Goal: Task Accomplishment & Management: Manage account settings

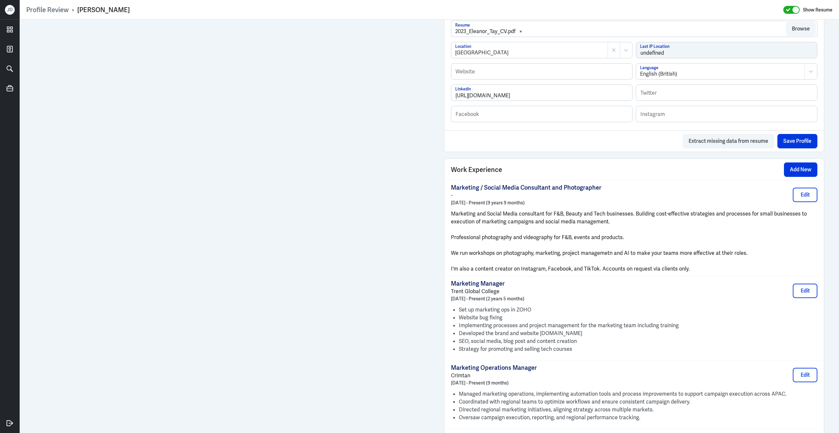
scroll to position [371, 0]
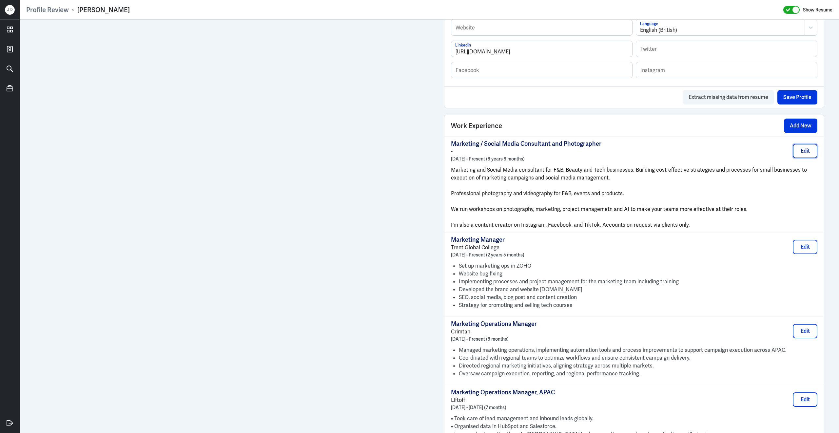
click at [817, 157] on button "Edit" at bounding box center [804, 151] width 25 height 14
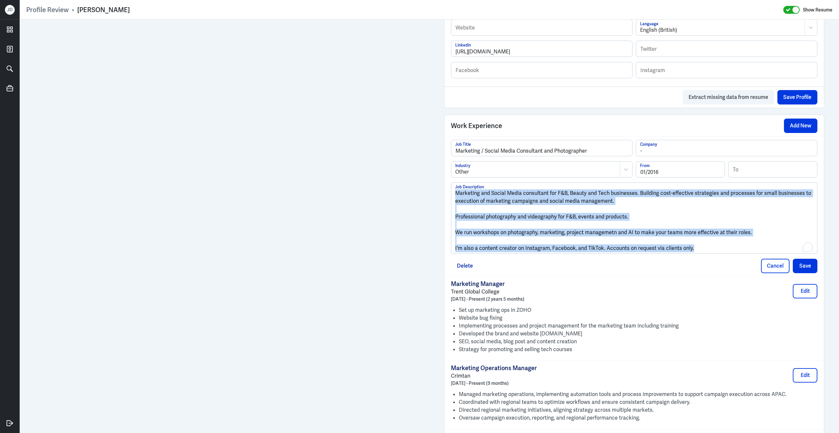
drag, startPoint x: 706, startPoint y: 253, endPoint x: 436, endPoint y: 177, distance: 280.5
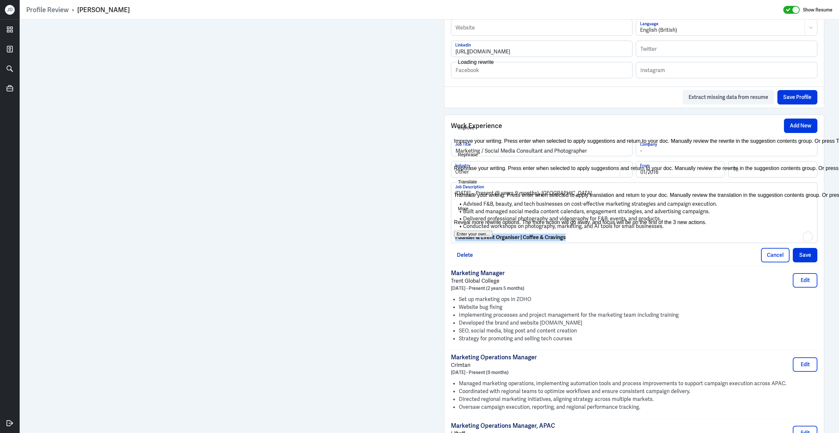
drag, startPoint x: 583, startPoint y: 244, endPoint x: 449, endPoint y: 241, distance: 133.7
click at [449, 241] on div "Profile Review › Eleanor Tay Show Resume Admin Settings Update Resume Save Prof…" at bounding box center [429, 216] width 819 height 433
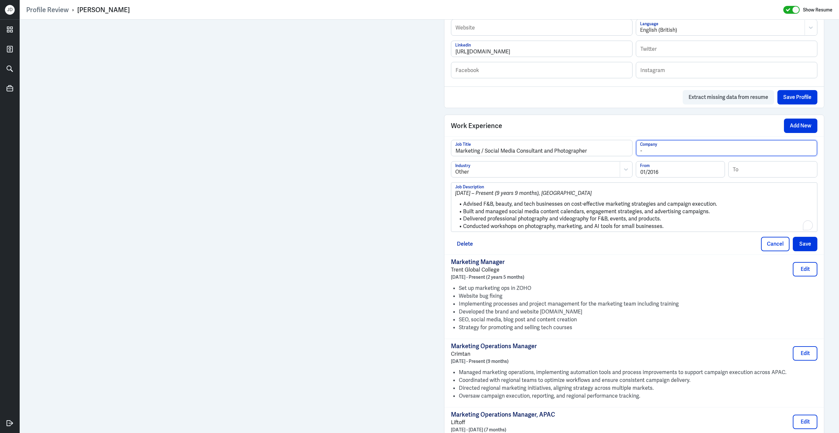
drag, startPoint x: 668, startPoint y: 155, endPoint x: 594, endPoint y: 149, distance: 74.0
click at [595, 149] on div "Marketing / Social Media Consultant and Photographer Job Title - Company" at bounding box center [634, 150] width 366 height 21
type input "Independent Consultant"
click at [545, 156] on input "Marketing / Social Media Consultant and Photographer" at bounding box center [541, 148] width 181 height 16
click at [798, 250] on button "Save" at bounding box center [804, 244] width 25 height 14
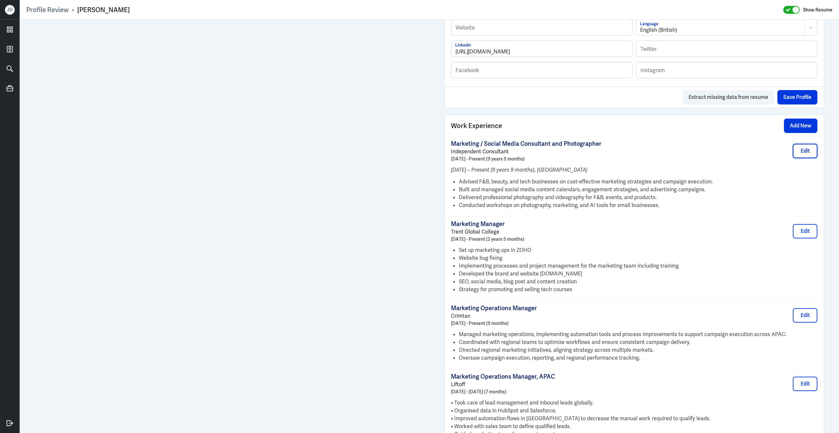
click at [805, 158] on button "Edit" at bounding box center [804, 151] width 25 height 14
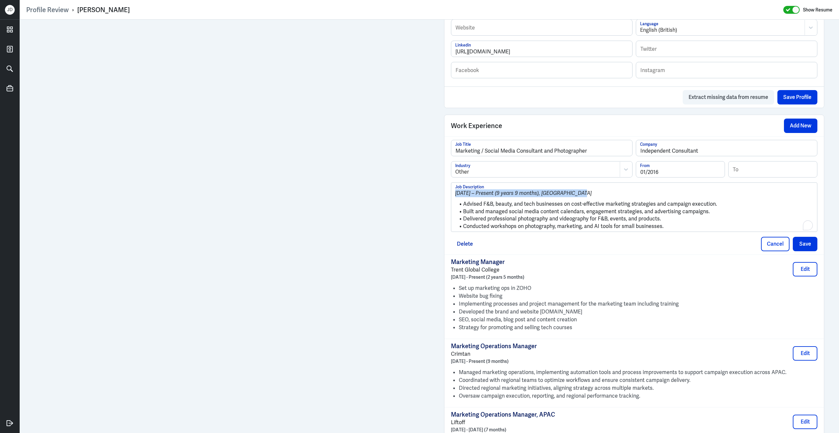
drag, startPoint x: 590, startPoint y: 198, endPoint x: 408, endPoint y: 196, distance: 182.1
click at [464, 208] on li "Advised F&B, beauty, and tech businesses on cost-effective marketing strategies…" at bounding box center [634, 204] width 358 height 8
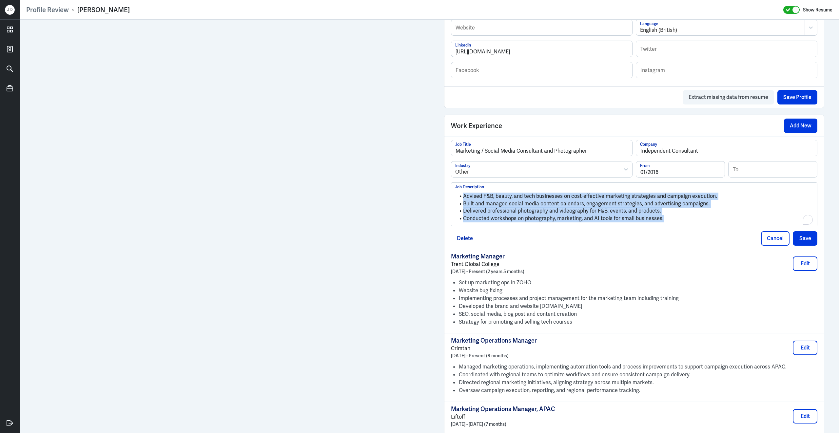
drag, startPoint x: 677, startPoint y: 220, endPoint x: 447, endPoint y: 159, distance: 238.0
click at [447, 159] on div "Marketing / Social Media Consultant and Photographer Job Title Independent Cons…" at bounding box center [633, 192] width 379 height 113
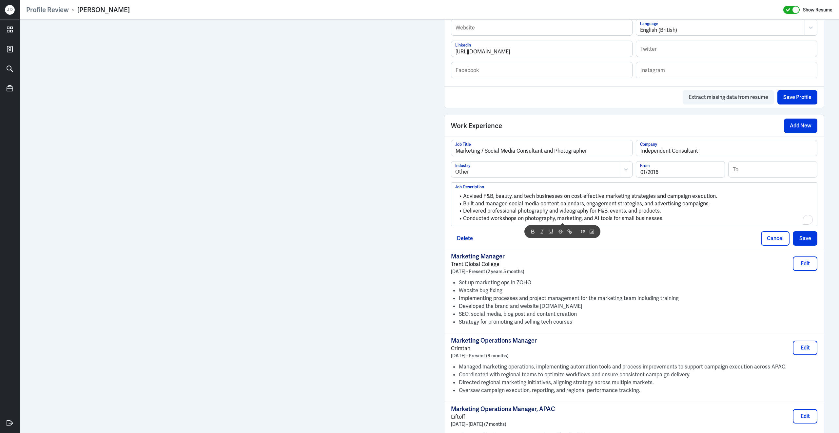
scroll to position [0, 0]
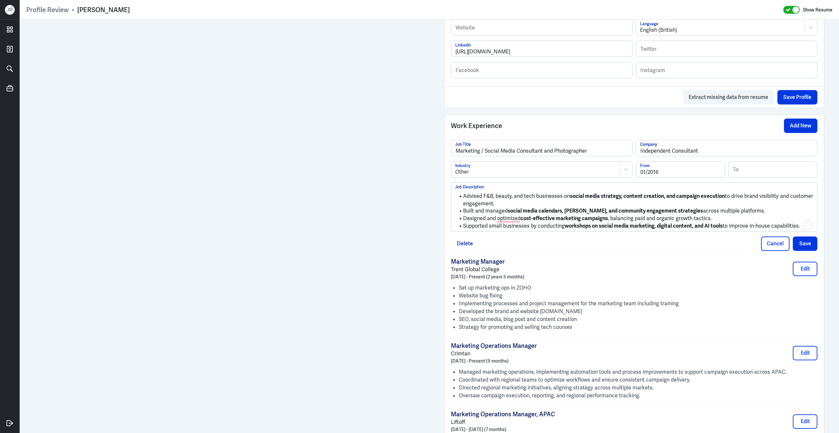
click at [750, 230] on li "Supported small businesses by conducting workshops on social media marketing, d…" at bounding box center [634, 226] width 358 height 8
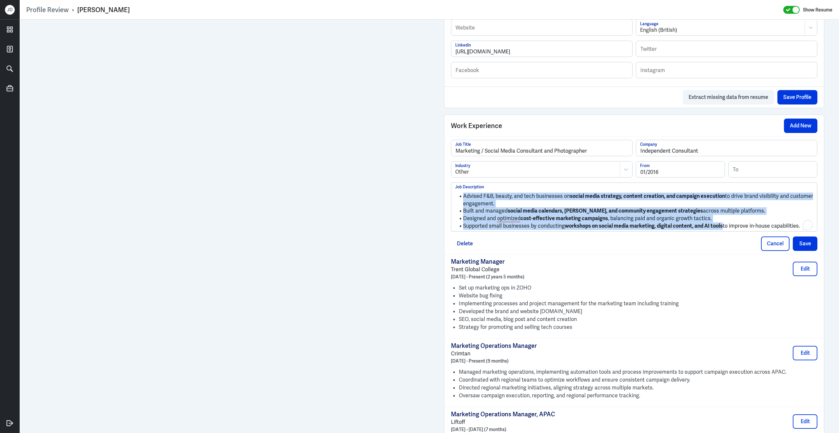
drag, startPoint x: 726, startPoint y: 231, endPoint x: 486, endPoint y: 185, distance: 244.4
click at [486, 185] on div "Marketing / Social Media Consultant and Photographer Job Title Independent Cons…" at bounding box center [634, 186] width 366 height 92
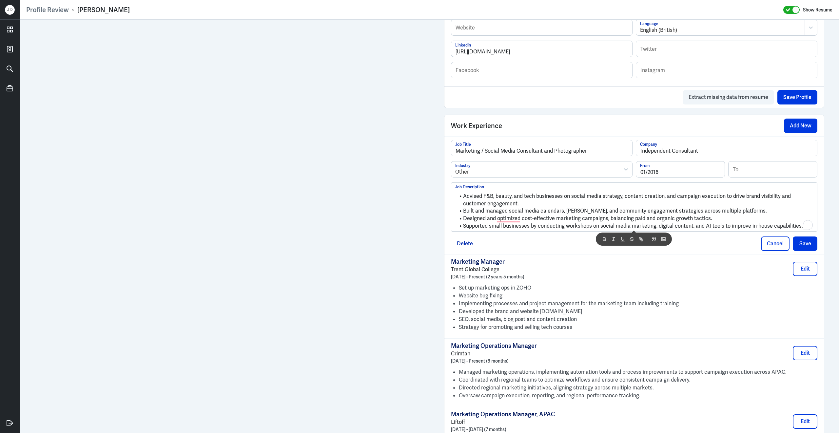
click at [716, 215] on li "Built and managed social media calendars, ad campaigns, and community engagemen…" at bounding box center [634, 211] width 358 height 8
click at [805, 246] on button "Save" at bounding box center [804, 243] width 25 height 14
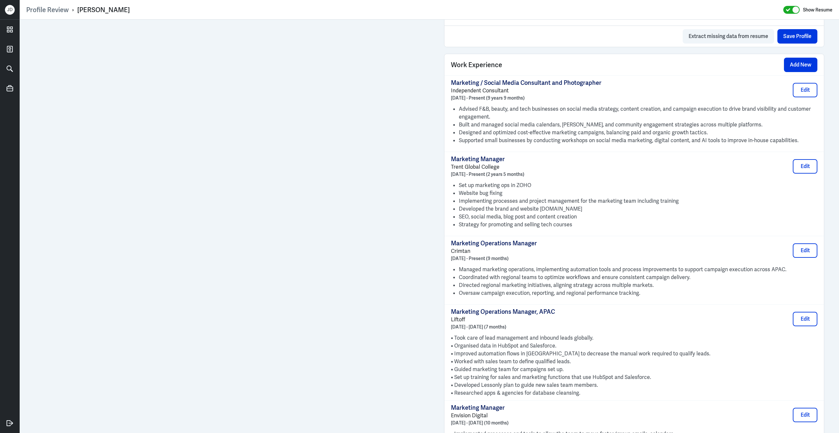
scroll to position [434, 0]
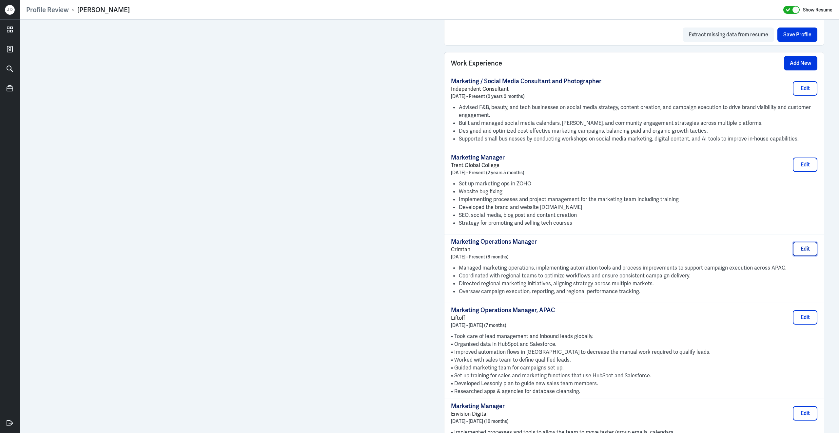
click at [808, 256] on button "Edit" at bounding box center [804, 249] width 25 height 14
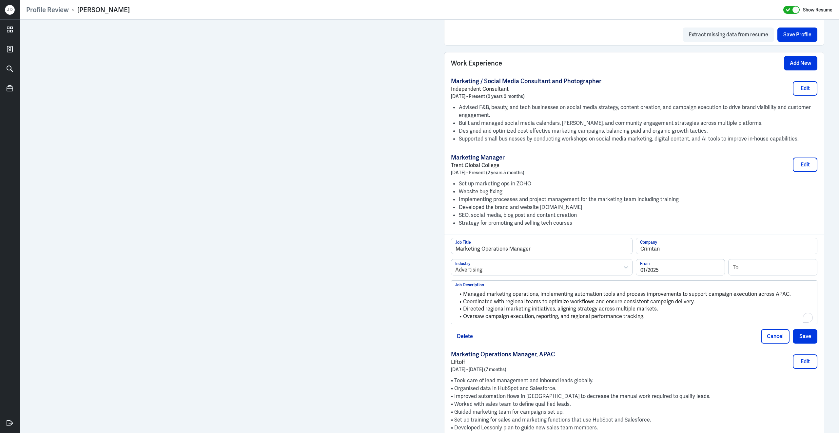
click at [683, 320] on li "Oversaw campaign execution, reporting, and regional performance tracking." at bounding box center [634, 317] width 358 height 8
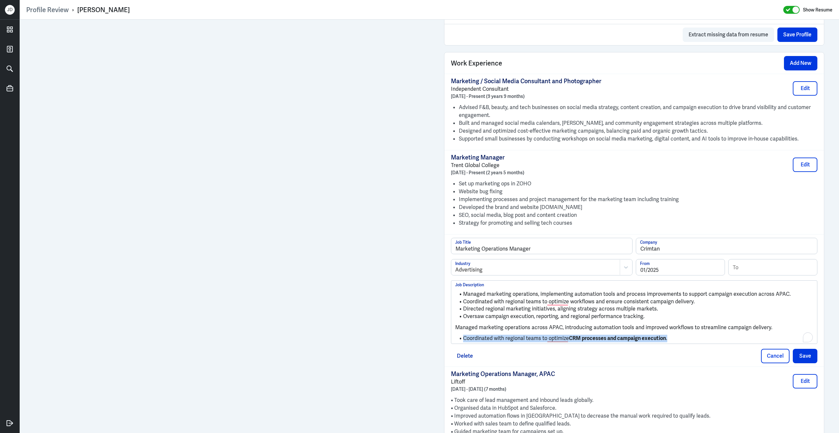
drag, startPoint x: 677, startPoint y: 345, endPoint x: 463, endPoint y: 344, distance: 214.2
click at [463, 342] on li "Coordinated with regional teams to optimize CRM processes and campaign executio…" at bounding box center [634, 339] width 358 height 8
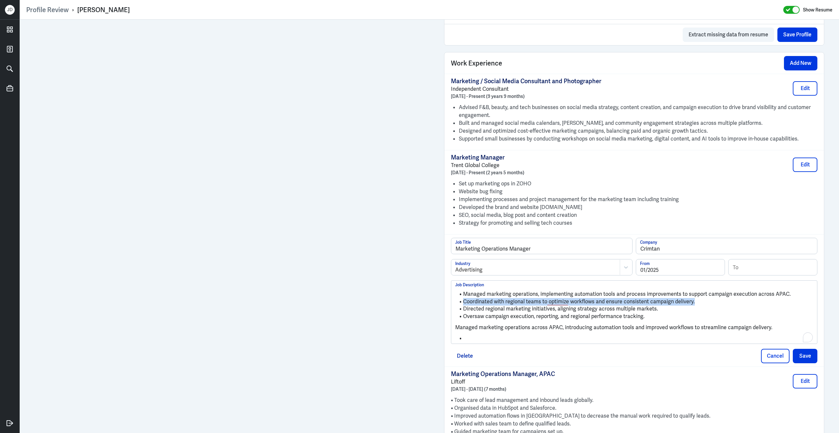
drag, startPoint x: 463, startPoint y: 308, endPoint x: 695, endPoint y: 305, distance: 231.6
click at [696, 305] on li "Coordinated with regional teams to optimize workflows and ensure consistent cam…" at bounding box center [634, 302] width 358 height 8
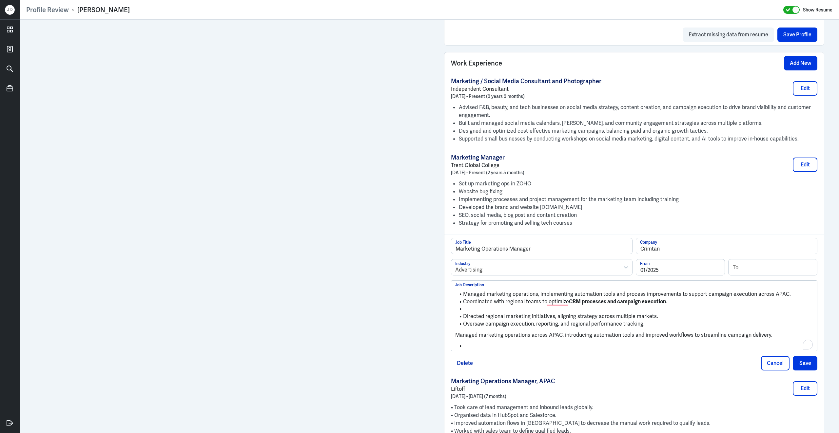
scroll to position [0, 0]
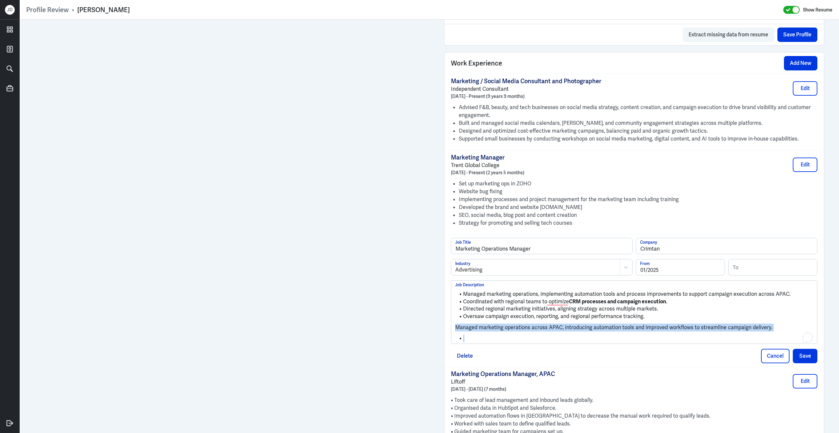
drag, startPoint x: 482, startPoint y: 344, endPoint x: 453, endPoint y: 333, distance: 30.7
click at [453, 333] on div "Managed marketing operations, implementing automation tools and process improve…" at bounding box center [634, 312] width 366 height 63
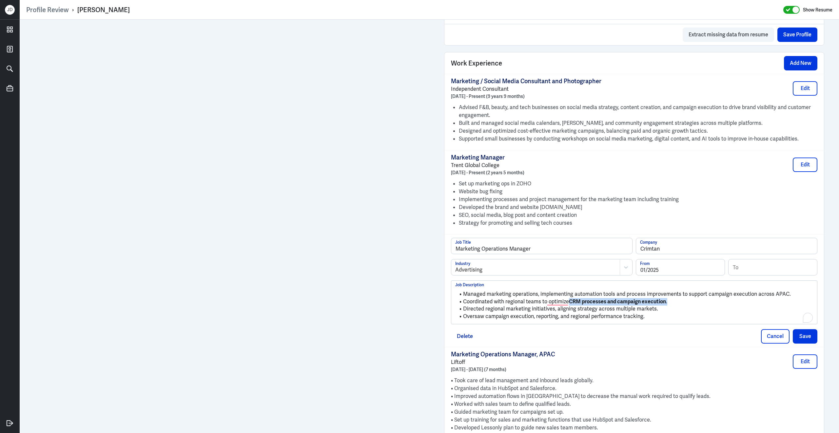
drag, startPoint x: 569, startPoint y: 305, endPoint x: 668, endPoint y: 308, distance: 99.0
click at [668, 306] on li "Coordinated with regional teams to optimize CRM processes and campaign executio…" at bounding box center [634, 302] width 358 height 8
click at [803, 342] on button "Save" at bounding box center [804, 336] width 25 height 14
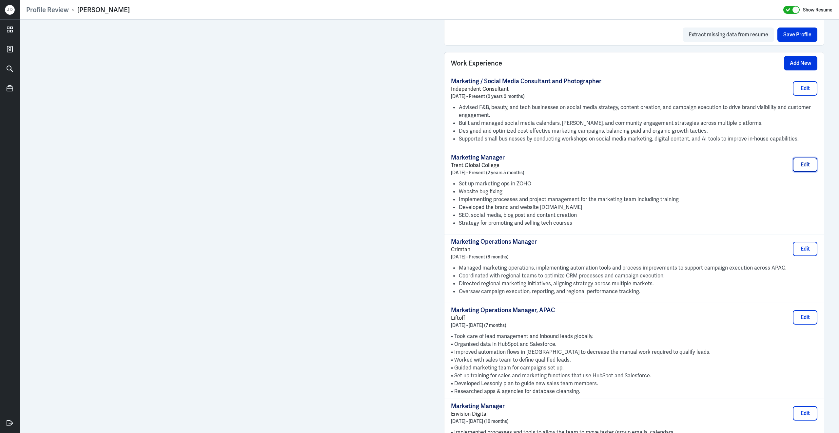
click at [805, 172] on button "Edit" at bounding box center [804, 165] width 25 height 14
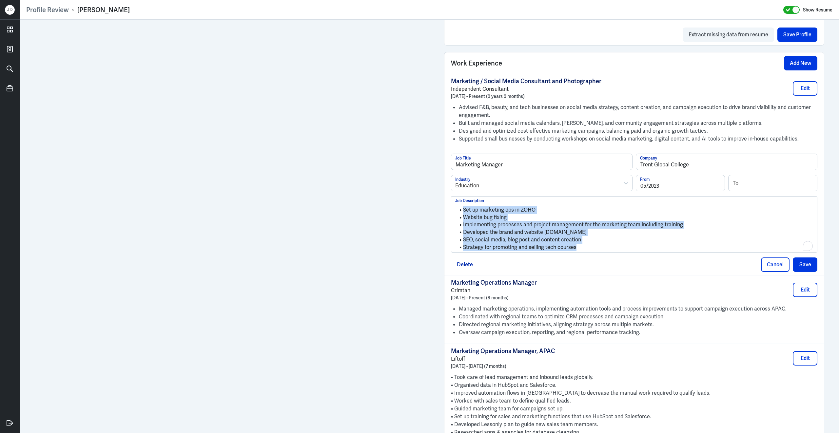
drag, startPoint x: 589, startPoint y: 252, endPoint x: 414, endPoint y: 186, distance: 187.0
click at [376, 132] on div "Admin Settings Update Resume Save Profile User Requested Private Set Resume to …" at bounding box center [429, 427] width 819 height 1682
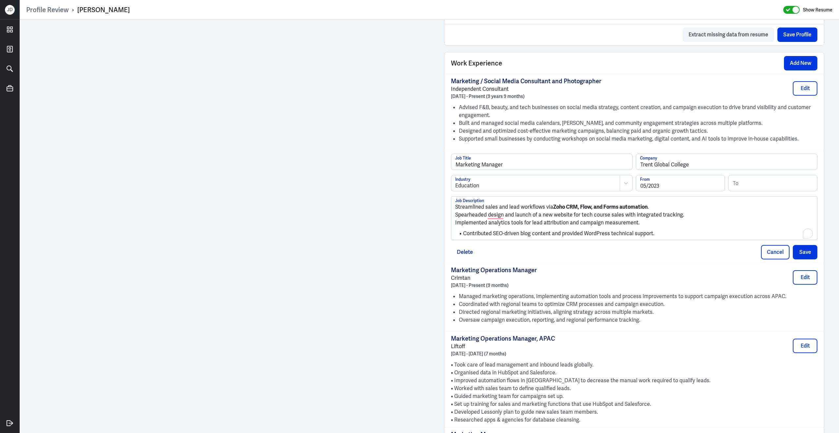
click at [455, 211] on p "Streamlined sales and lead workflows via Zoho CRM, Flow, and Forms automation ." at bounding box center [634, 207] width 358 height 8
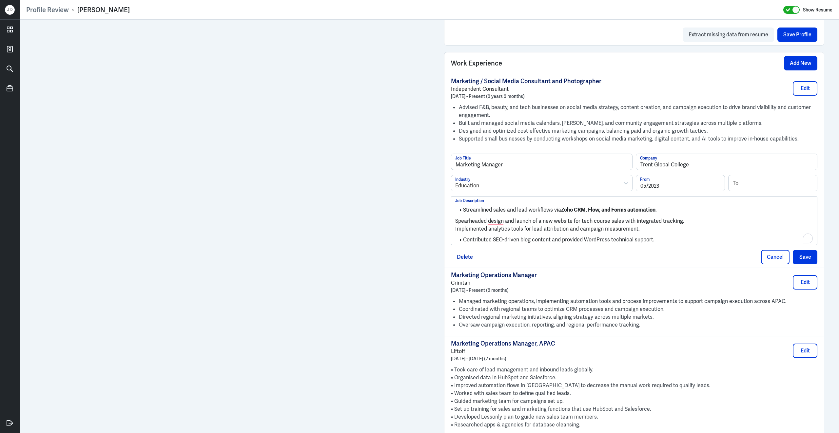
click at [456, 225] on p "Spearheaded design and launch of a new website for tech course sales with integ…" at bounding box center [634, 221] width 358 height 8
click at [455, 232] on p "Implemented analytics tools for lead attribution and campaign measurement." at bounding box center [634, 228] width 358 height 8
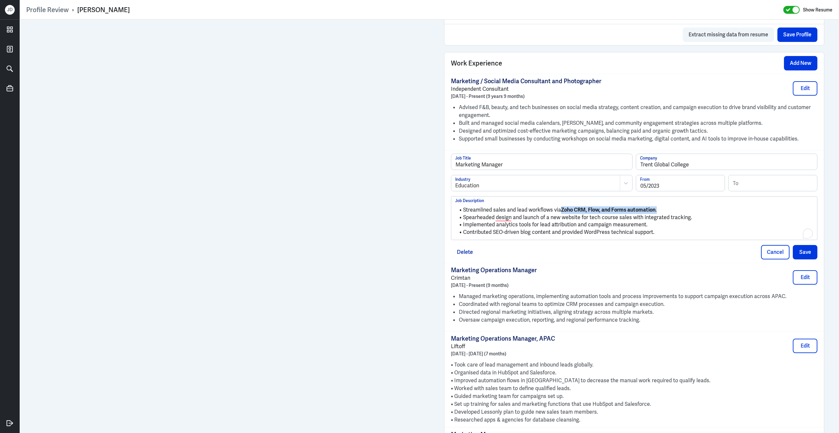
drag, startPoint x: 561, startPoint y: 215, endPoint x: 657, endPoint y: 216, distance: 96.3
click at [658, 214] on li "Streamlined sales and lead workflows via Zoho CRM, Flow, and Forms automation ." at bounding box center [634, 210] width 358 height 8
click at [749, 190] on input at bounding box center [772, 183] width 88 height 16
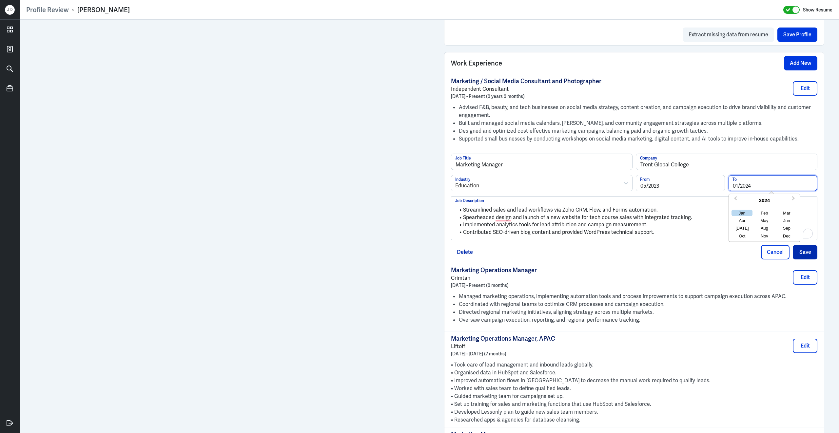
type input "01/2024"
click at [808, 259] on button "Save" at bounding box center [804, 252] width 25 height 14
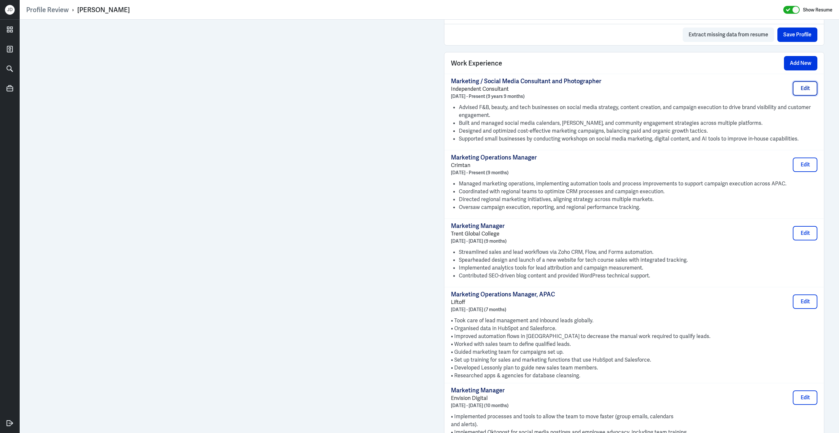
click at [801, 95] on button "Edit" at bounding box center [804, 88] width 25 height 14
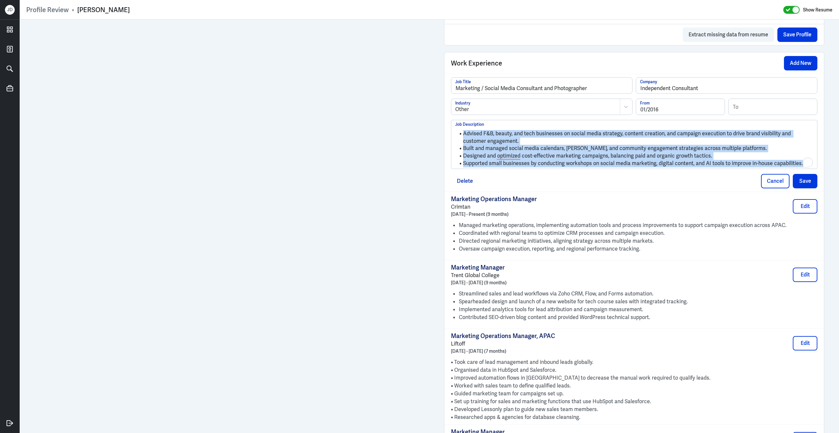
drag, startPoint x: 805, startPoint y: 170, endPoint x: 512, endPoint y: 124, distance: 296.1
click at [512, 124] on div "Marketing / Social Media Consultant and Photographer Job Title Independent Cons…" at bounding box center [634, 123] width 366 height 92
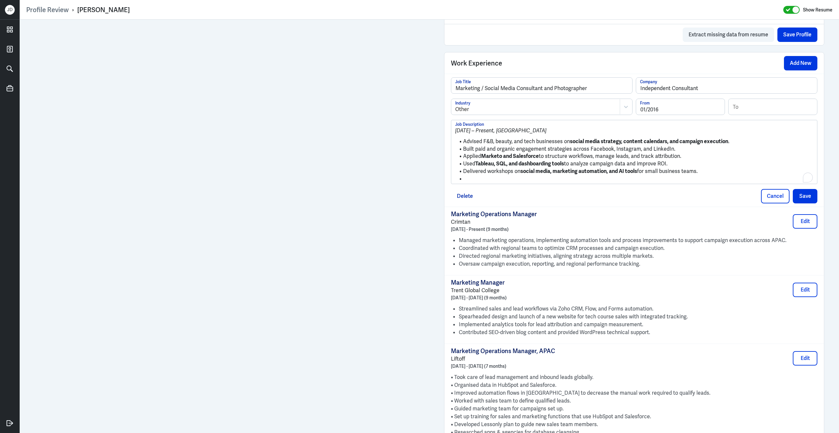
scroll to position [0, 0]
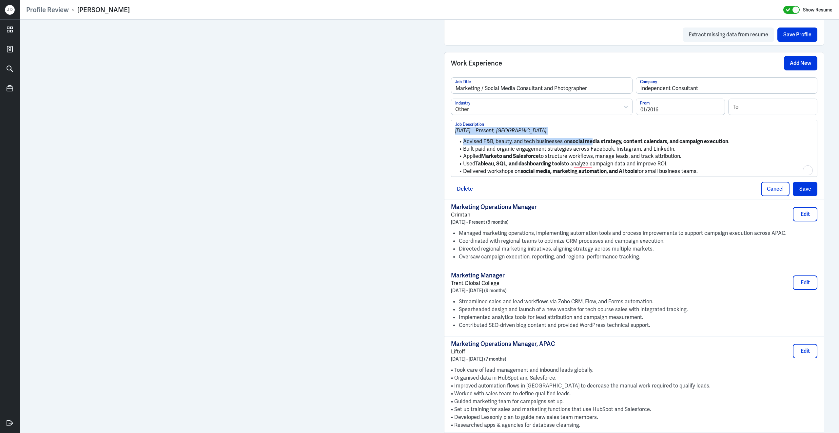
drag, startPoint x: 456, startPoint y: 137, endPoint x: 592, endPoint y: 148, distance: 136.7
click at [594, 148] on div "Jan 2016 – Present, Singapore Advised F&B, beauty, and tech businesses on socia…" at bounding box center [634, 151] width 358 height 48
click at [539, 133] on p "Jan 2016 – Present, Singapore" at bounding box center [634, 131] width 358 height 8
drag, startPoint x: 464, startPoint y: 146, endPoint x: 451, endPoint y: 129, distance: 21.7
click at [451, 129] on div "Jan 2016 – Present, Singapore Advised F&B, beauty, and tech businesses on socia…" at bounding box center [634, 148] width 366 height 57
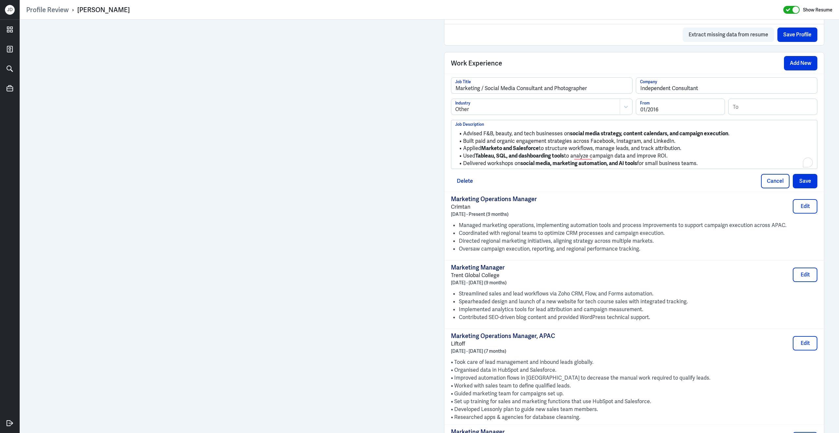
drag, startPoint x: 705, startPoint y: 169, endPoint x: 570, endPoint y: 139, distance: 138.5
click at [570, 139] on ul "Advised F&B, beauty, and tech businesses on social media strategy, content cale…" at bounding box center [634, 147] width 358 height 41
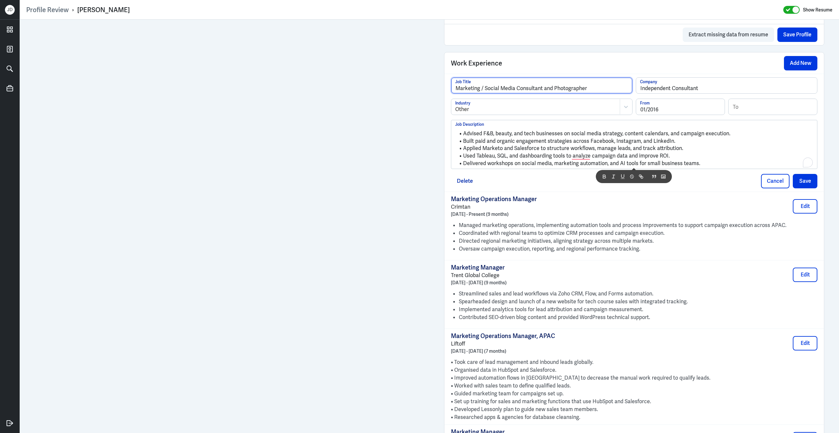
drag, startPoint x: 482, startPoint y: 93, endPoint x: 583, endPoint y: 148, distance: 115.5
click at [482, 93] on input "Marketing / Social Media Consultant and Photographer" at bounding box center [541, 86] width 181 height 16
drag, startPoint x: 552, startPoint y: 92, endPoint x: 635, endPoint y: 104, distance: 84.2
click at [637, 104] on div "Marketing and Social Media Consultant and Photographer Job Title Independent Co…" at bounding box center [634, 123] width 366 height 92
type input "Marketing and Social Media Consultant"
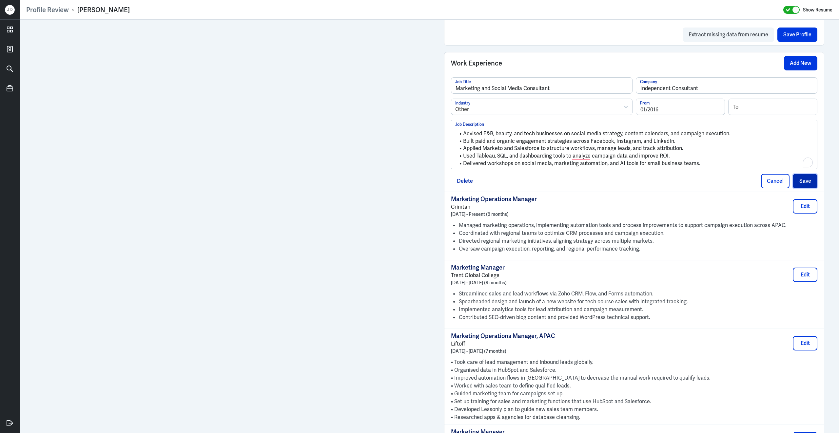
click at [803, 184] on button "Save" at bounding box center [804, 181] width 25 height 14
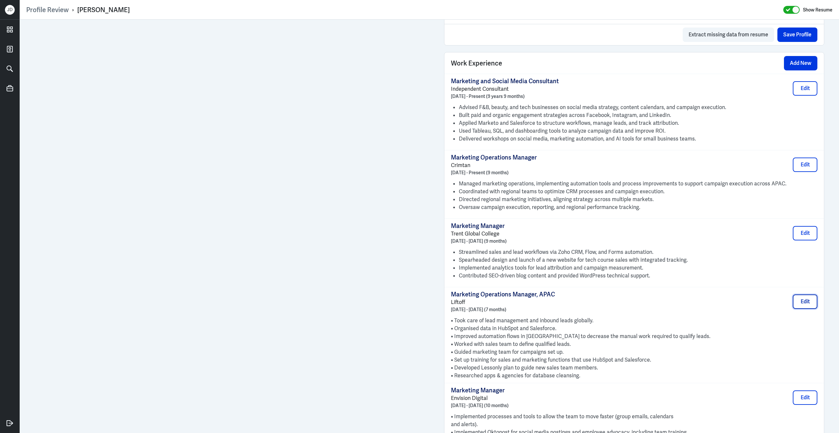
click at [801, 306] on button "Edit" at bounding box center [804, 301] width 25 height 14
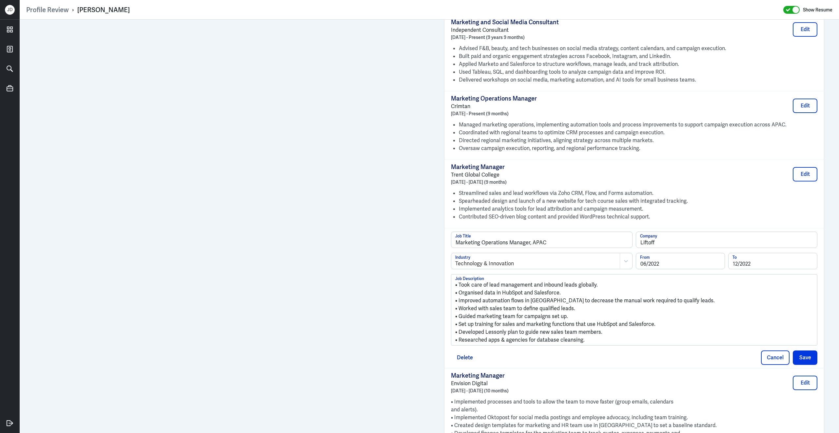
scroll to position [501, 0]
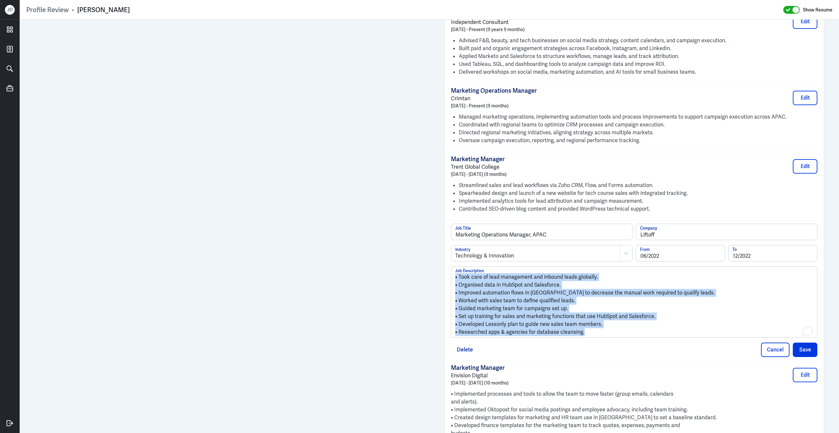
drag, startPoint x: 602, startPoint y: 340, endPoint x: 426, endPoint y: 257, distance: 194.2
click at [426, 257] on div "Admin Settings Update Resume Save Profile User Requested Private Set Resume to …" at bounding box center [429, 354] width 819 height 1670
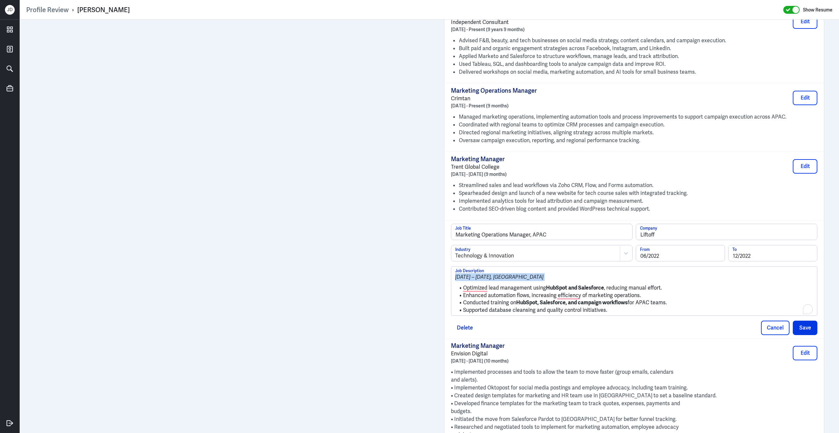
drag, startPoint x: 463, startPoint y: 292, endPoint x: 447, endPoint y: 277, distance: 21.8
click at [447, 277] on div "Marketing Operations Manager, APAC Job Title Liftoff Company Technology & Innov…" at bounding box center [633, 279] width 379 height 118
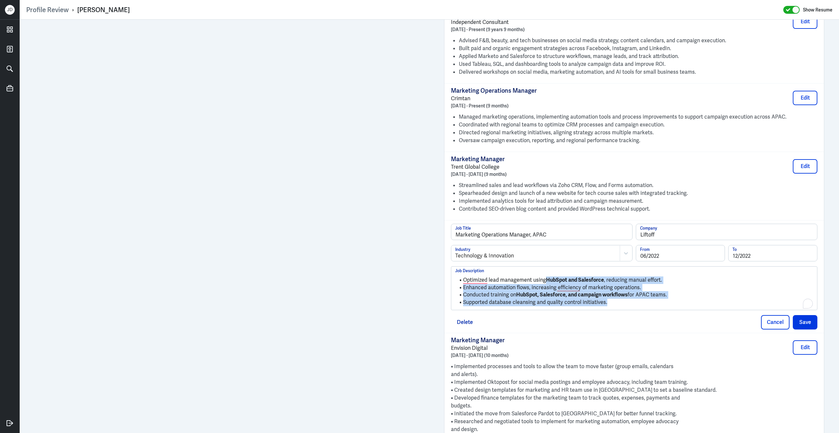
drag, startPoint x: 613, startPoint y: 312, endPoint x: 547, endPoint y: 283, distance: 71.4
click at [547, 283] on div "Optimized lead management using HubSpot and Salesforce , reducing manual effort…" at bounding box center [634, 290] width 358 height 35
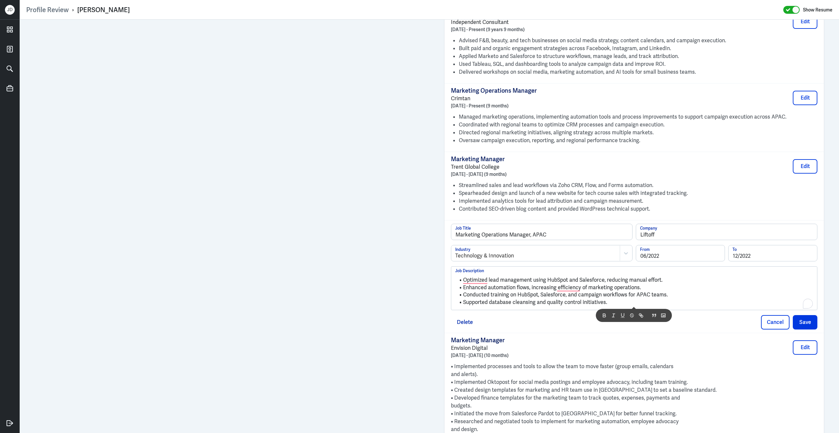
click at [582, 299] on li "Conducted training on HubSpot, Salesforce, and campaign workflows for APAC team…" at bounding box center [634, 295] width 358 height 8
drag, startPoint x: 518, startPoint y: 300, endPoint x: 565, endPoint y: 301, distance: 47.2
click at [565, 299] on li "Conducted training on HubSpot, Salesforce, and campaign workflows for APAC team…" at bounding box center [634, 295] width 358 height 8
click at [649, 330] on div "Delete Cancel Save" at bounding box center [634, 322] width 366 height 14
click at [810, 329] on button "Save" at bounding box center [804, 322] width 25 height 14
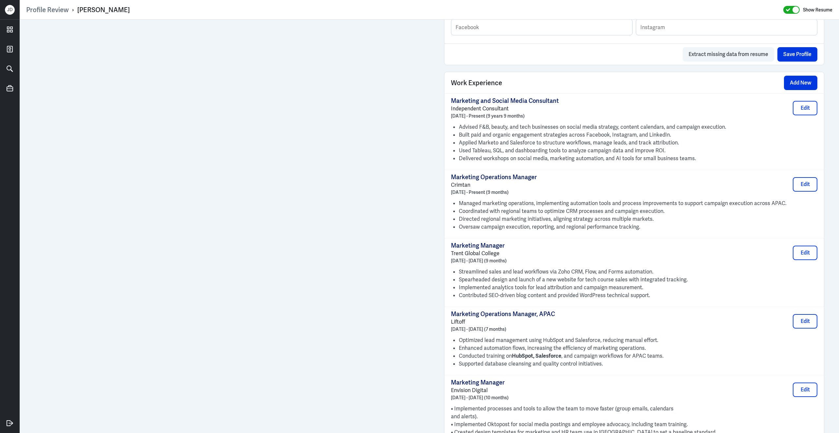
scroll to position [401, 0]
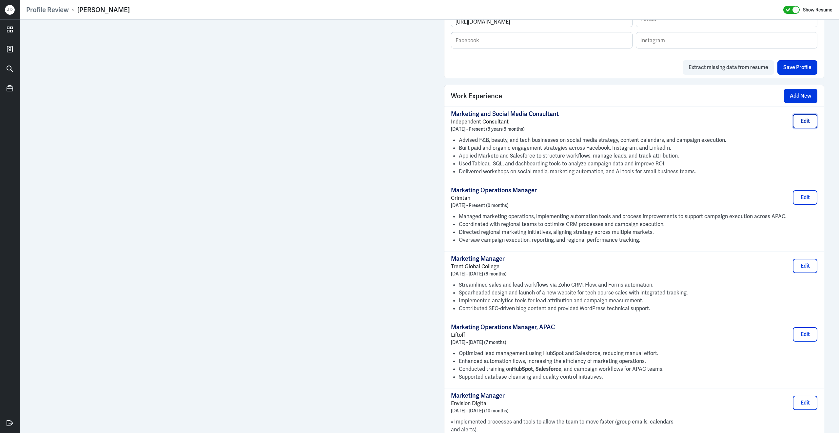
click at [804, 126] on button "Edit" at bounding box center [804, 121] width 25 height 14
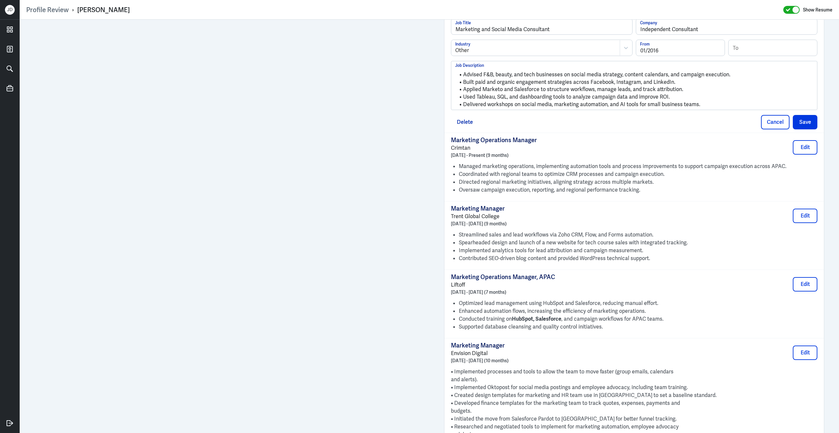
scroll to position [560, 0]
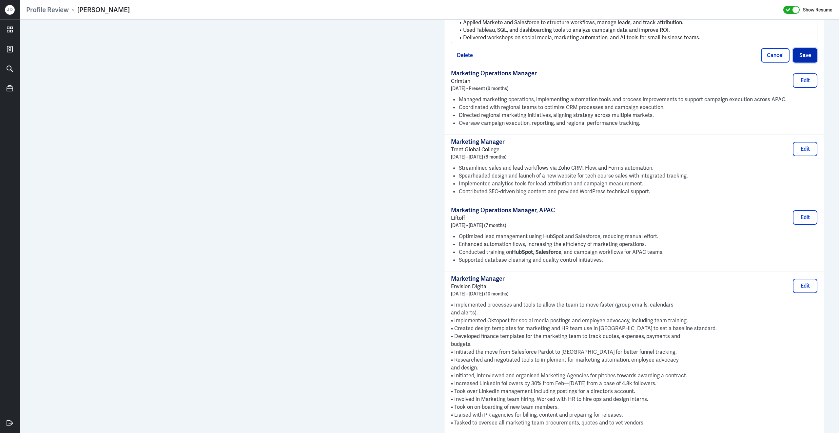
click at [792, 63] on button "Save" at bounding box center [804, 55] width 25 height 14
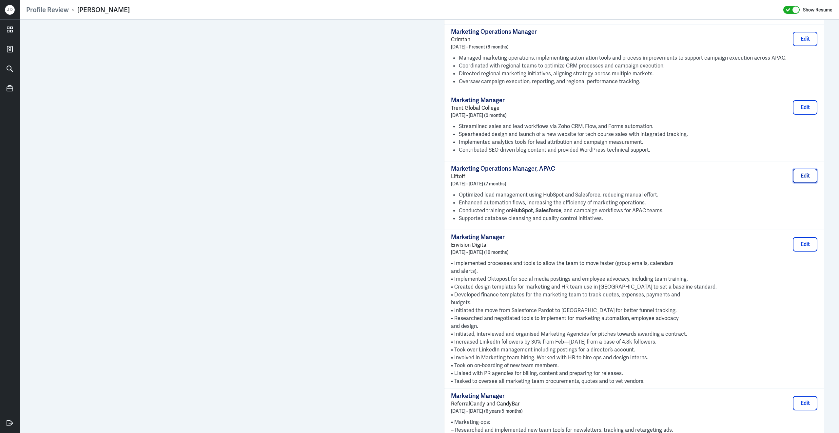
click at [811, 183] on button "Edit" at bounding box center [804, 176] width 25 height 14
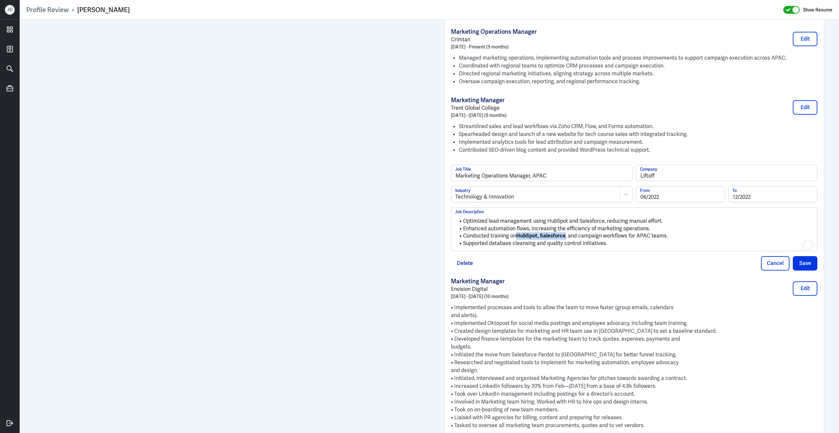
drag, startPoint x: 518, startPoint y: 242, endPoint x: 565, endPoint y: 243, distance: 47.8
click at [565, 239] on strong "HubSpot, Salesforce" at bounding box center [540, 235] width 49 height 7
click at [810, 268] on button "Save" at bounding box center [804, 263] width 25 height 14
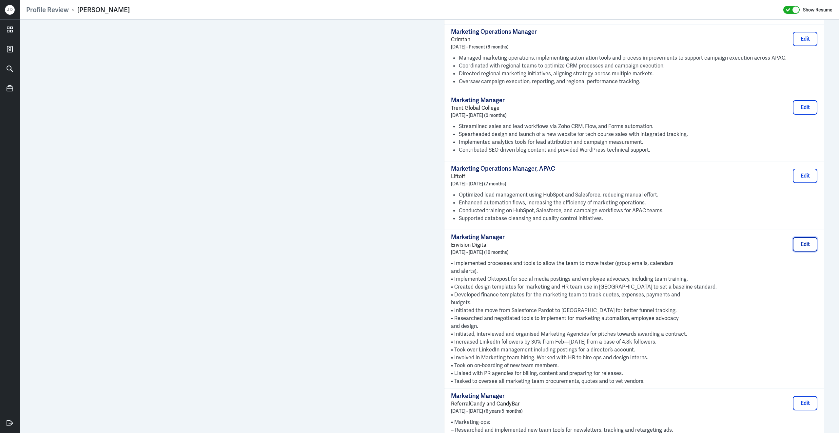
click at [809, 245] on button "Edit" at bounding box center [804, 244] width 25 height 14
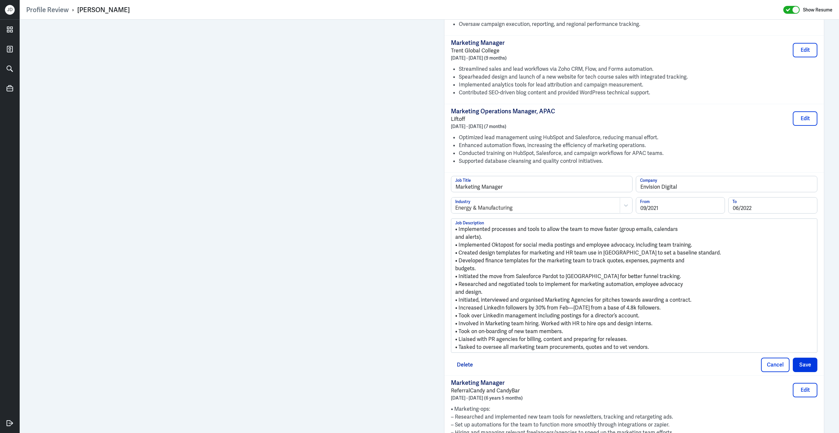
scroll to position [637, 0]
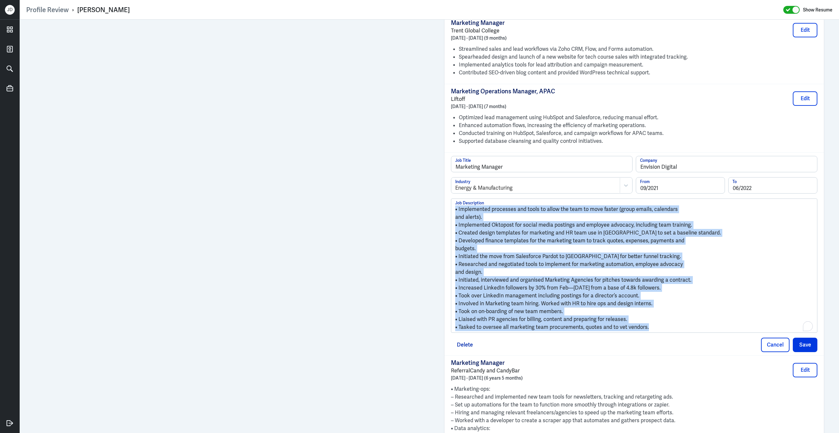
drag, startPoint x: 654, startPoint y: 332, endPoint x: 414, endPoint y: 207, distance: 270.6
click at [379, 155] on div "Admin Settings Update Resume Save Profile User Requested Private Set Resume to …" at bounding box center [429, 204] width 819 height 1642
copy div "• Implemented processes and tools to allow the team to move faster (group email…"
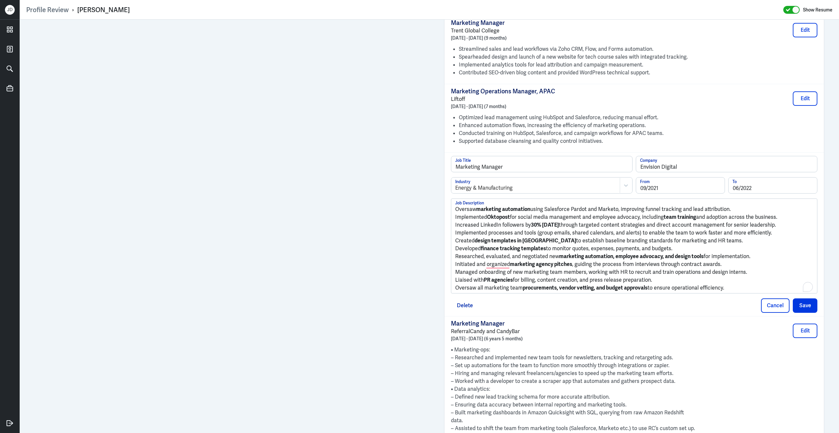
drag, startPoint x: 736, startPoint y: 294, endPoint x: 417, endPoint y: 213, distance: 329.1
click at [417, 213] on div "Admin Settings Update Resume Save Profile User Requested Private Set Resume to …" at bounding box center [429, 184] width 819 height 1603
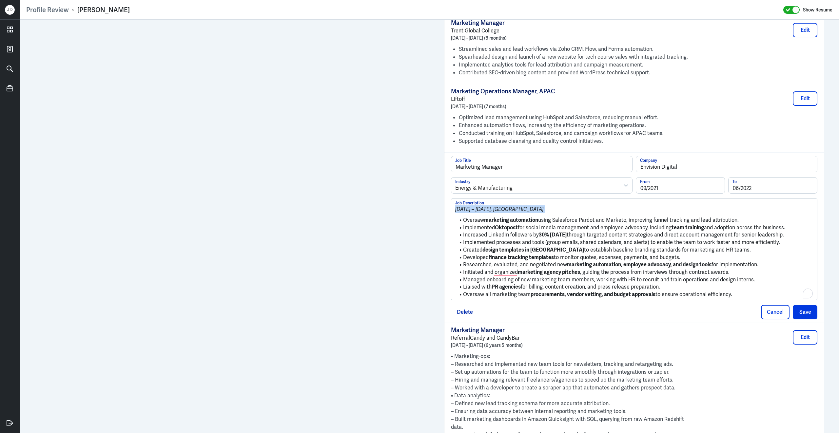
drag, startPoint x: 463, startPoint y: 225, endPoint x: 450, endPoint y: 205, distance: 23.2
click at [450, 205] on div "Marketing Manager Job Title Envision Digital Company Energy & Manufacturing Ind…" at bounding box center [633, 237] width 379 height 170
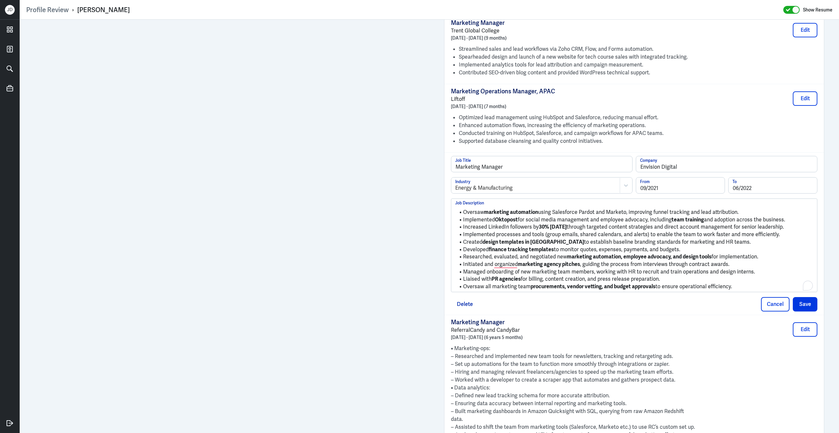
drag, startPoint x: 739, startPoint y: 291, endPoint x: 455, endPoint y: 212, distance: 294.7
click at [456, 212] on ul "Oversaw marketing automation using Salesforce Pardot and Marketo, improving fun…" at bounding box center [634, 247] width 358 height 85
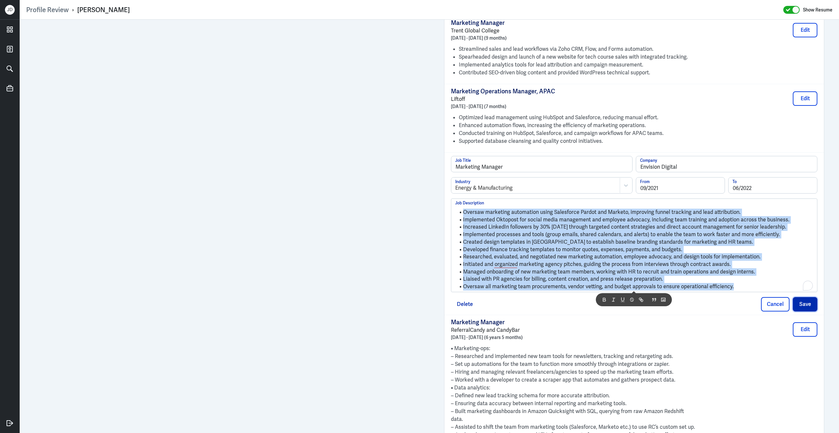
click at [805, 312] on button "Save" at bounding box center [804, 304] width 25 height 14
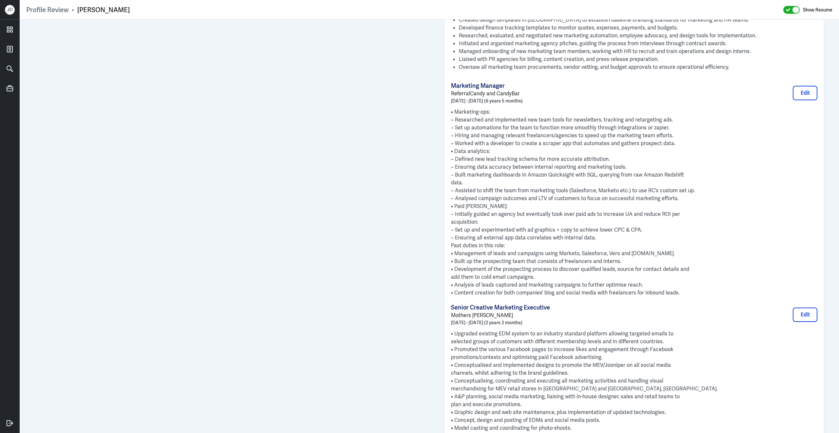
scroll to position [829, 0]
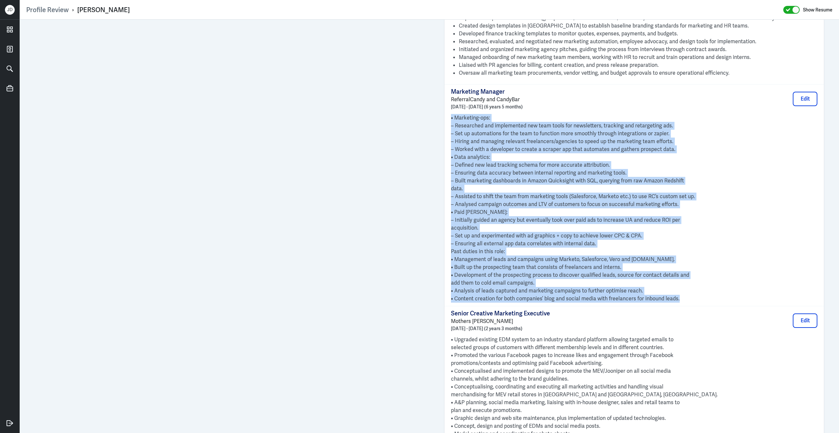
drag, startPoint x: 686, startPoint y: 305, endPoint x: 448, endPoint y: 123, distance: 299.5
click at [448, 123] on div "Marketing Manager ReferralCandy and CandyBar May 2015 - September 2021 (6 years…" at bounding box center [633, 195] width 379 height 222
copy div "• Marketing-ops: – Researched and implemented new team tools for newsletters, t…"
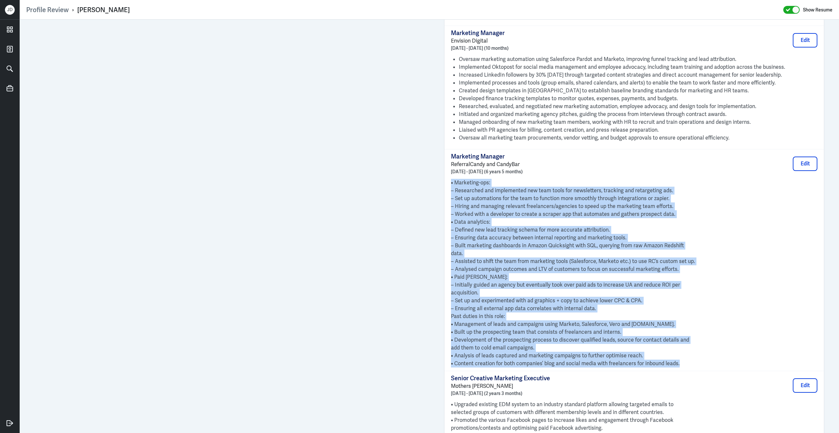
scroll to position [764, 0]
click at [808, 171] on button "Edit" at bounding box center [804, 163] width 25 height 14
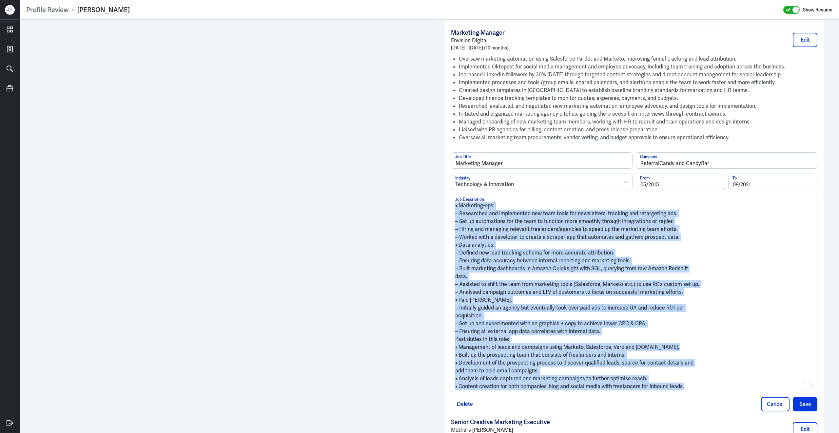
drag, startPoint x: 689, startPoint y: 396, endPoint x: 423, endPoint y: 169, distance: 349.4
click at [423, 169] on div "Admin Settings Update Resume Save Profile User Requested Private Set Resume to …" at bounding box center [429, 58] width 819 height 1607
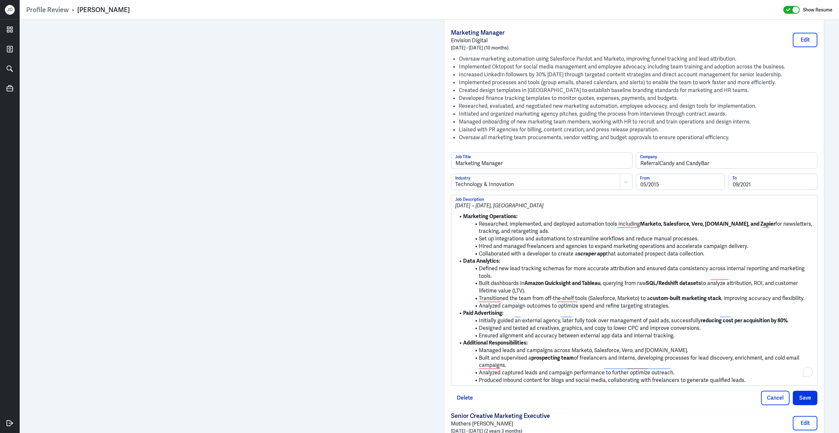
click at [570, 358] on strong "prospecting team" at bounding box center [552, 357] width 43 height 7
drag, startPoint x: 578, startPoint y: 357, endPoint x: 527, endPoint y: 357, distance: 51.1
click at [527, 357] on li "Built and supervised a prospecting team of freelancers and interns, developing …" at bounding box center [634, 361] width 358 height 15
click at [739, 325] on li "Designed and tested ad creatives, graphics, and copy to lower CPC and improve c…" at bounding box center [634, 329] width 358 height 8
drag, startPoint x: 802, startPoint y: 320, endPoint x: 684, endPoint y: 320, distance: 117.6
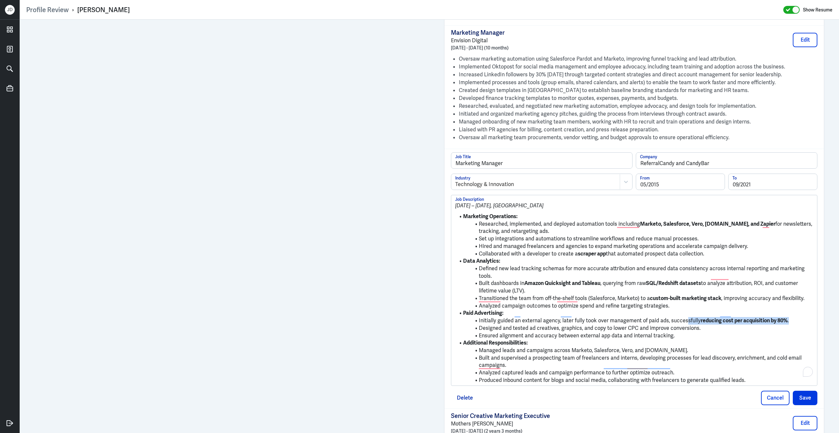
click at [684, 320] on li "Initially guided an external agency, later fully took over management of paid a…" at bounding box center [634, 321] width 358 height 8
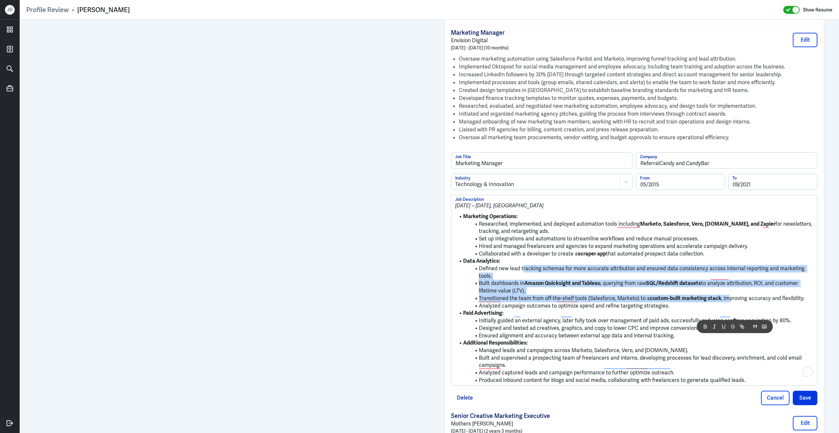
drag, startPoint x: 727, startPoint y: 296, endPoint x: 522, endPoint y: 277, distance: 205.5
click at [522, 277] on ul "Marketing Operations: Researched, implemented, and deployed automation tools in…" at bounding box center [634, 297] width 358 height 175
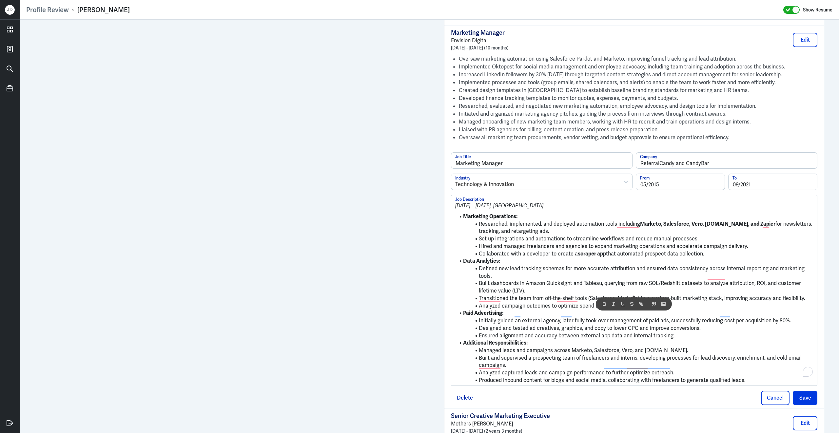
click at [660, 243] on li "Set up integrations and automations to streamline workflows and reduce manual p…" at bounding box center [634, 239] width 358 height 8
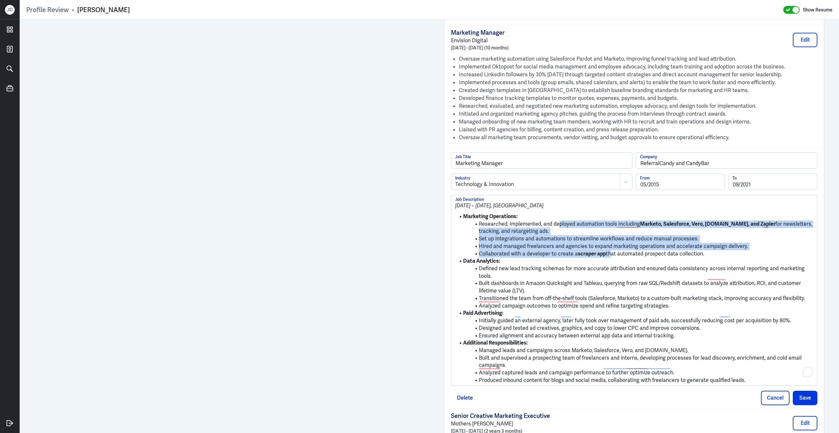
drag, startPoint x: 608, startPoint y: 258, endPoint x: 559, endPoint y: 232, distance: 56.0
click at [559, 232] on ul "Marketing Operations: Researched, implemented, and deployed automation tools in…" at bounding box center [634, 297] width 358 height 175
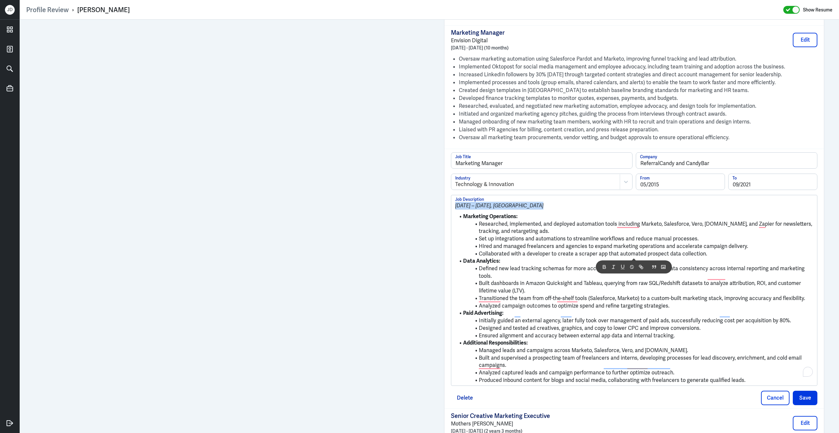
drag, startPoint x: 463, startPoint y: 221, endPoint x: 456, endPoint y: 207, distance: 15.8
click at [456, 207] on div "May 2015 – Sep 2021, Singapore Marketing Operations: Researched, implemented, a…" at bounding box center [634, 293] width 358 height 182
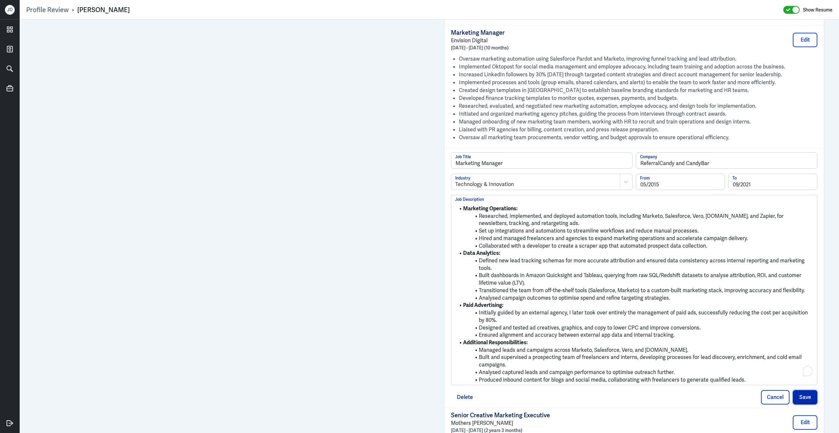
click at [805, 397] on button "Save" at bounding box center [804, 397] width 25 height 14
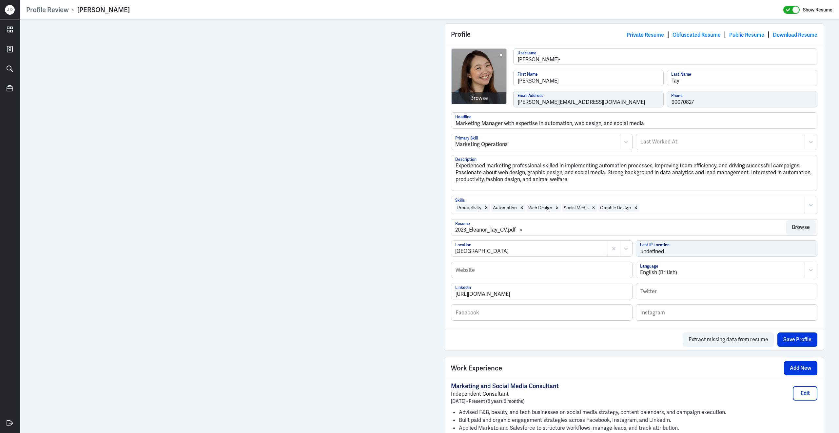
scroll to position [195, 0]
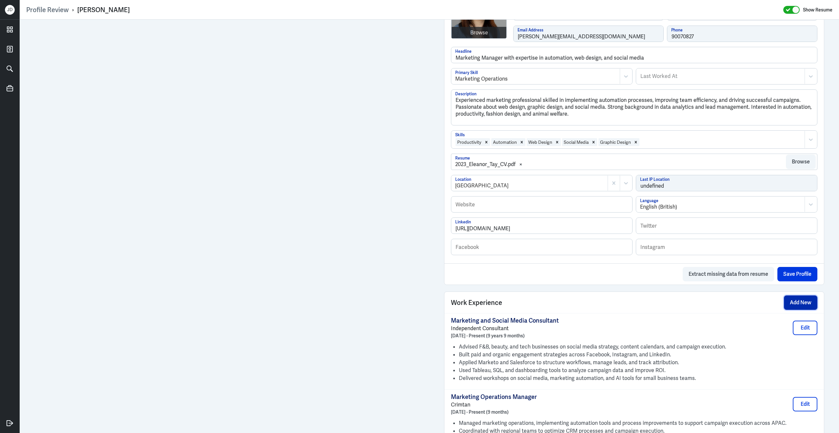
click at [800, 310] on button "Add New" at bounding box center [800, 302] width 33 height 14
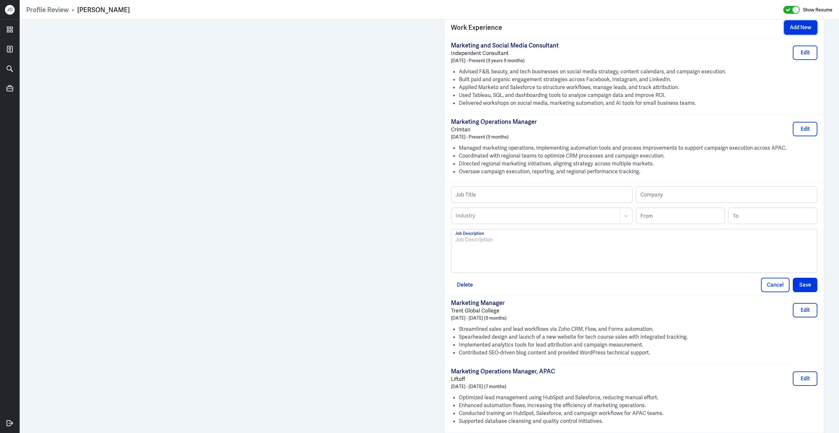
scroll to position [567, 0]
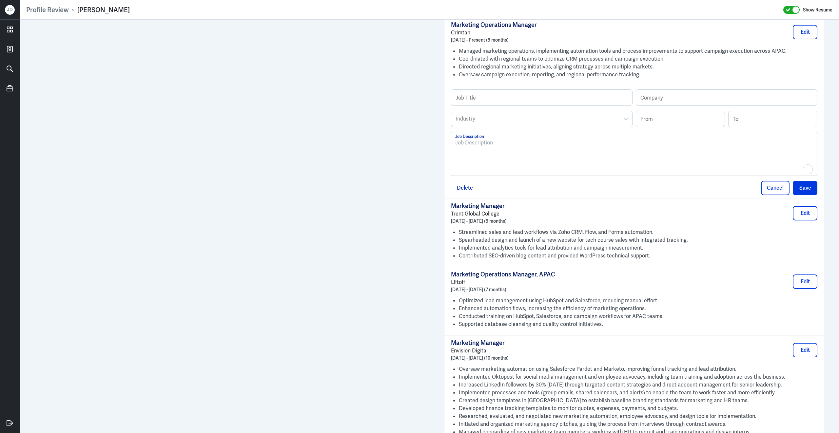
click at [571, 161] on div "To enrich screen reader interactions, please activate Accessibility in Grammarl…" at bounding box center [634, 156] width 358 height 35
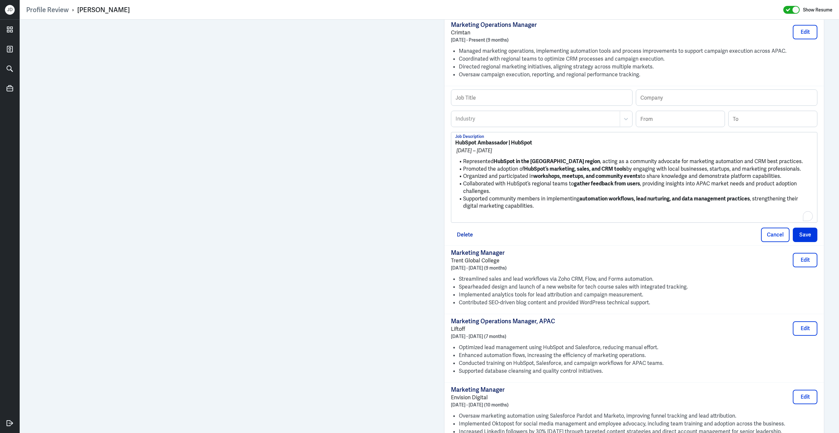
scroll to position [0, 0]
drag, startPoint x: 538, startPoint y: 149, endPoint x: 512, endPoint y: 149, distance: 25.9
click at [512, 147] on p "HubSpot Ambassador | HubSpot" at bounding box center [634, 143] width 358 height 8
click at [657, 104] on input "text" at bounding box center [726, 98] width 181 height 16
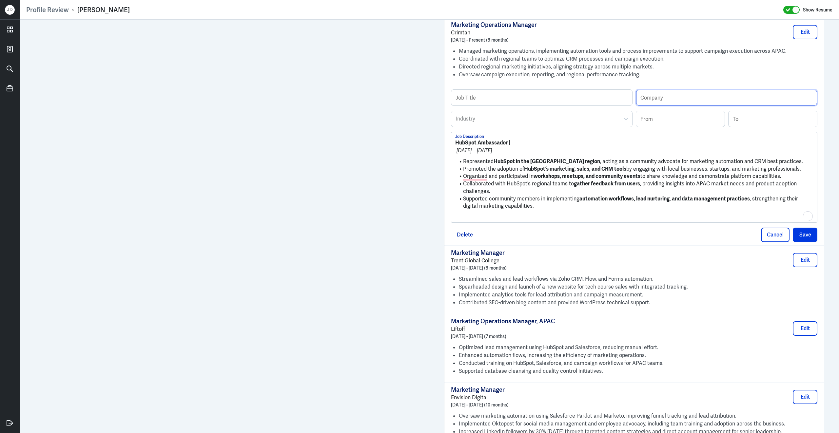
paste input "HubSpot"
type input "HubSpot"
drag, startPoint x: 507, startPoint y: 147, endPoint x: 448, endPoint y: 146, distance: 59.0
click at [448, 146] on div "Profile Review › Eleanor Tay Show Resume Admin Settings Update Resume Save Prof…" at bounding box center [429, 216] width 819 height 433
click at [485, 104] on input "text" at bounding box center [541, 98] width 181 height 16
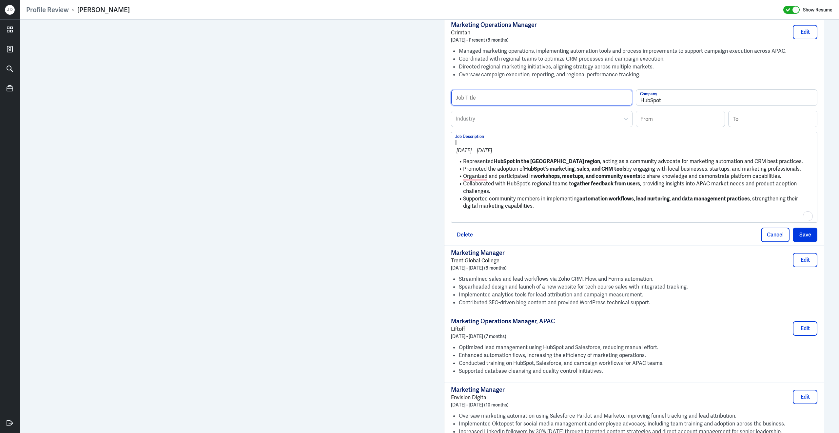
paste input "HubSpot Ambassador"
type input "HubSpot Ambassador"
click at [484, 123] on div at bounding box center [535, 119] width 161 height 8
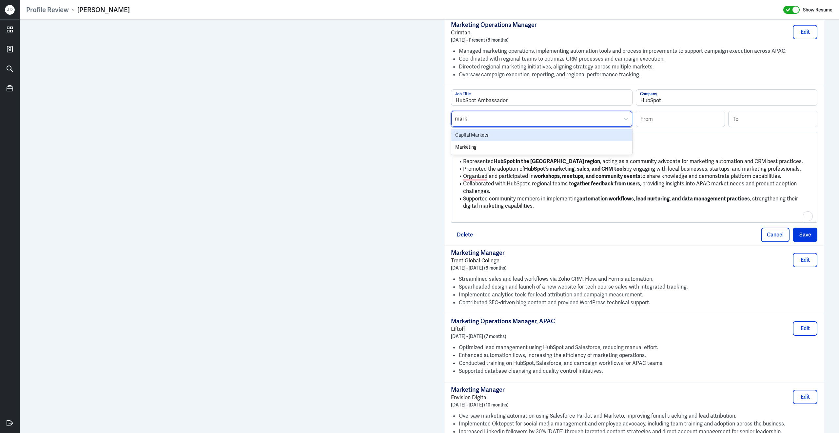
type input "marke"
click at [482, 151] on div "Marketing" at bounding box center [541, 147] width 181 height 12
click at [669, 123] on input at bounding box center [680, 119] width 88 height 16
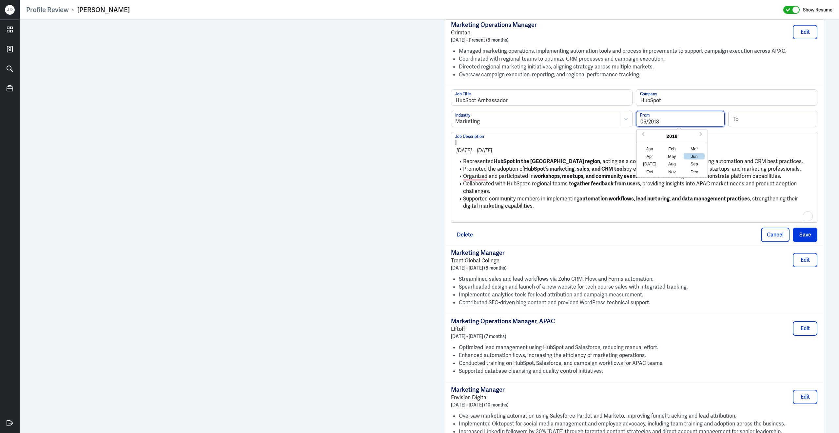
type input "06/2018"
click at [772, 126] on input at bounding box center [772, 119] width 88 height 16
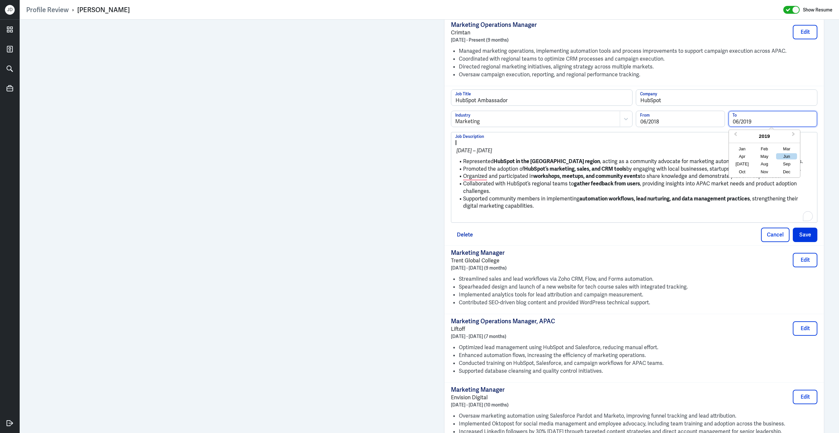
type input "06/2019"
click at [542, 222] on div "| Jun 2018 – Jun 2019 Represented HubSpot in the APAC region , acting as a comm…" at bounding box center [634, 177] width 366 height 90
click at [541, 220] on p "To enrich screen reader interactions, please activate Accessibility in Grammarl…" at bounding box center [634, 217] width 358 height 8
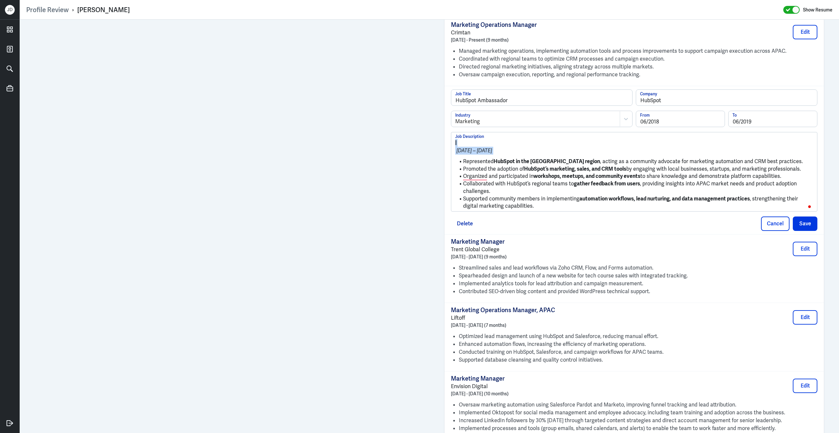
drag, startPoint x: 463, startPoint y: 163, endPoint x: 452, endPoint y: 149, distance: 17.6
click at [452, 149] on div "| Jun 2018 – Jun 2019 Represented HubSpot in the APAC region , acting as a comm…" at bounding box center [634, 171] width 366 height 79
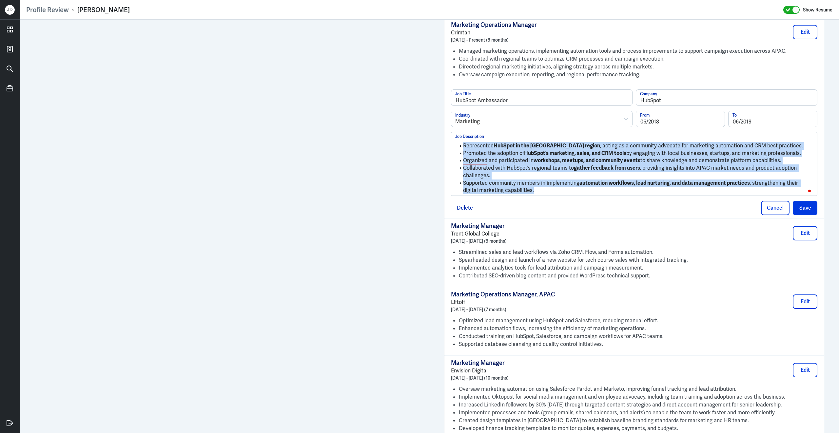
drag, startPoint x: 596, startPoint y: 196, endPoint x: 518, endPoint y: 132, distance: 101.3
click at [518, 132] on div "HubSpot Ambassador Job Title HubSpot Company Marketing Industry 06/2018 From 06…" at bounding box center [634, 142] width 366 height 106
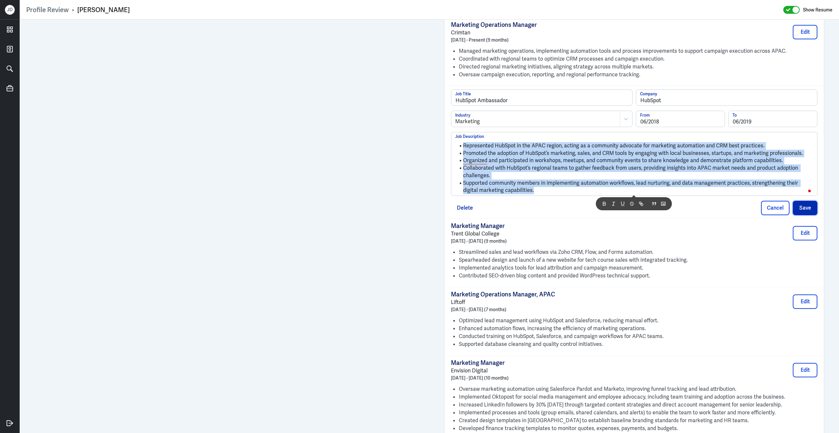
click at [799, 212] on button "Save" at bounding box center [804, 208] width 25 height 14
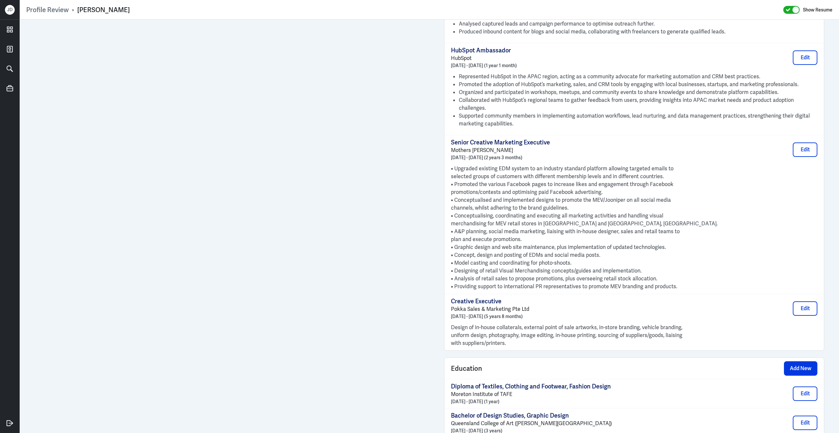
scroll to position [1091, 0]
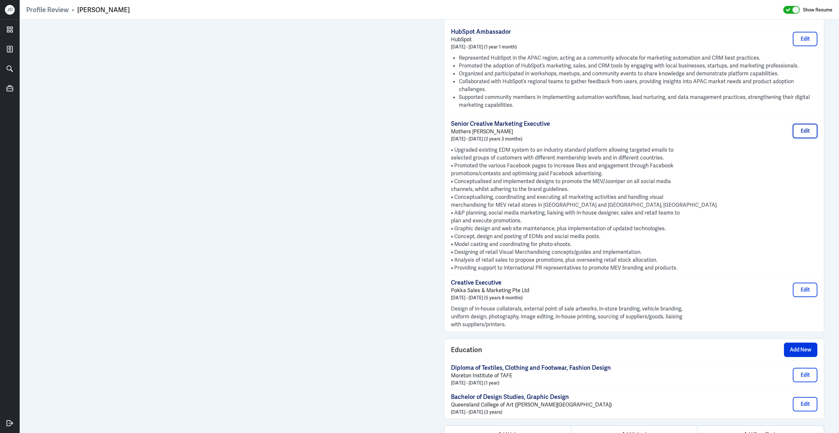
click at [803, 133] on button "Edit" at bounding box center [804, 131] width 25 height 14
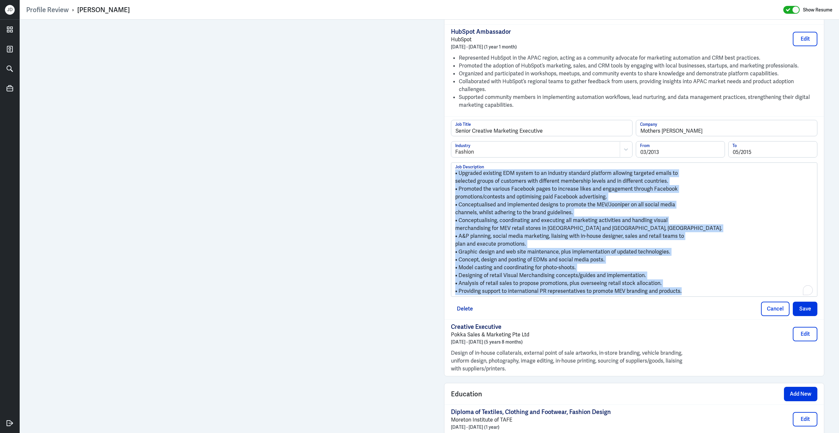
drag, startPoint x: 684, startPoint y: 298, endPoint x: 404, endPoint y: 178, distance: 304.4
copy div "• Upgraded existing EDM system to an industry standard platform allowing target…"
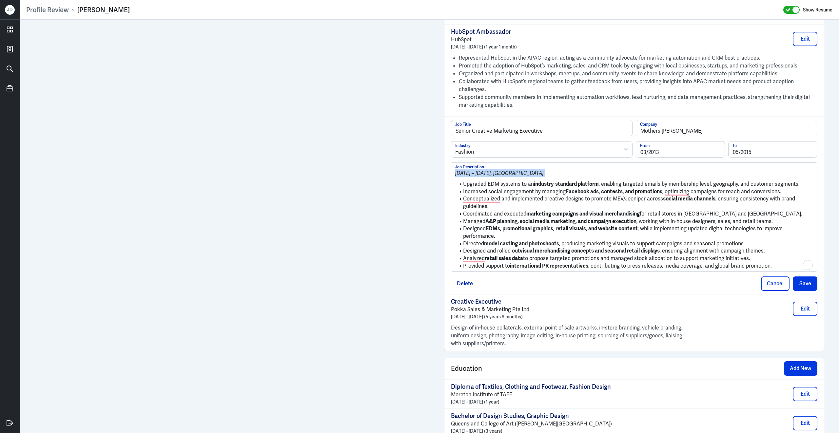
drag, startPoint x: 463, startPoint y: 190, endPoint x: 439, endPoint y: 167, distance: 33.6
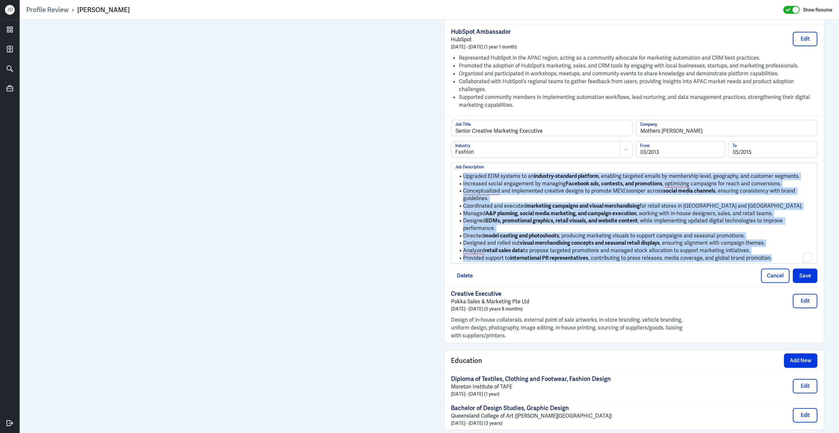
drag, startPoint x: 778, startPoint y: 260, endPoint x: 416, endPoint y: 176, distance: 371.9
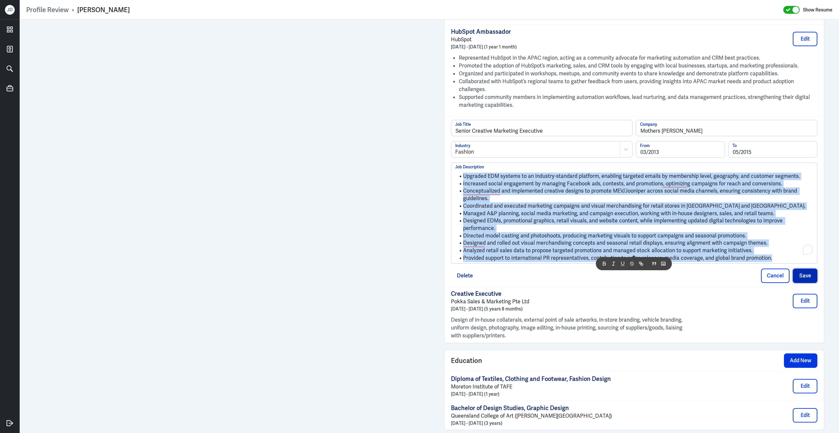
click at [801, 275] on button "Save" at bounding box center [804, 276] width 25 height 14
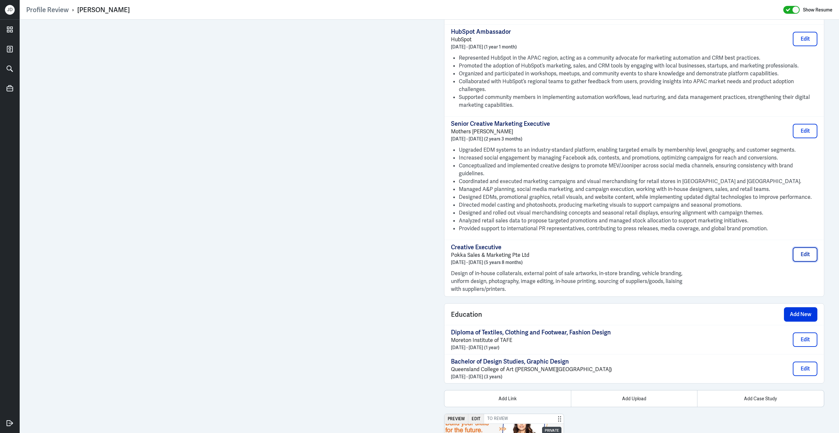
click at [809, 255] on button "Edit" at bounding box center [804, 254] width 25 height 14
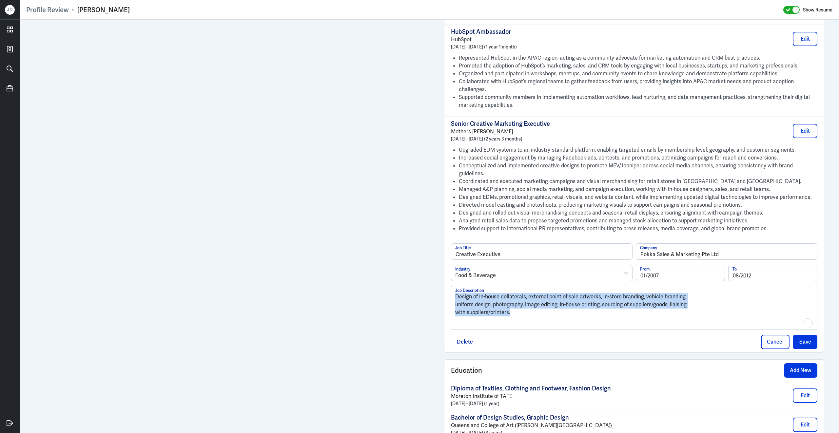
drag, startPoint x: 520, startPoint y: 312, endPoint x: 390, endPoint y: 281, distance: 134.2
paste div
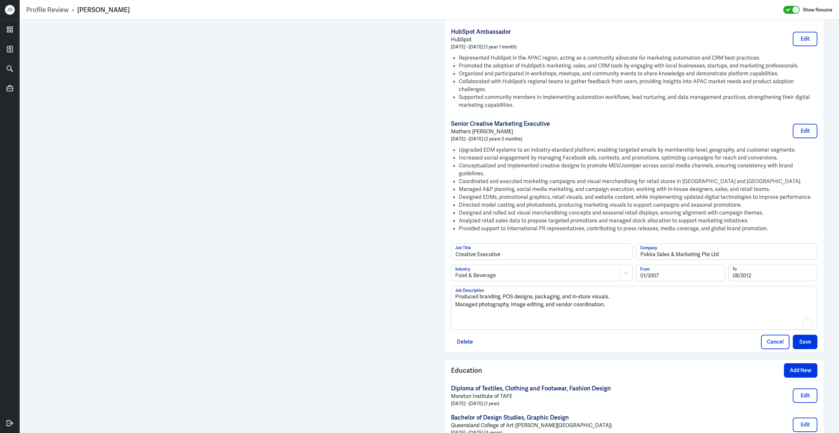
click at [455, 295] on div "Produced branding, POS designs, packaging, and in-store visuals. Managed photog…" at bounding box center [634, 307] width 366 height 43
click at [455, 294] on p "Produced branding, POS designs, packaging, and in-store visuals." at bounding box center [634, 297] width 358 height 8
click at [457, 308] on p "Managed photography, image editing, and vendor coordination." at bounding box center [634, 311] width 358 height 8
click at [472, 322] on div "Produced branding, POS designs, packaging, and in-store visuals. Managed photog…" at bounding box center [634, 310] width 358 height 35
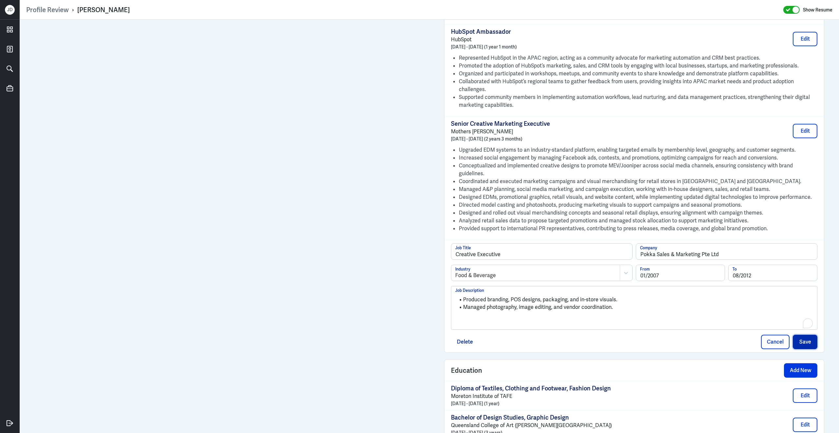
click at [808, 341] on button "Save" at bounding box center [804, 342] width 25 height 14
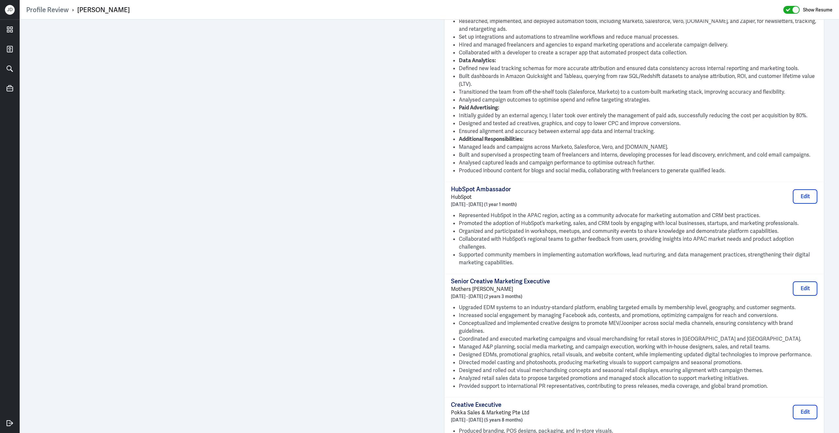
scroll to position [725, 0]
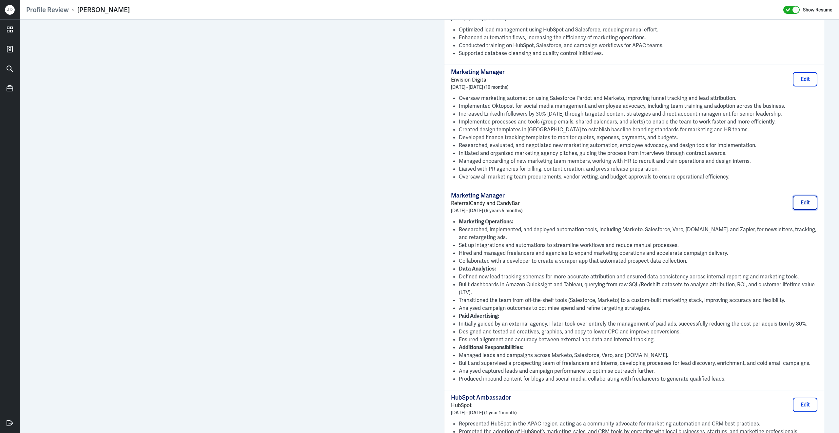
click at [811, 210] on button "Edit" at bounding box center [804, 203] width 25 height 14
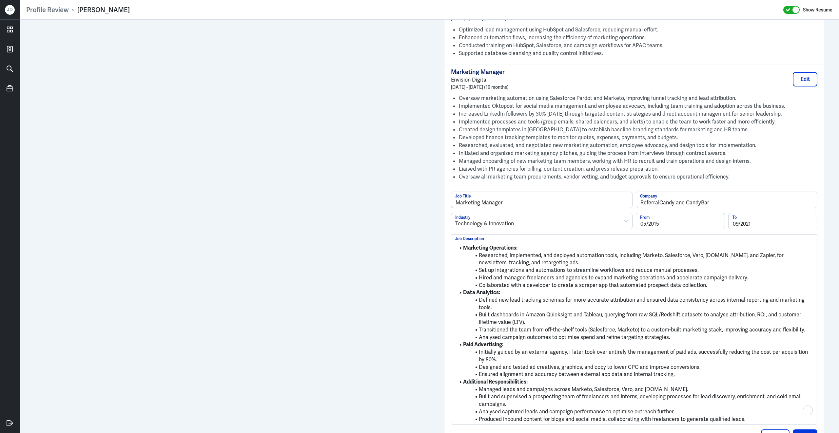
click at [464, 251] on strong "Marketing Operations:" at bounding box center [490, 247] width 54 height 7
click at [463, 296] on strong "Data Analytics:" at bounding box center [481, 293] width 37 height 7
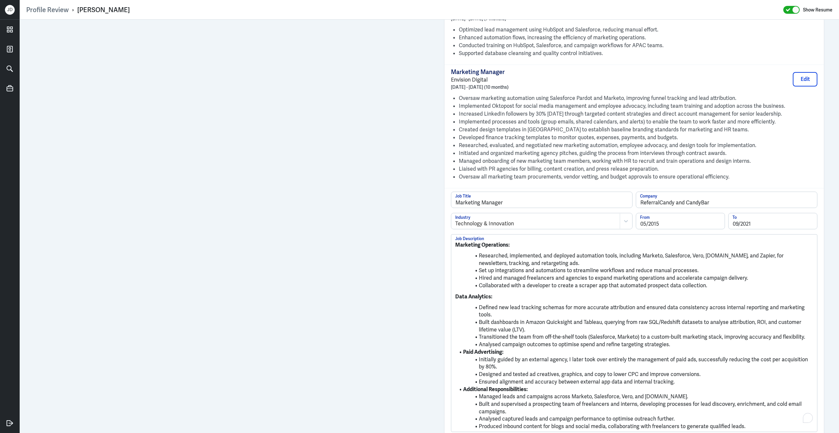
click at [463, 351] on strong "Paid Advertising:" at bounding box center [483, 352] width 40 height 7
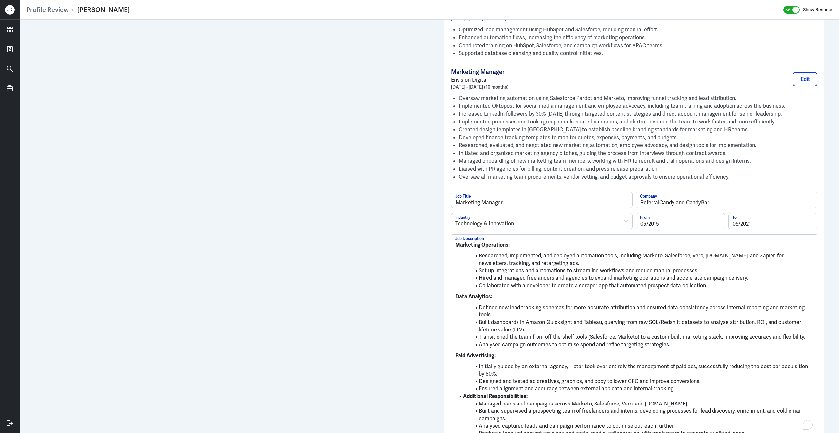
click at [464, 395] on strong "Additional Responsibilities:" at bounding box center [495, 396] width 65 height 7
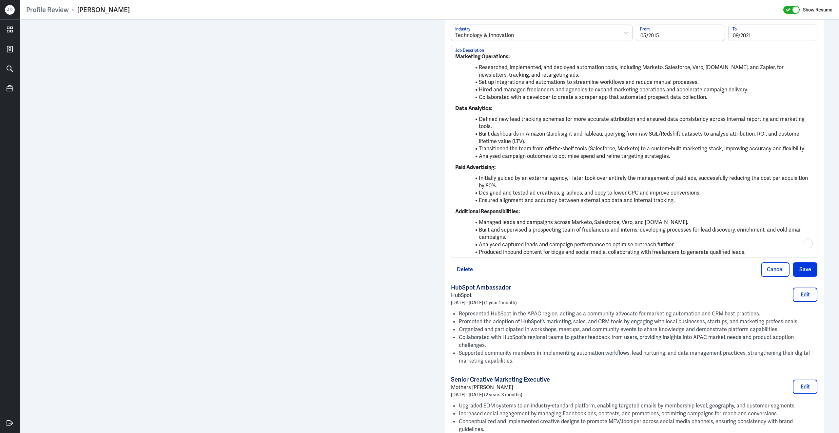
scroll to position [983, 0]
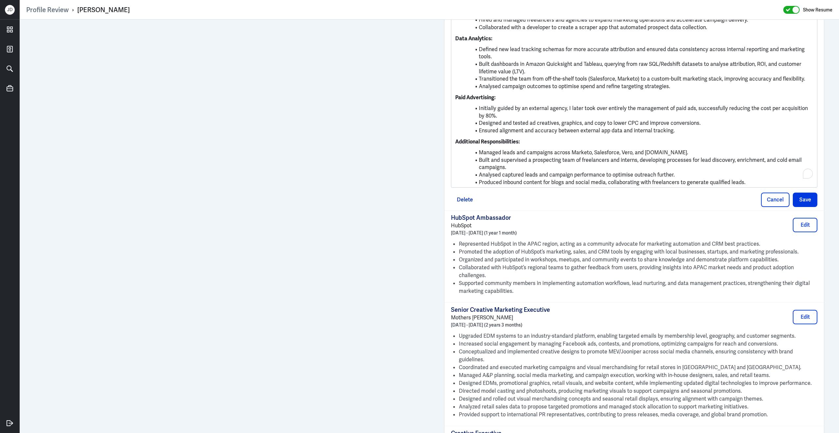
click at [801, 188] on div "Marketing Manager Job Title ReferralCandy and CandyBar Company Technology & Inn…" at bounding box center [634, 71] width 366 height 274
click at [802, 198] on button "Save" at bounding box center [804, 200] width 25 height 14
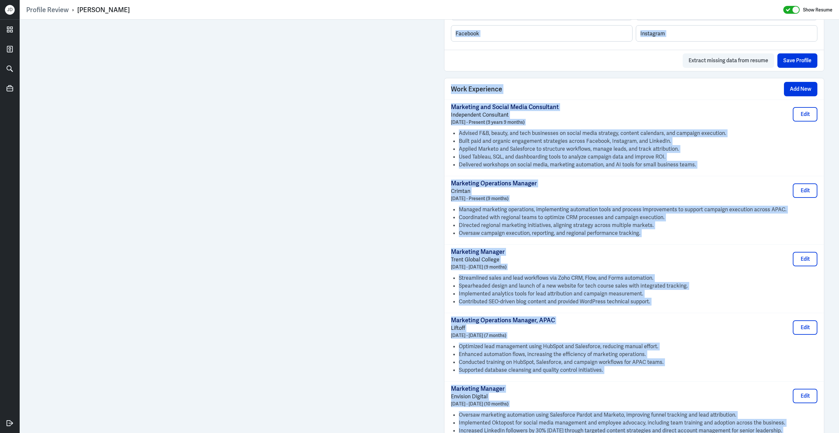
scroll to position [402, 0]
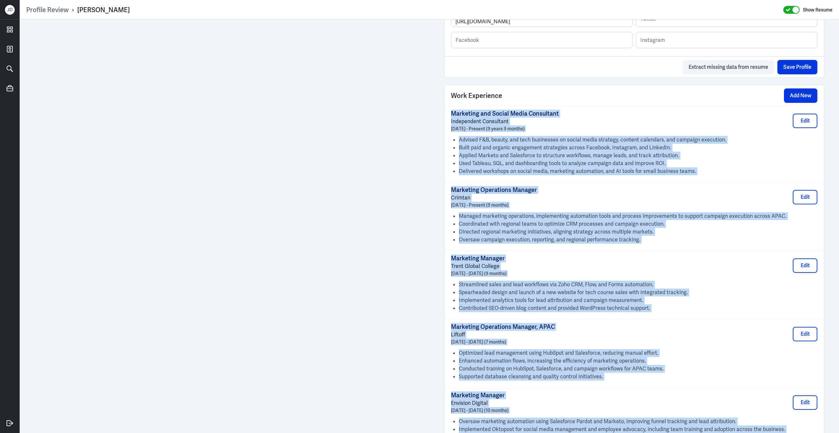
drag, startPoint x: 612, startPoint y: 378, endPoint x: 450, endPoint y: 117, distance: 307.3
copy div "Marketing and Social Media Consultant Independent Consultant January 2016 - Pre…"
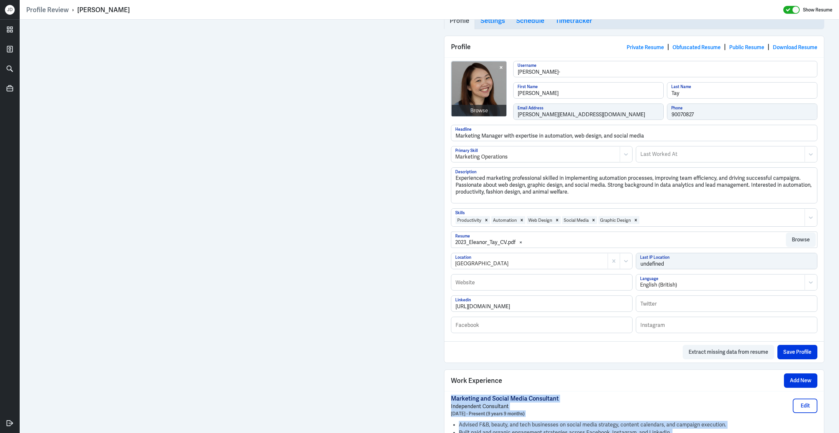
scroll to position [20, 0]
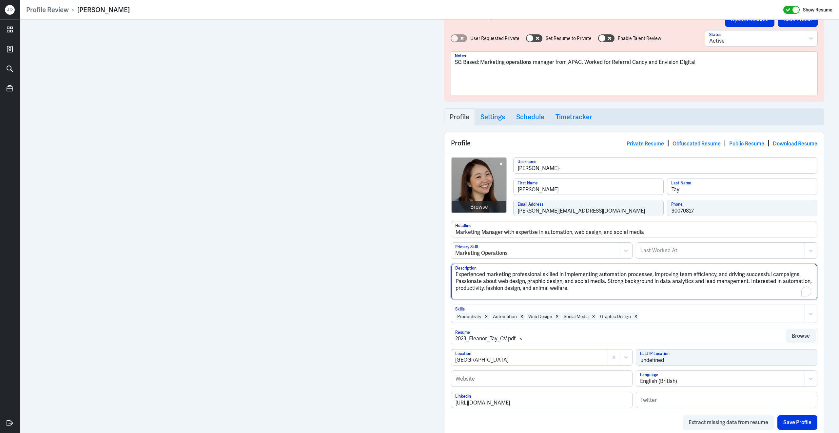
drag, startPoint x: 582, startPoint y: 298, endPoint x: 421, endPoint y: 242, distance: 170.9
paste textarea "leanor Tay is a Marketing Operations and Automation Specialist with over a deca…"
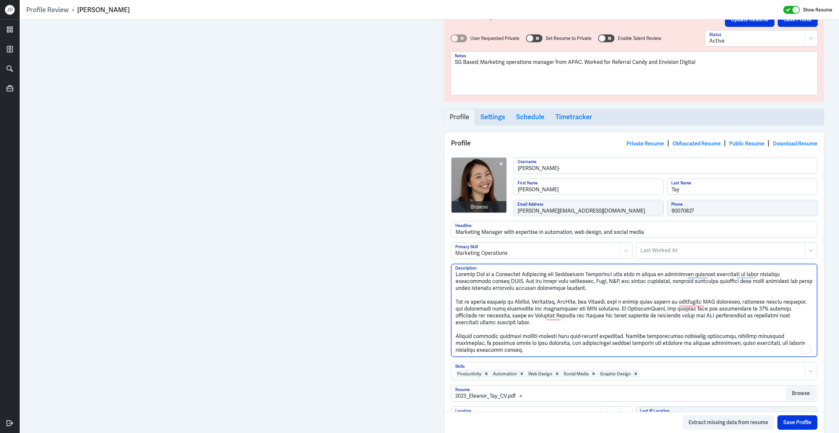
click at [467, 296] on textarea "Description" at bounding box center [634, 310] width 366 height 93
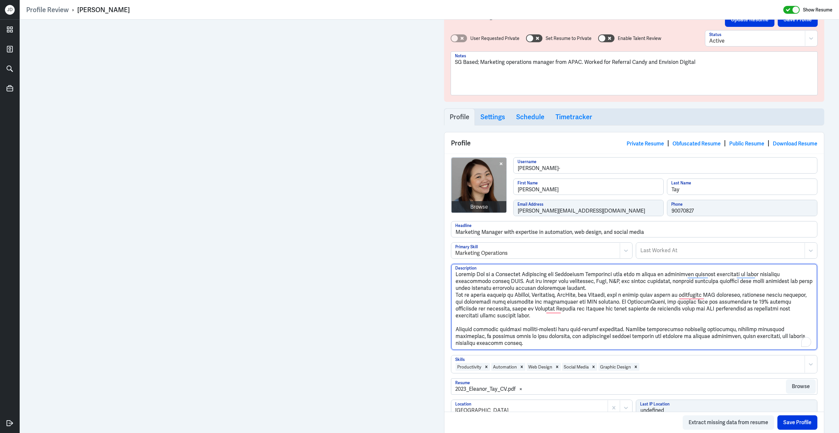
click at [456, 298] on textarea "Description" at bounding box center [634, 307] width 366 height 86
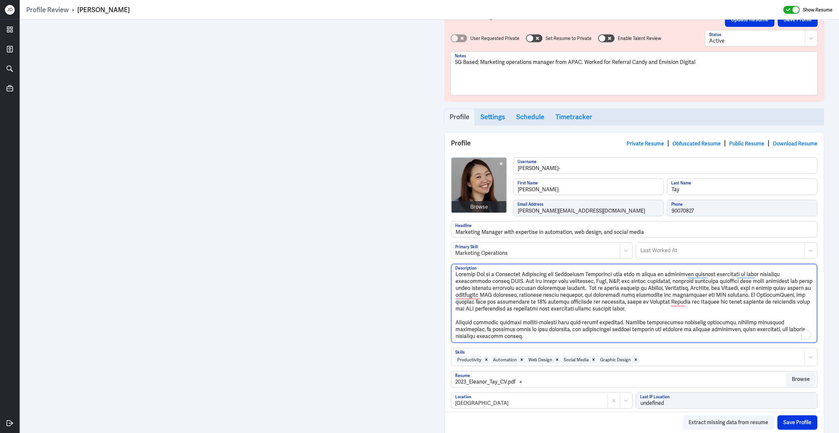
click at [456, 324] on textarea "Description" at bounding box center [634, 303] width 366 height 79
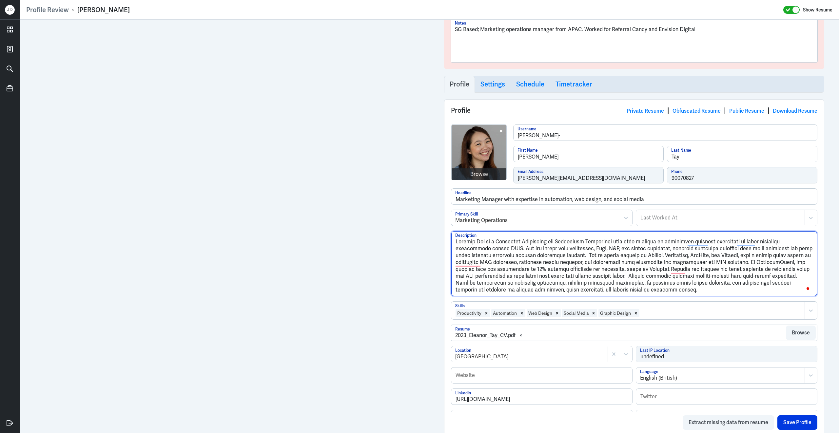
scroll to position [57, 0]
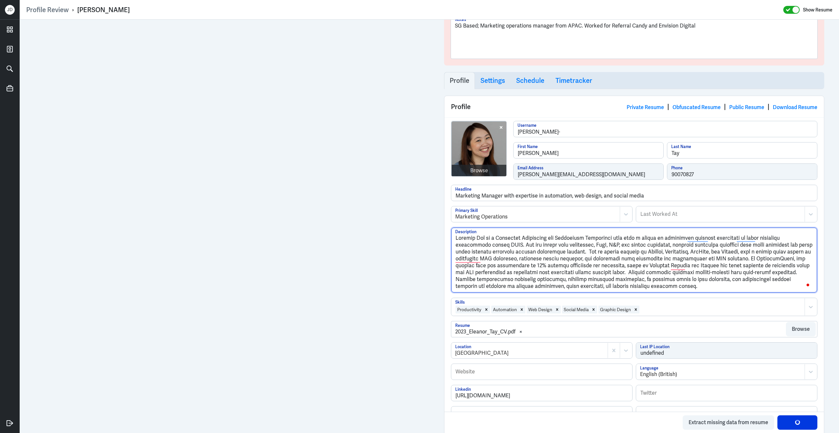
type textarea "Eleanor Tay is a Marketing Operations and Automation Specialist with over a dec…"
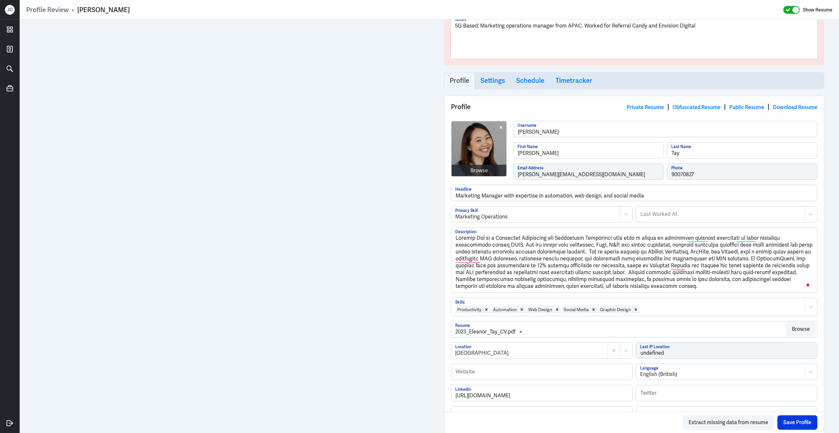
click at [655, 313] on div at bounding box center [720, 310] width 161 height 8
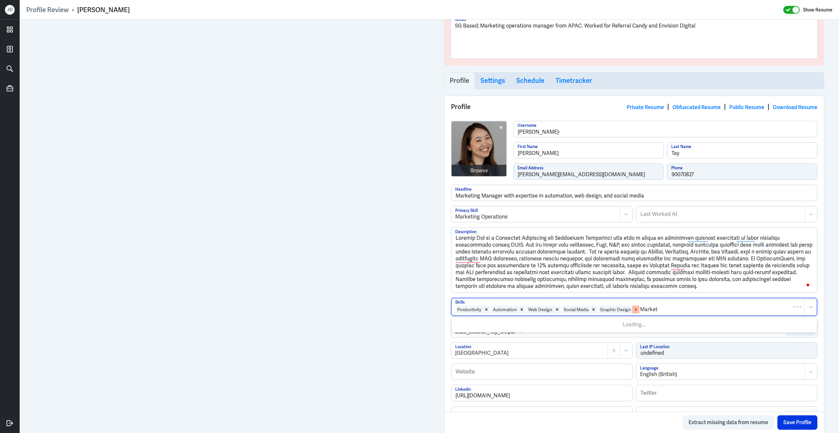
type input "Marketo"
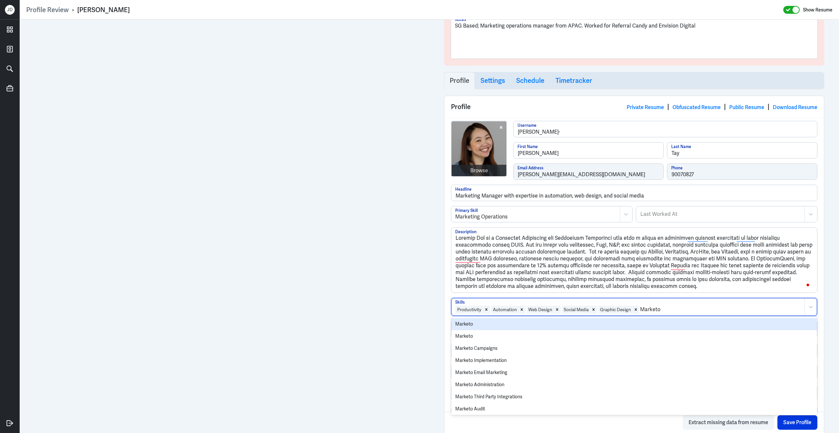
click at [522, 328] on div "Marketo" at bounding box center [634, 324] width 366 height 12
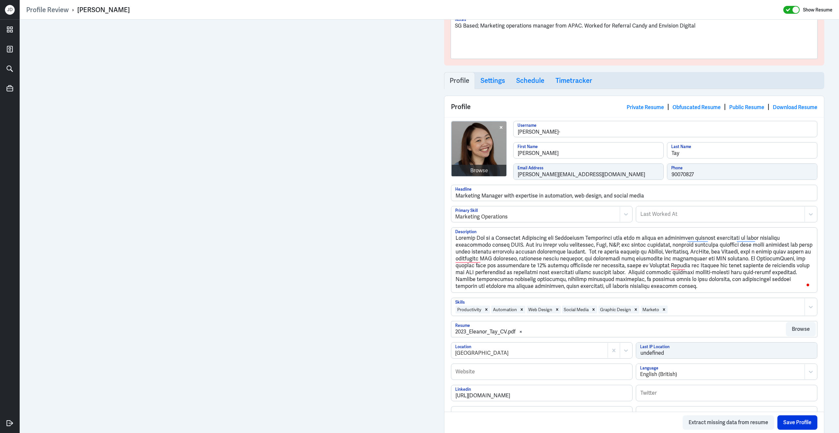
click at [699, 312] on div at bounding box center [734, 310] width 133 height 8
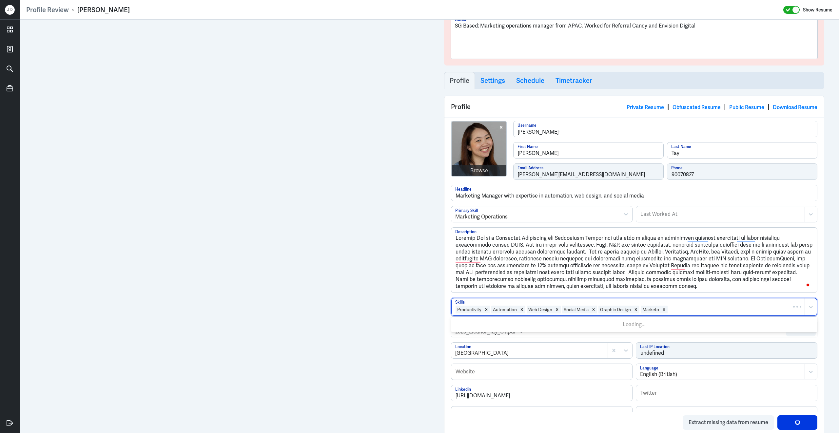
click at [699, 312] on div at bounding box center [734, 310] width 133 height 8
type input "Sale"
click at [687, 309] on div at bounding box center [734, 310] width 133 height 8
type input "salesforce"
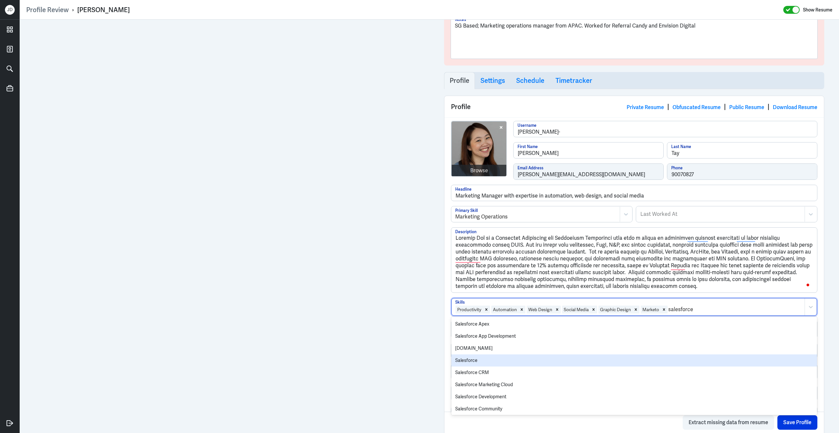
click at [540, 363] on div "Salesforce" at bounding box center [634, 360] width 366 height 12
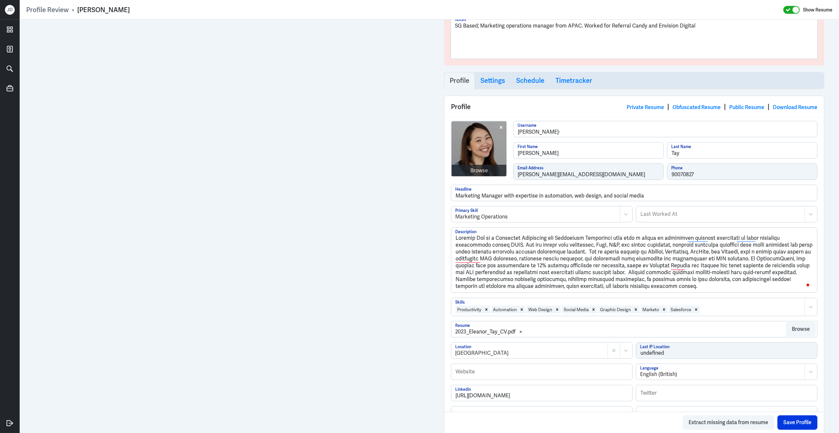
click at [723, 313] on div at bounding box center [750, 310] width 101 height 8
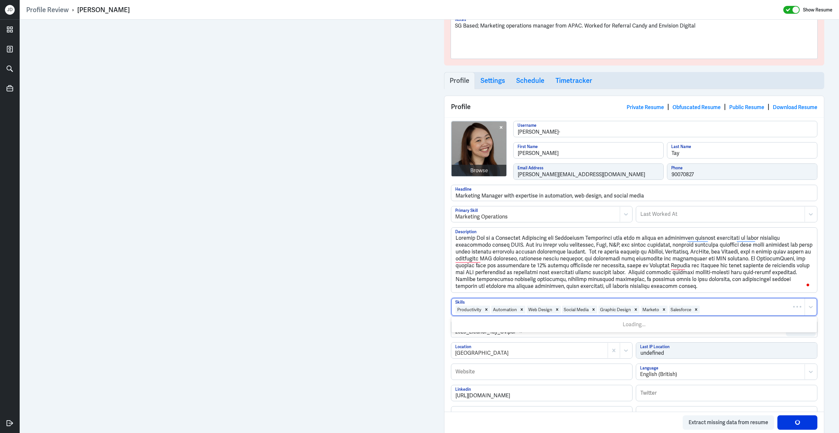
click at [723, 313] on div at bounding box center [750, 310] width 101 height 8
type input "Ta"
click at [723, 313] on div at bounding box center [750, 310] width 101 height 8
type input "tablea"
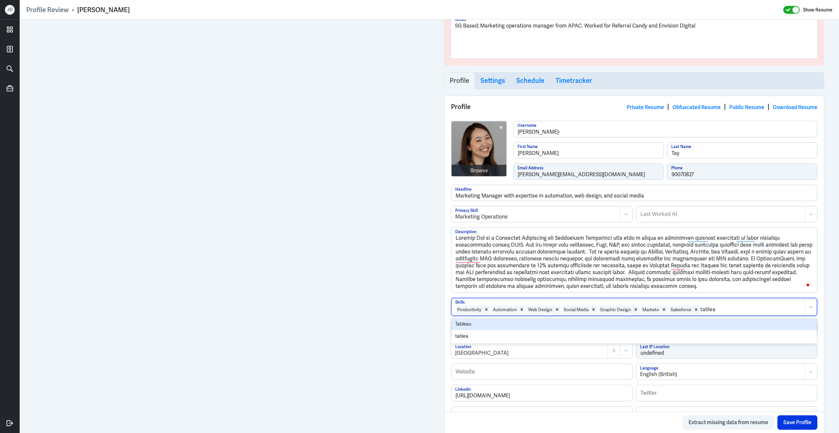
click at [592, 330] on div "Tableau" at bounding box center [634, 324] width 366 height 12
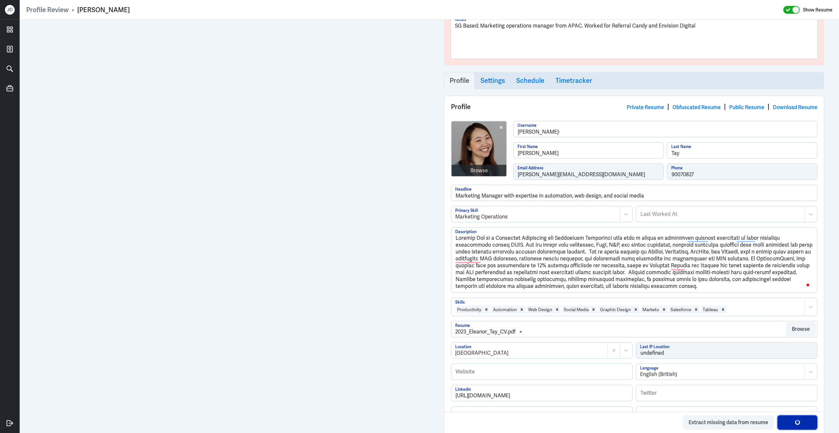
click at [807, 422] on button "Save Profile" at bounding box center [797, 422] width 40 height 14
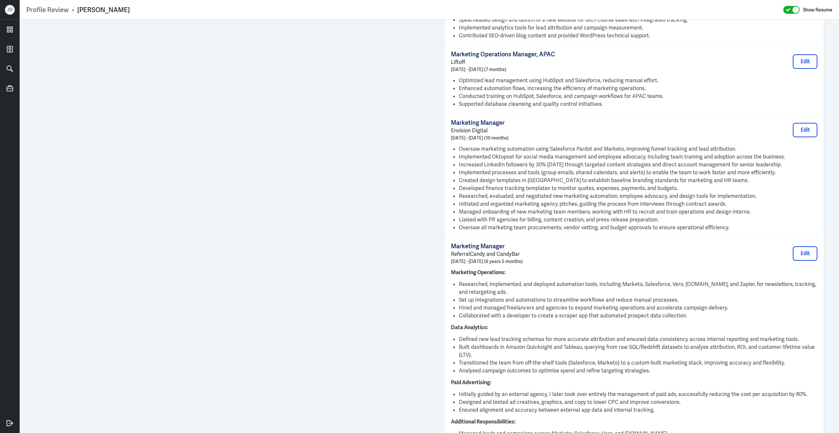
scroll to position [0, 0]
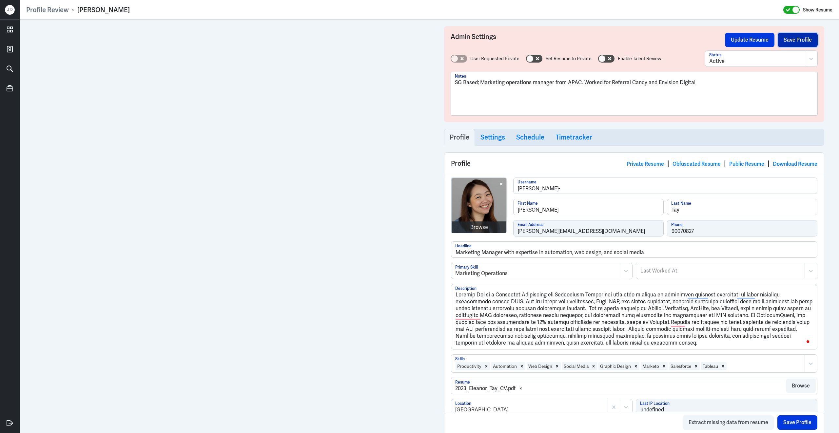
click at [785, 41] on button "Save Profile" at bounding box center [797, 40] width 40 height 14
click at [754, 41] on button "Update Resume" at bounding box center [749, 40] width 49 height 14
click at [689, 163] on link "Obfuscated Resume" at bounding box center [696, 164] width 48 height 7
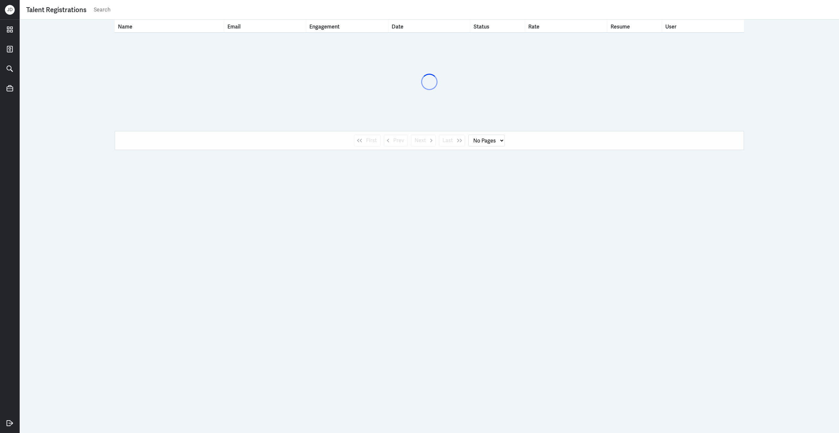
select select "1"
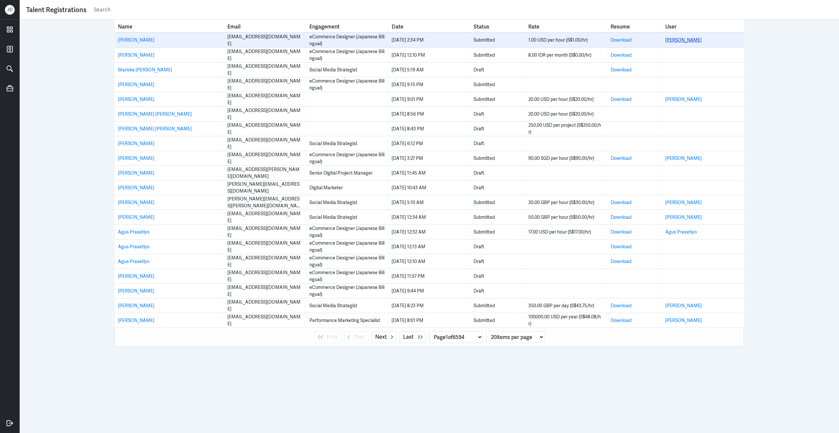
click at [678, 40] on link "[PERSON_NAME]" at bounding box center [683, 40] width 36 height 6
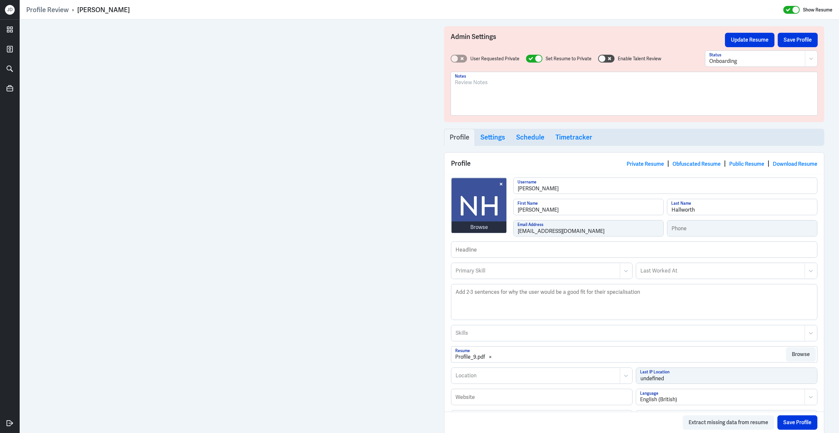
click at [510, 278] on div "Primary Skill" at bounding box center [535, 270] width 168 height 15
type input "Marketing Automa"
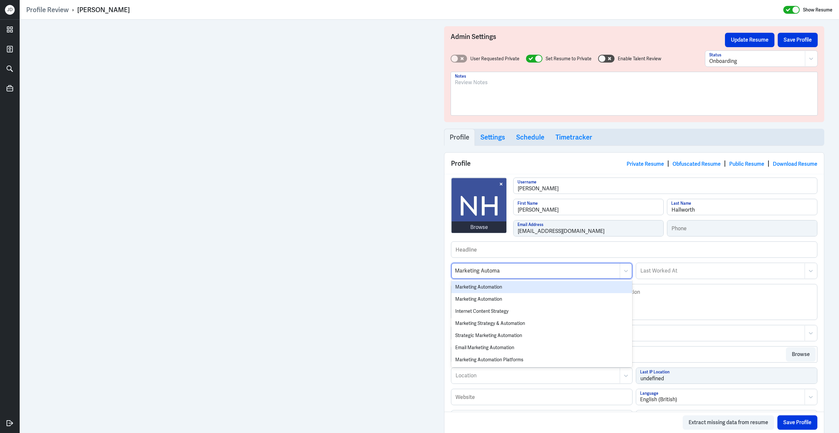
click at [500, 288] on div "Marketing Automation" at bounding box center [541, 287] width 181 height 12
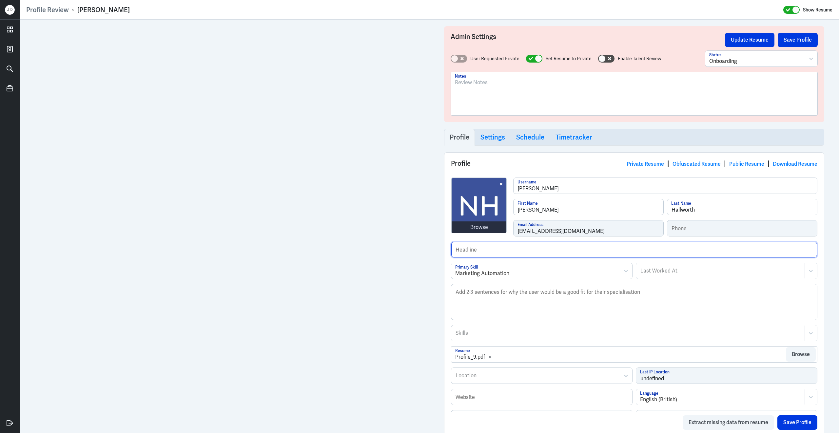
click at [482, 251] on input "text" at bounding box center [634, 250] width 366 height 16
type input "Previously worked for Intuit and Thomson Reuters."
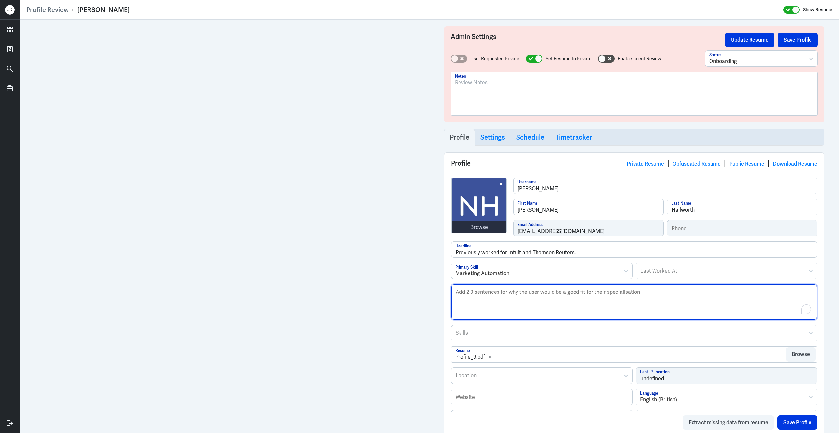
click at [536, 314] on textarea "Description" at bounding box center [634, 301] width 366 height 35
paste textarea "[PERSON_NAME] is a Marketing Automation and Operations Specialist with 20 years…"
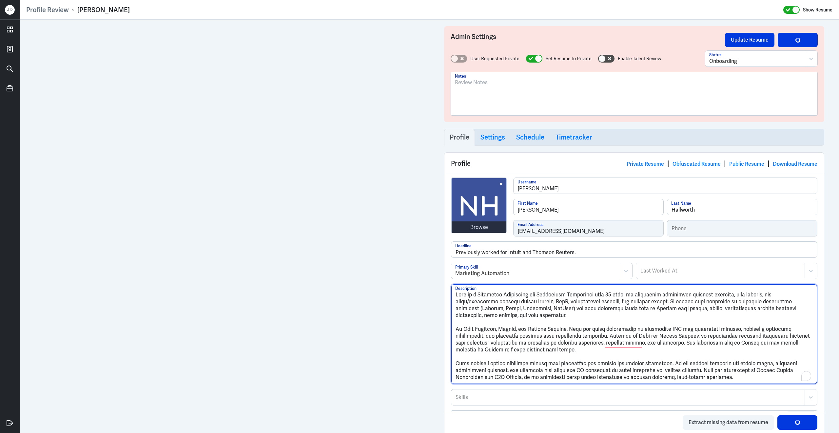
click at [458, 332] on textarea "Description" at bounding box center [634, 334] width 366 height 100
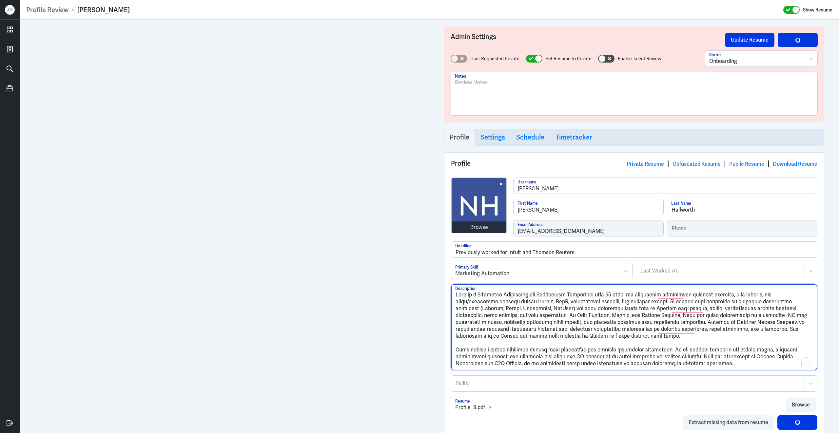
click at [568, 339] on textarea "Description" at bounding box center [634, 327] width 366 height 86
click at [456, 354] on textarea "Description" at bounding box center [634, 327] width 366 height 86
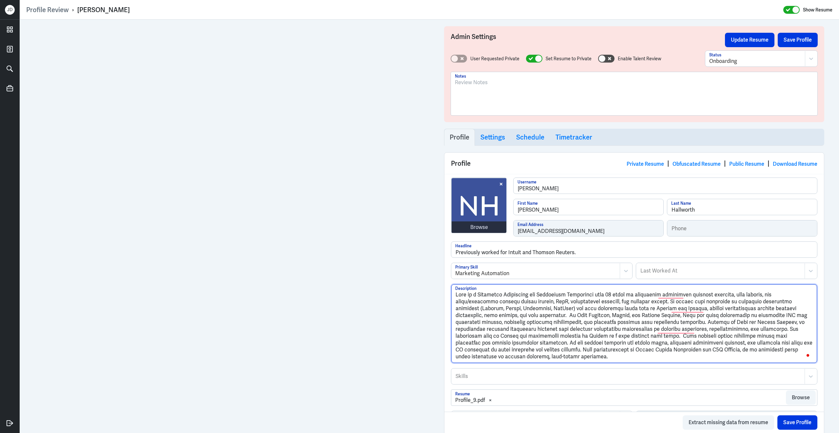
drag, startPoint x: 651, startPoint y: 354, endPoint x: 655, endPoint y: 368, distance: 13.8
click at [655, 368] on div "Description" at bounding box center [634, 326] width 366 height 84
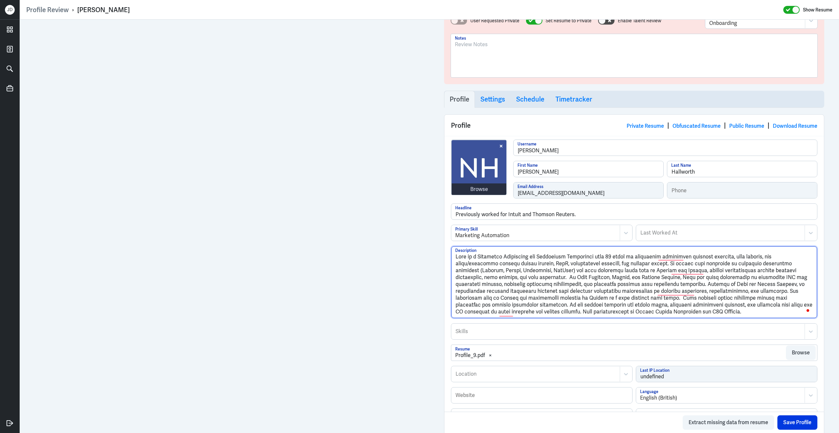
scroll to position [56, 0]
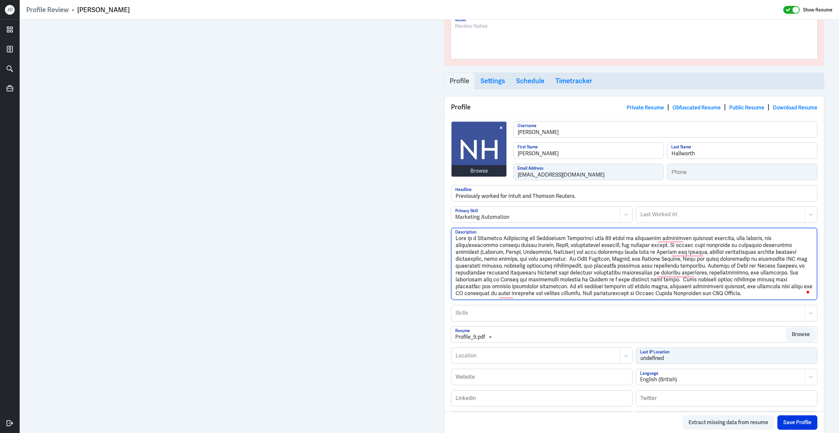
type textarea "[PERSON_NAME] is a Marketing Automation and Operations Specialist with 20 years…"
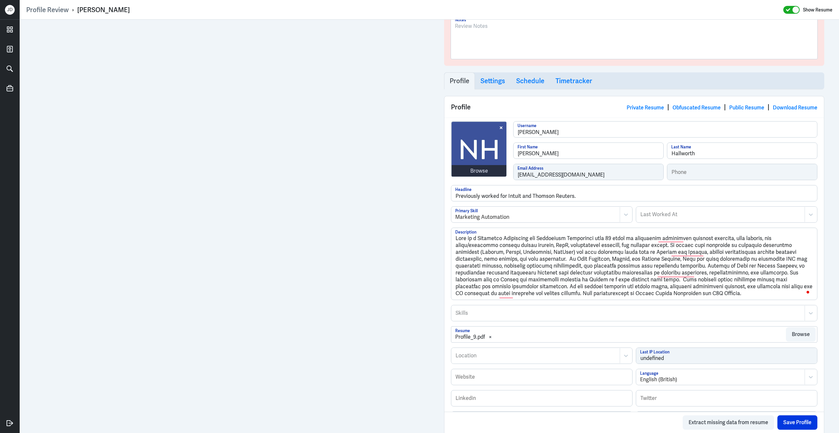
click at [550, 317] on div at bounding box center [628, 313] width 346 height 8
type input "Marketing Auto"
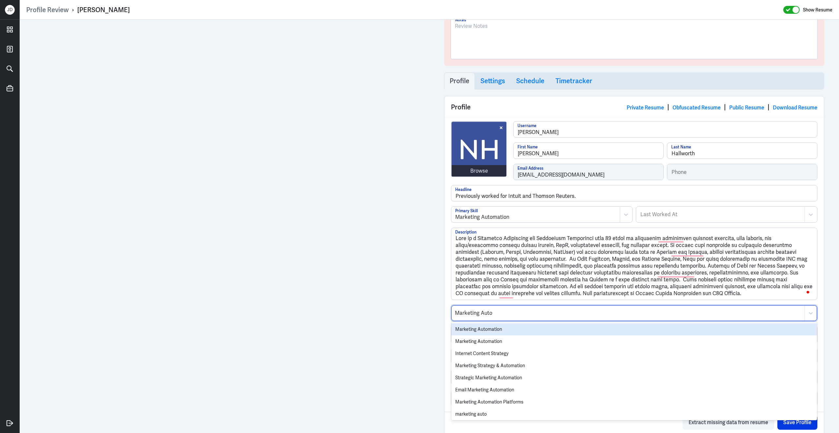
click at [506, 333] on div "Marketing Automation" at bounding box center [634, 329] width 366 height 12
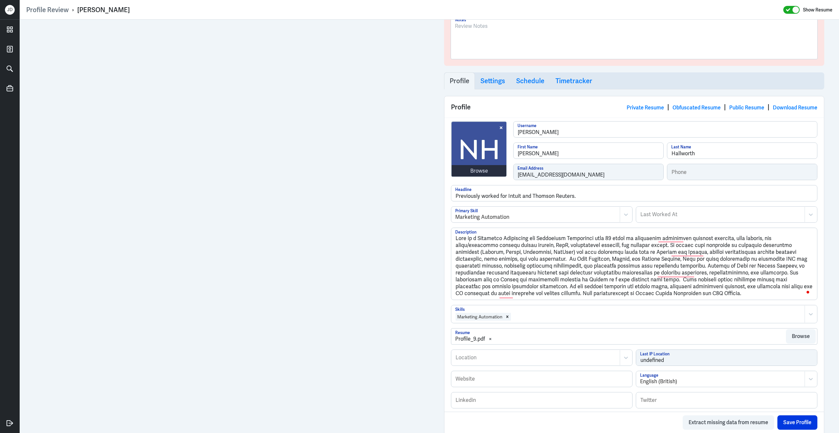
click at [522, 321] on div at bounding box center [656, 317] width 290 height 8
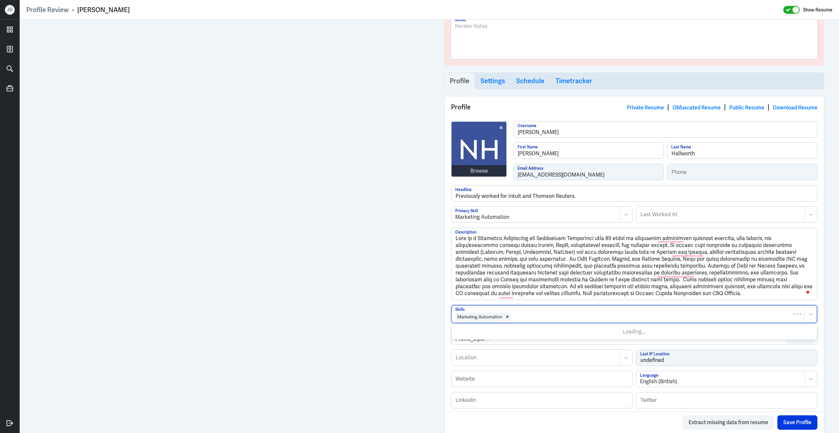
click at [522, 321] on div at bounding box center [656, 317] width 290 height 8
type input "CRM"
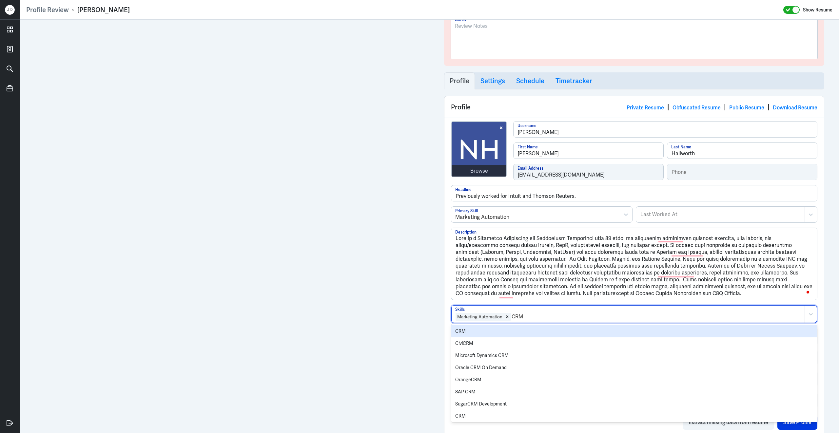
click at [494, 337] on div "CRM" at bounding box center [634, 331] width 366 height 12
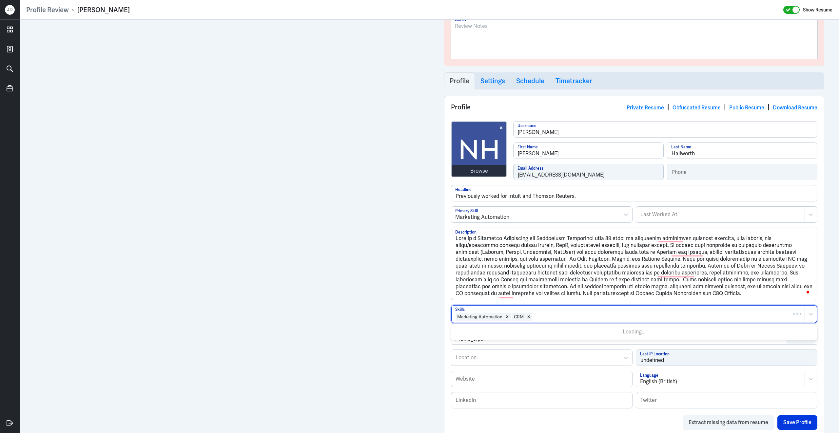
click at [555, 319] on div at bounding box center [667, 317] width 268 height 8
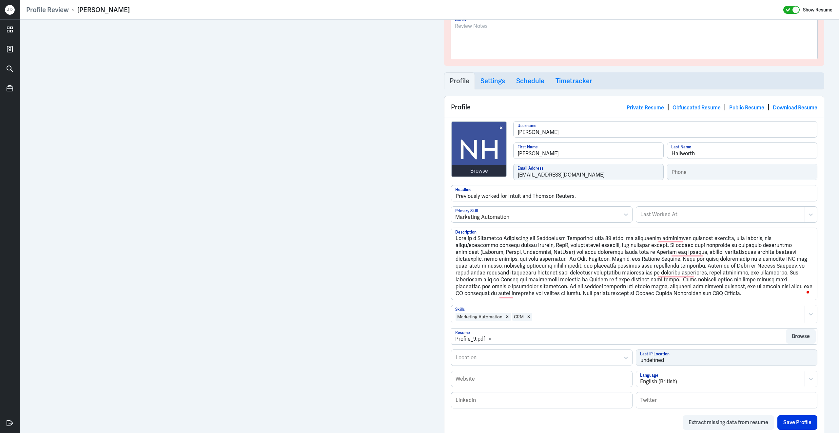
click at [555, 319] on div at bounding box center [667, 317] width 268 height 8
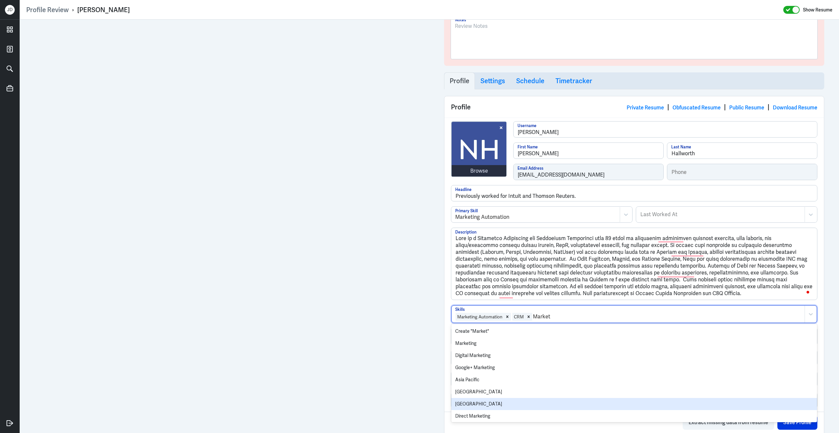
type input "Marketo"
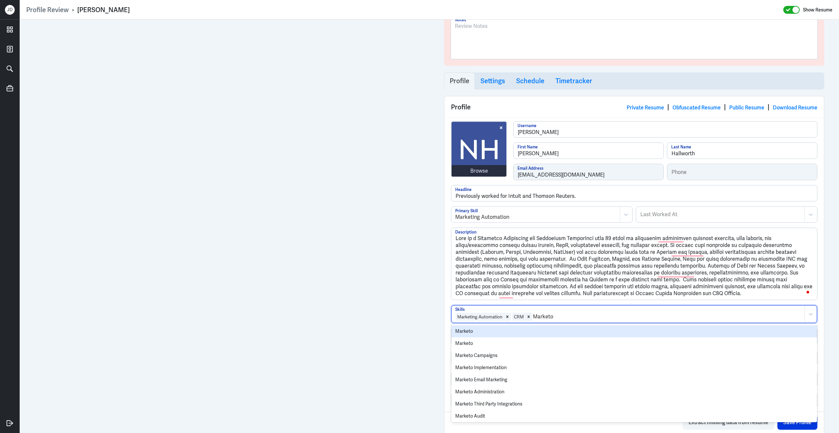
click at [500, 332] on div "Marketo" at bounding box center [634, 331] width 366 height 12
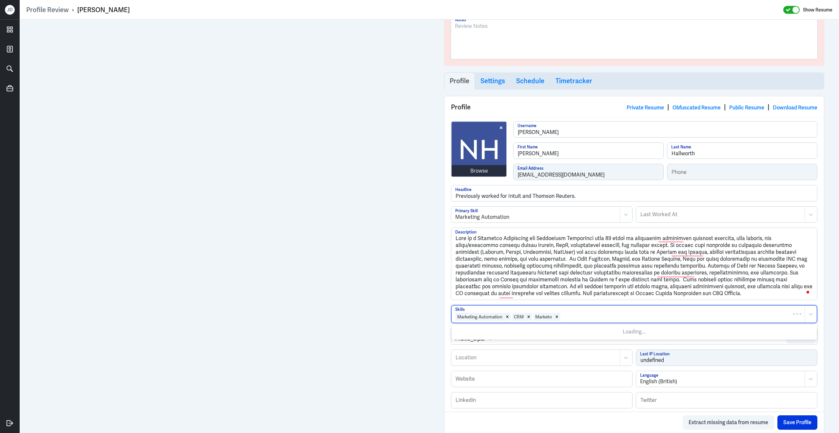
click at [587, 321] on div at bounding box center [681, 317] width 240 height 8
type input "S"
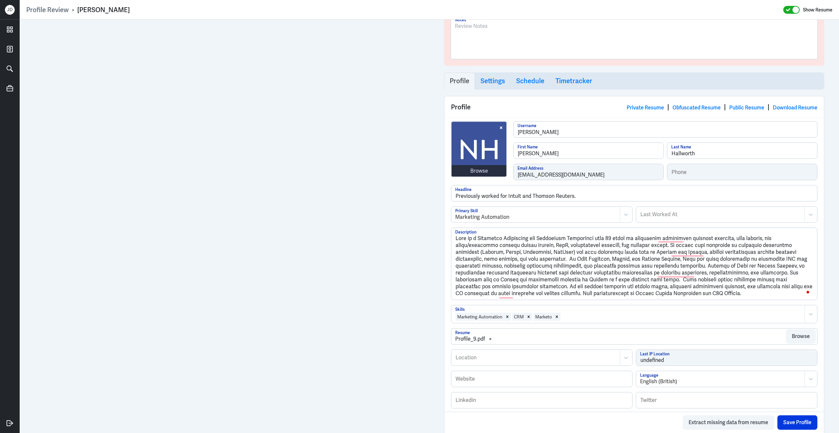
click at [581, 318] on div at bounding box center [681, 317] width 240 height 8
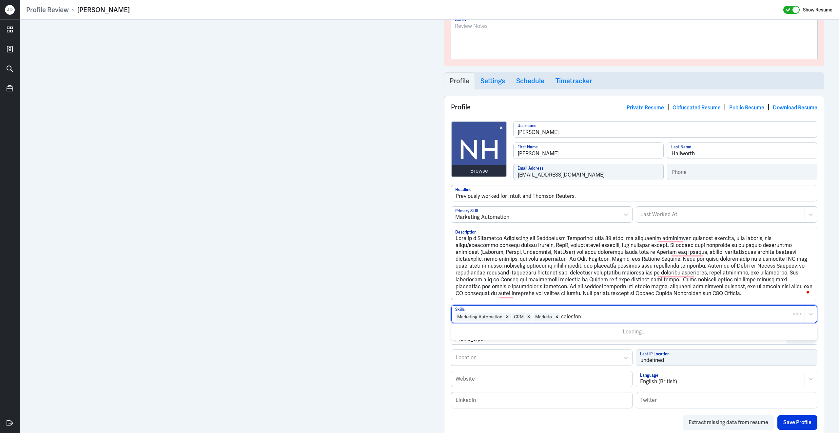
type input "salesforce"
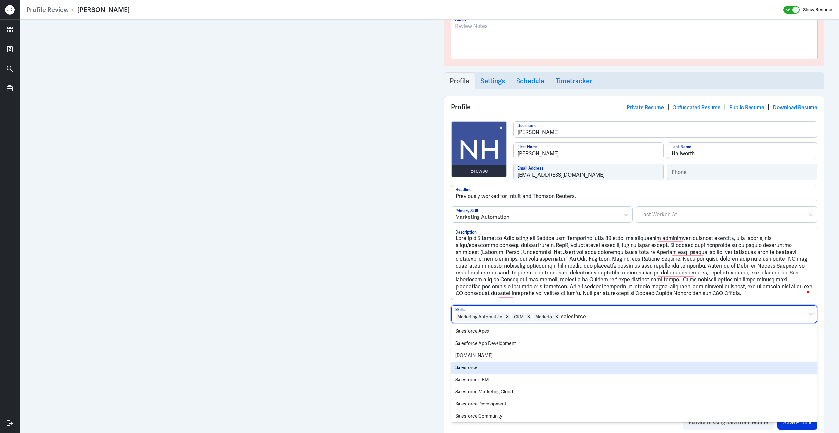
click at [528, 370] on div "Salesforce" at bounding box center [634, 368] width 366 height 12
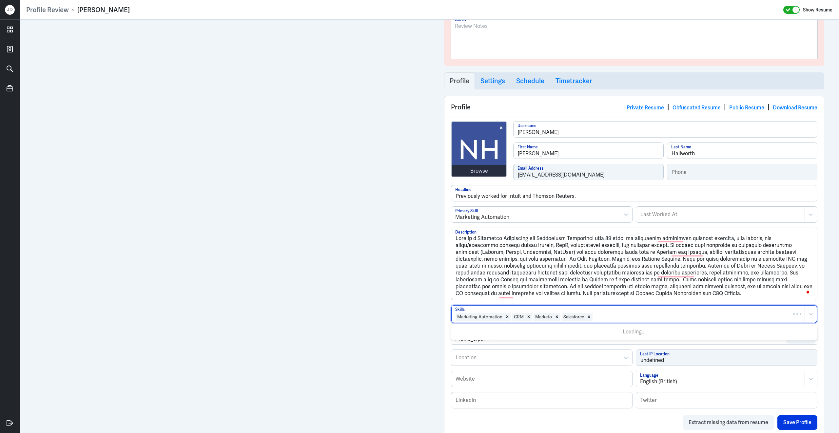
click at [598, 318] on div at bounding box center [697, 317] width 208 height 8
type input "eloq"
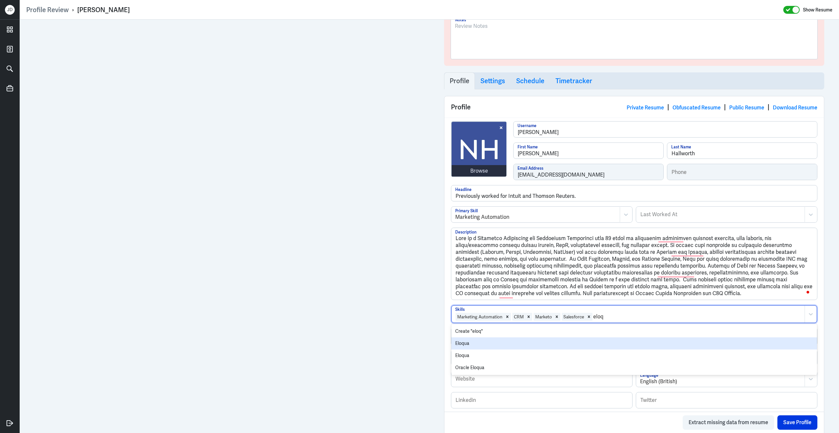
click at [565, 348] on div "Eloqua" at bounding box center [634, 343] width 366 height 12
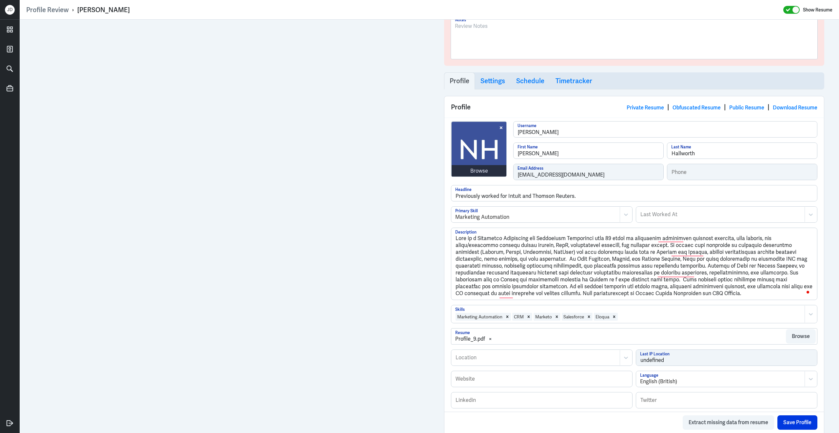
click at [639, 323] on div "Marketing Automation CRM Marketo Salesforce Eloqua" at bounding box center [627, 314] width 353 height 17
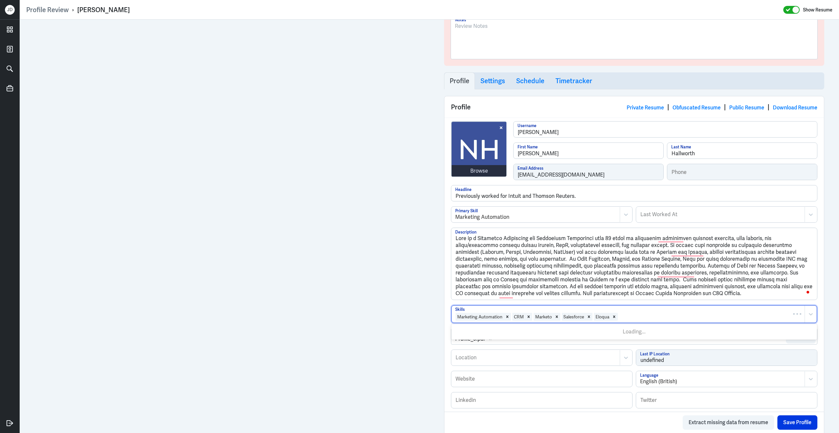
click at [639, 323] on div "Marketing Automation CRM Marketo Salesforce Eloqua" at bounding box center [627, 314] width 353 height 17
type input "hubs"
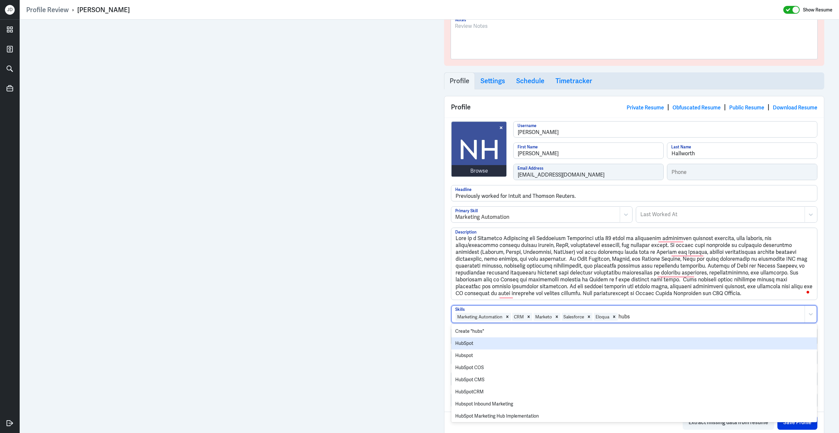
click at [571, 349] on div "HubSpot" at bounding box center [634, 343] width 366 height 12
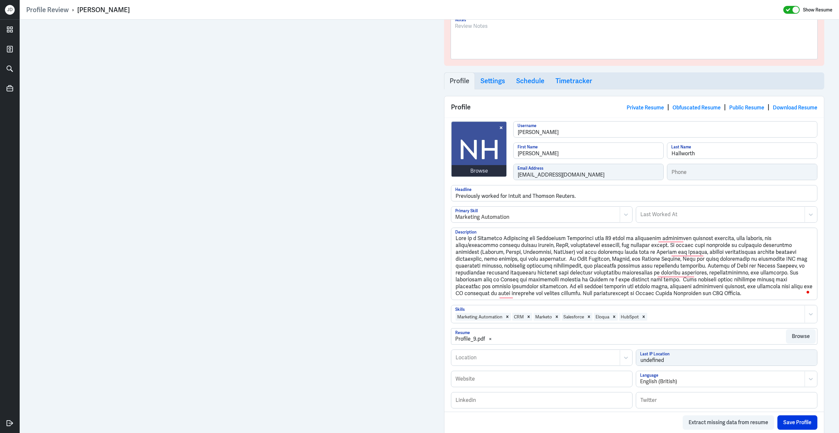
click at [573, 362] on div at bounding box center [535, 358] width 161 height 8
click at [496, 362] on div at bounding box center [535, 358] width 161 height 8
type input "[GEOGRAPHIC_DATA]"
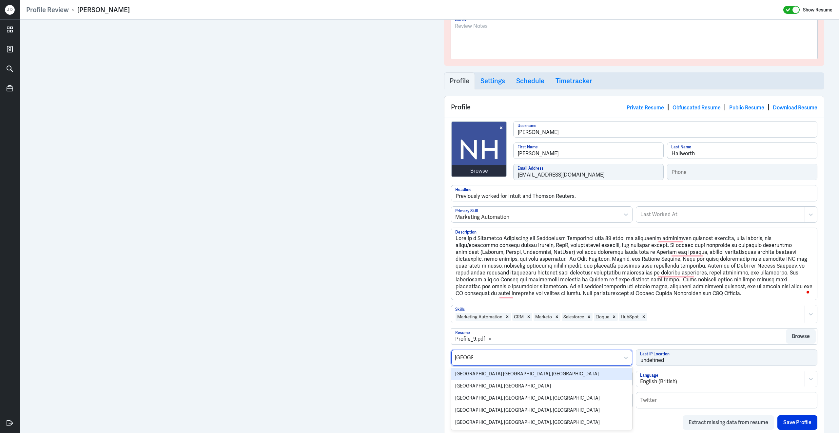
click at [475, 379] on div "[GEOGRAPHIC_DATA] [GEOGRAPHIC_DATA], [GEOGRAPHIC_DATA]" at bounding box center [541, 374] width 181 height 12
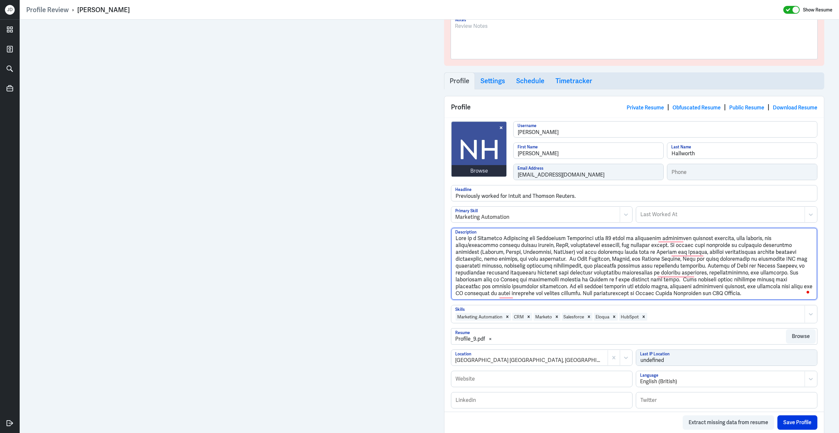
click at [468, 241] on textarea "Description" at bounding box center [634, 264] width 366 height 72
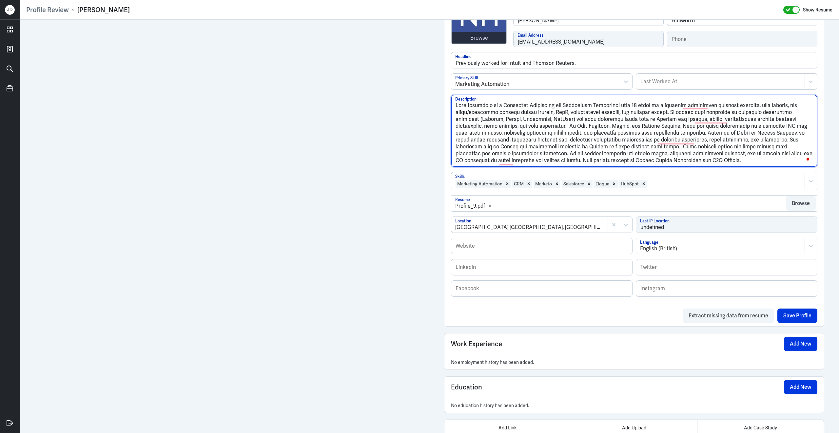
scroll to position [214, 0]
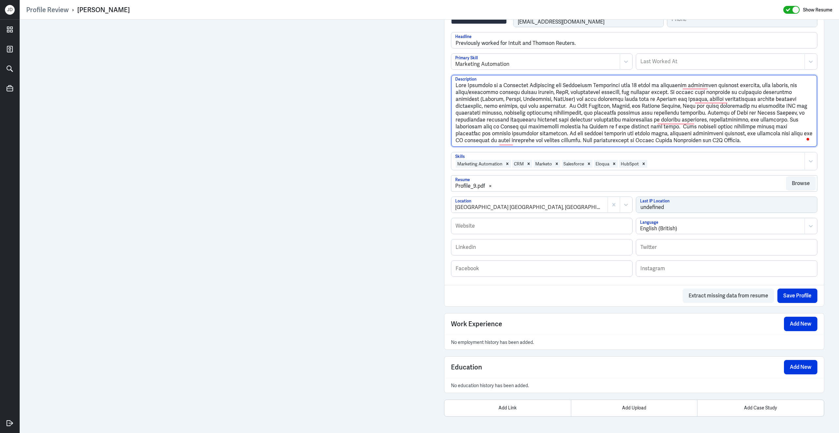
type textarea "[PERSON_NAME] is a Marketing Automation and Operations Specialist with 20 years…"
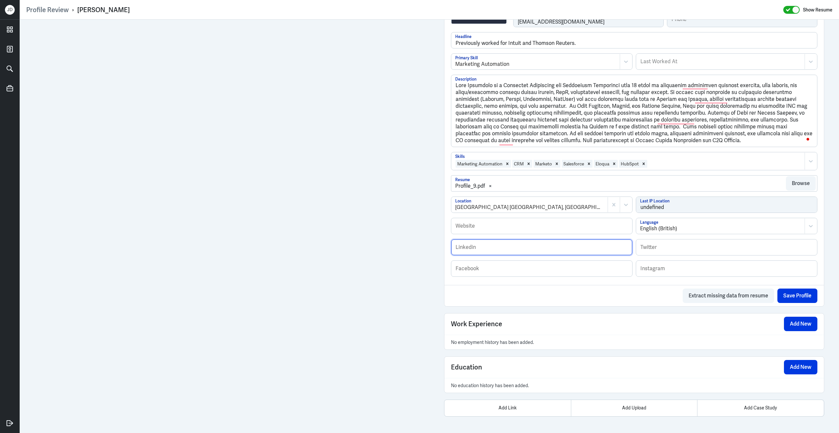
click at [520, 245] on input "text" at bounding box center [541, 247] width 181 height 16
paste input "[URL][DOMAIN_NAME]"
type input "[URL][DOMAIN_NAME]"
click at [804, 299] on button "Save Profile" at bounding box center [797, 296] width 40 height 14
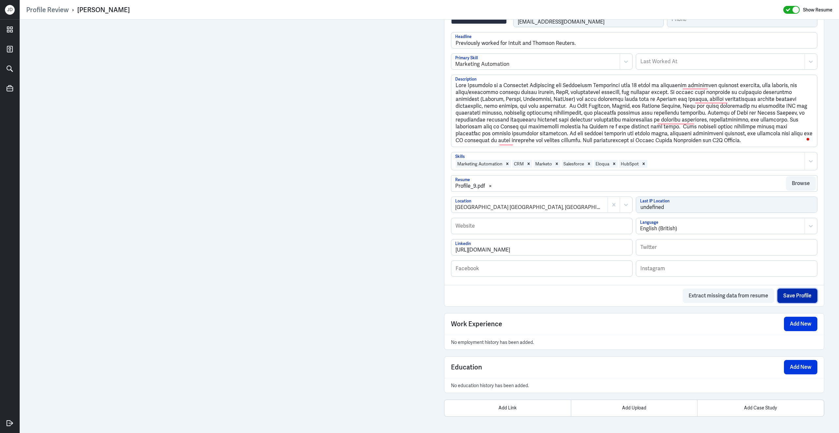
scroll to position [0, 0]
click at [806, 325] on button "Add New" at bounding box center [800, 324] width 33 height 14
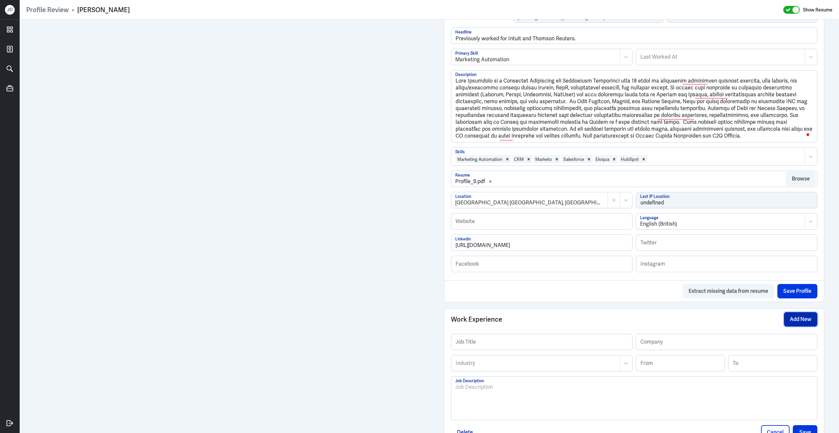
scroll to position [214, 0]
click at [523, 399] on div at bounding box center [634, 400] width 358 height 35
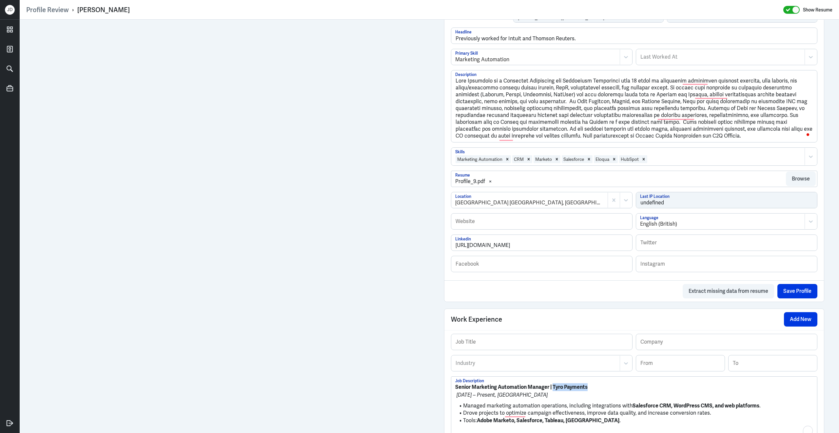
drag, startPoint x: 592, startPoint y: 392, endPoint x: 553, endPoint y: 391, distance: 39.0
click at [553, 391] on p "Senior Marketing Automation Manager | Tyro Payments" at bounding box center [634, 387] width 358 height 8
click at [670, 350] on input "text" at bounding box center [726, 342] width 181 height 16
paste input "Tyro Payments"
type input "Tyro Payments"
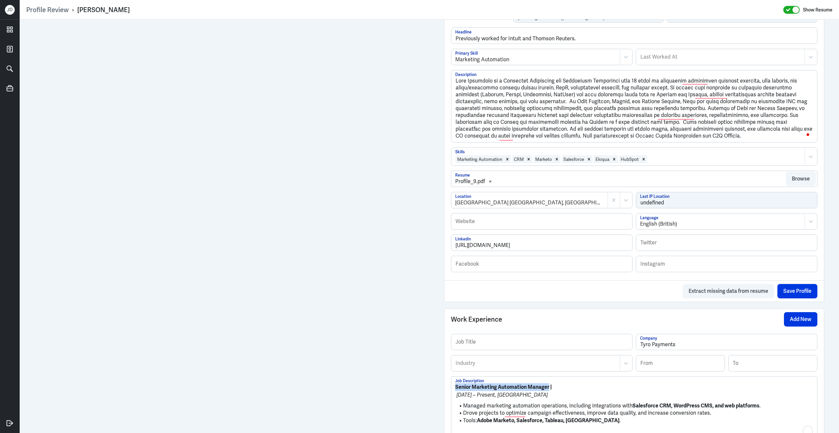
drag, startPoint x: 549, startPoint y: 393, endPoint x: 446, endPoint y: 390, distance: 102.9
click at [446, 390] on div "Job Title Tyro Payments Company Industry Industry From To Senior Marketing Auto…" at bounding box center [633, 395] width 379 height 130
click at [521, 349] on input "text" at bounding box center [541, 342] width 181 height 16
paste input "Senior Marketing Automation Manager"
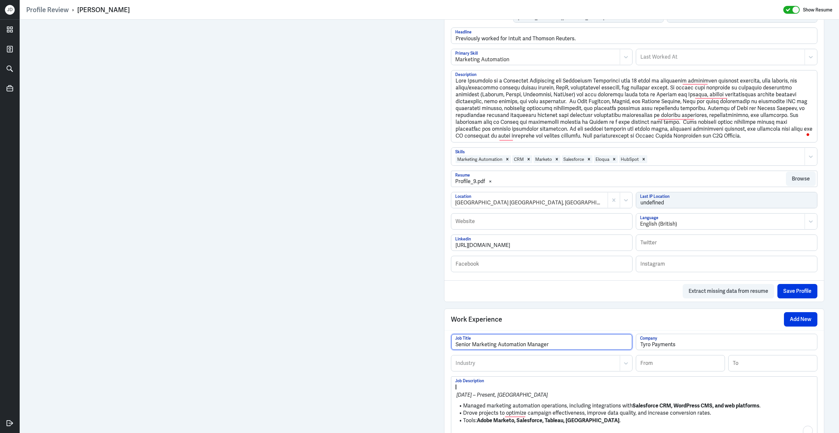
type input "Senior Marketing Automation Manager"
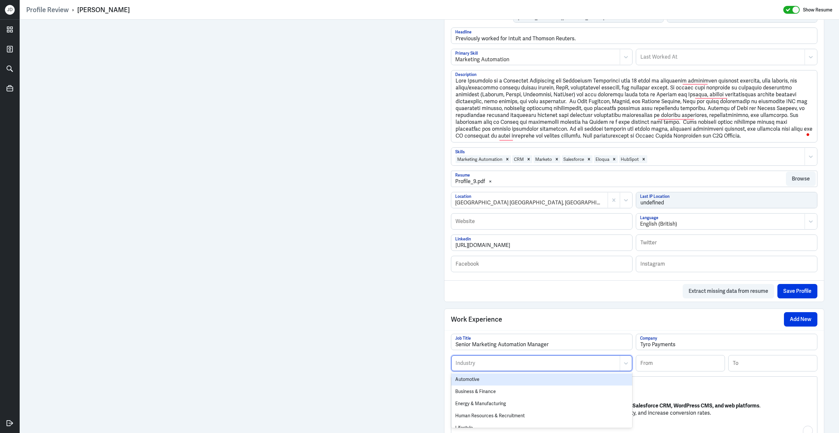
click at [515, 367] on div at bounding box center [535, 363] width 161 height 8
type input "[PERSON_NAME]"
click at [505, 392] on div "Finance" at bounding box center [541, 392] width 181 height 12
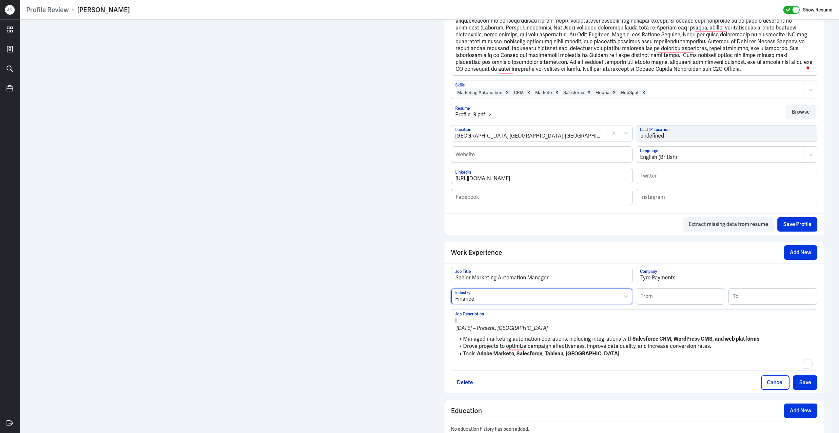
scroll to position [279, 0]
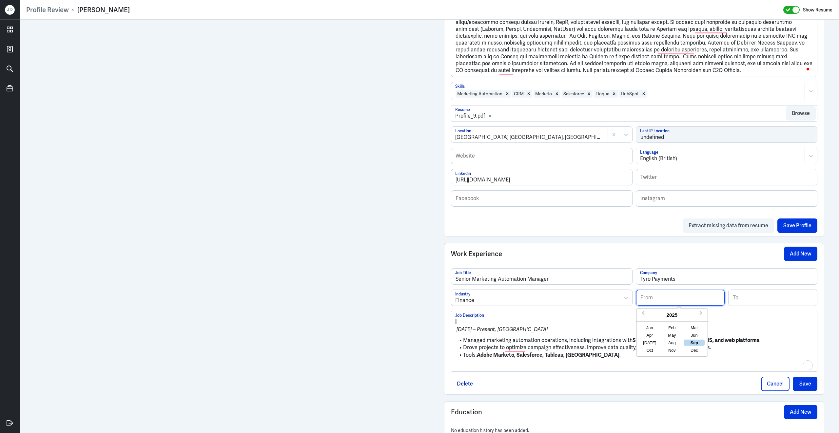
click at [680, 302] on input at bounding box center [680, 298] width 88 height 16
type input "08/2024"
click at [527, 333] on p "[DATE] – Present, [GEOGRAPHIC_DATA]" at bounding box center [634, 330] width 358 height 8
drag, startPoint x: 463, startPoint y: 346, endPoint x: 458, endPoint y: 318, distance: 28.2
click at [458, 318] on div "| [DATE] – Present, [GEOGRAPHIC_DATA] Managed marketing automation operations, …" at bounding box center [634, 341] width 366 height 60
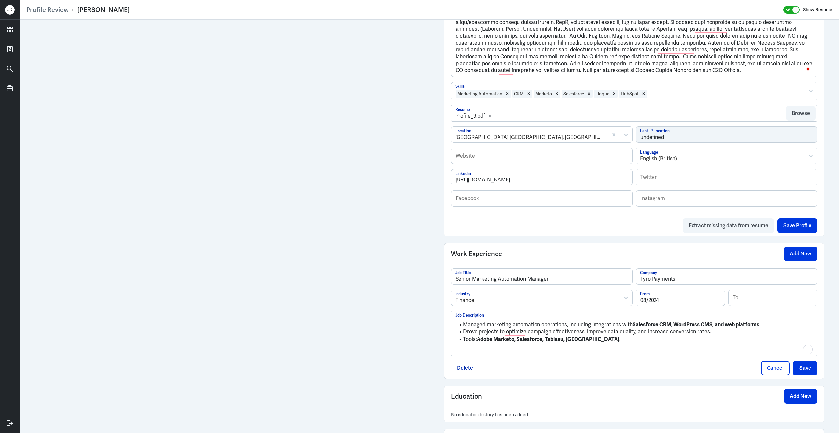
click at [482, 354] on p "To enrich screen reader interactions, please activate Accessibility in Grammarl…" at bounding box center [634, 351] width 358 height 8
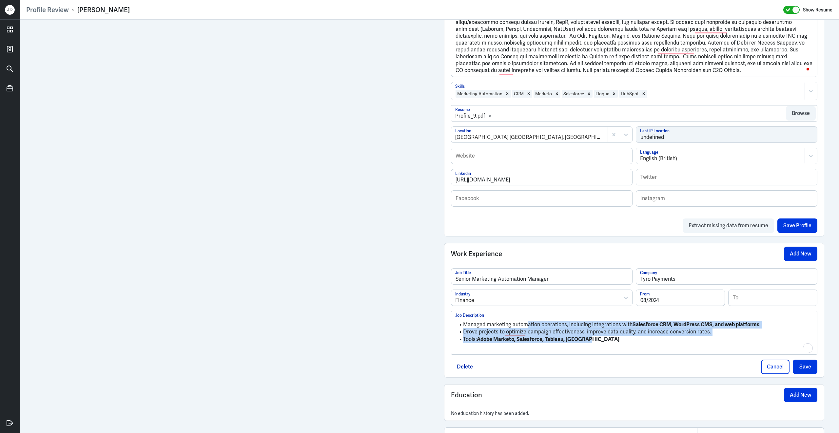
drag, startPoint x: 565, startPoint y: 338, endPoint x: 525, endPoint y: 327, distance: 41.4
click at [525, 327] on ul "Managed marketing automation operations, including integrations with Salesforce…" at bounding box center [634, 331] width 358 height 26
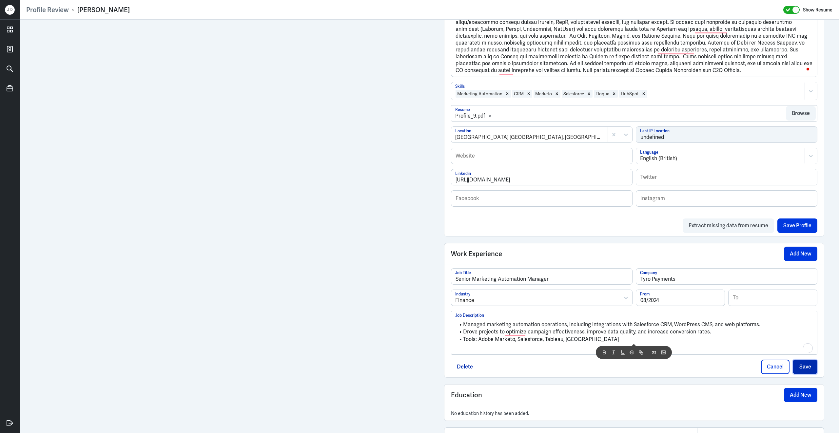
click at [804, 372] on button "Save" at bounding box center [804, 367] width 25 height 14
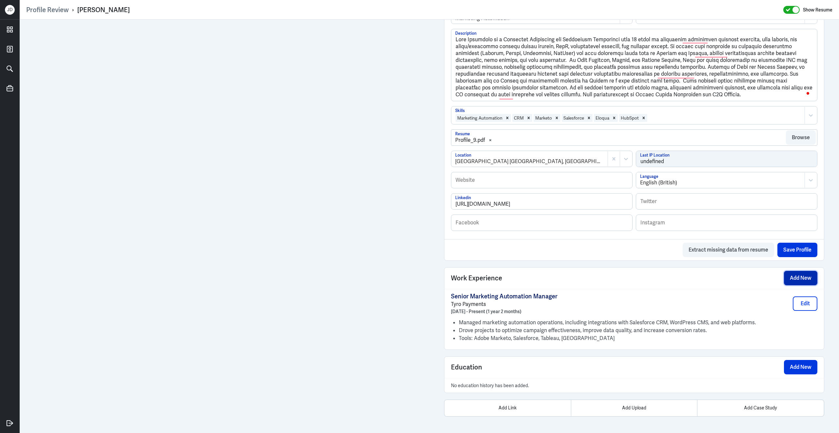
click at [806, 277] on button "Add New" at bounding box center [800, 278] width 33 height 14
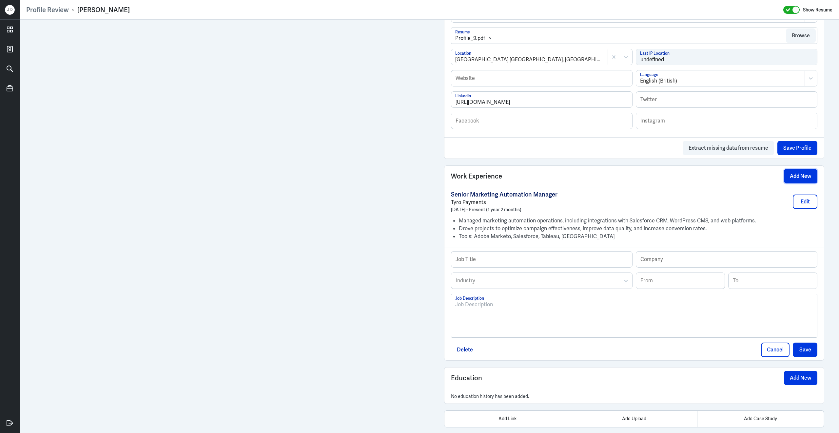
scroll to position [373, 0]
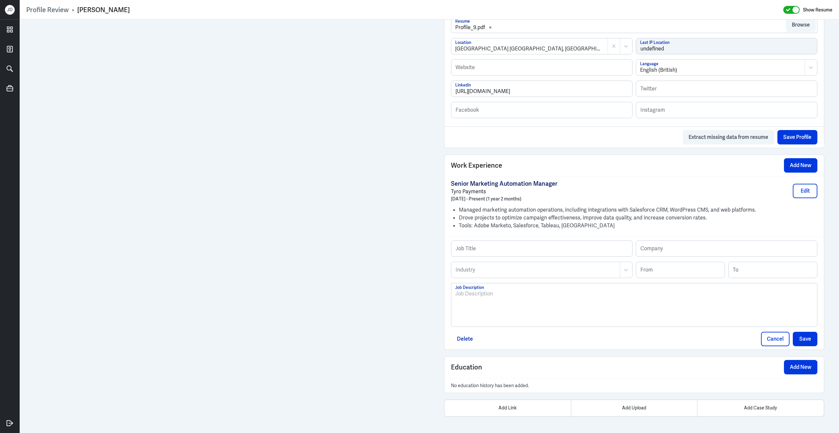
click at [551, 311] on div at bounding box center [634, 307] width 358 height 35
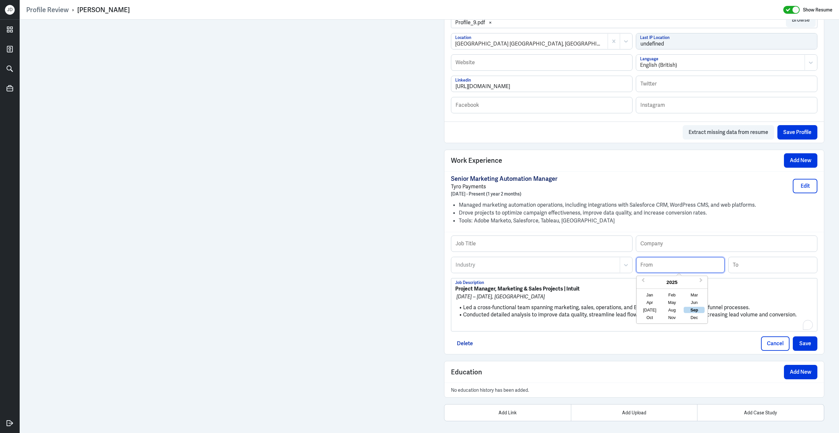
click at [661, 269] on input at bounding box center [680, 265] width 88 height 16
type input "09/2023"
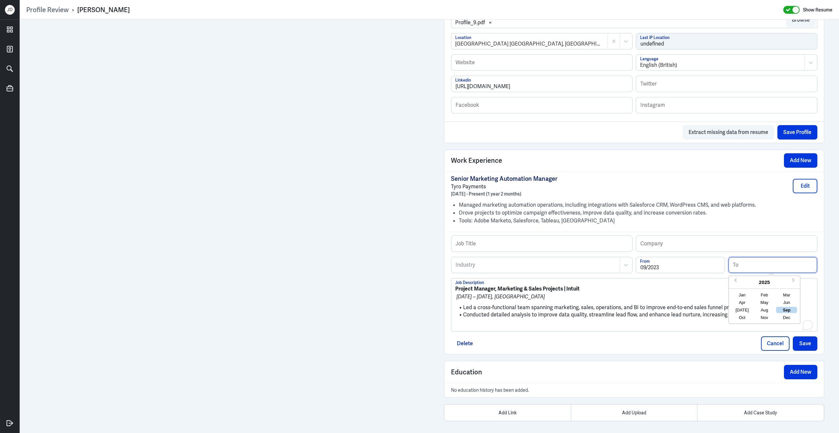
click at [742, 273] on input at bounding box center [772, 265] width 88 height 16
type input "08/2024"
drag, startPoint x: 562, startPoint y: 295, endPoint x: 454, endPoint y: 289, distance: 108.9
click at [454, 289] on div "Project Manager, Marketing & Sales Projects | Intuit [DATE] – [DATE], [GEOGRAPH…" at bounding box center [634, 304] width 366 height 53
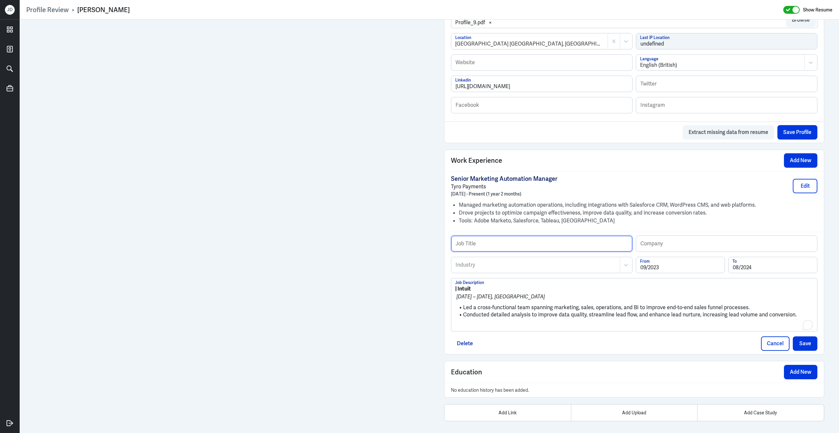
click at [483, 252] on input "text" at bounding box center [541, 244] width 181 height 16
paste input "Project Manager, Marketing & Sales Projects"
type input "Project Manager, Marketing & Sales Projects"
drag, startPoint x: 459, startPoint y: 294, endPoint x: 480, endPoint y: 293, distance: 21.3
click at [481, 293] on p "| Intuit" at bounding box center [634, 289] width 358 height 8
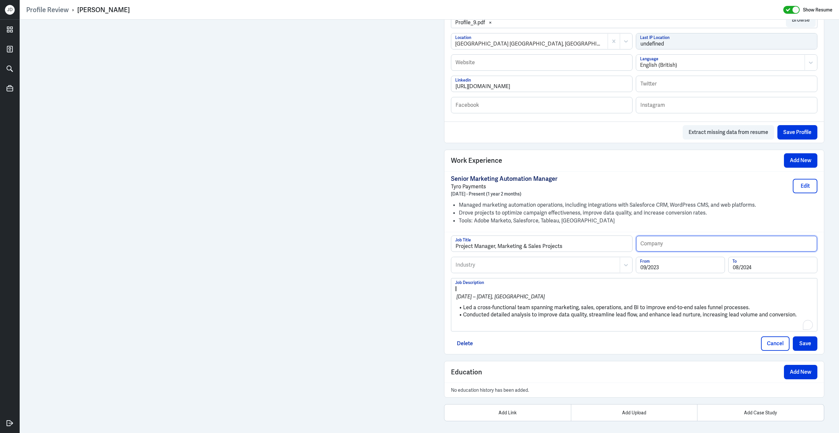
click at [670, 248] on input "text" at bounding box center [726, 244] width 181 height 16
paste input "Intuit"
type input "Intuit"
click at [555, 269] on div at bounding box center [535, 265] width 161 height 8
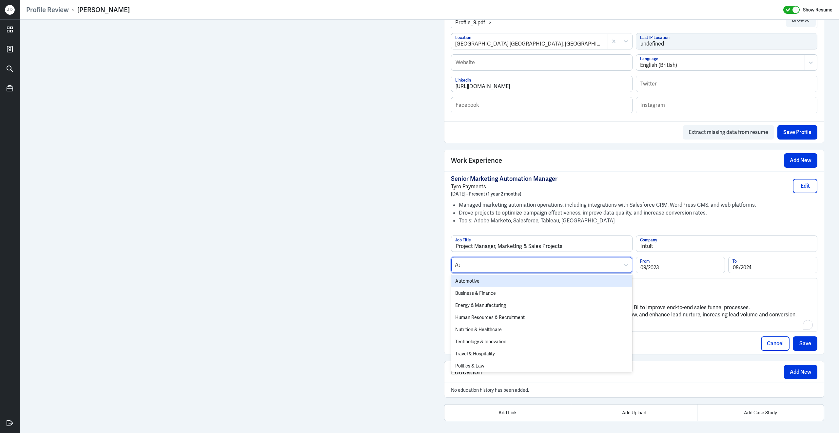
type input "Acc"
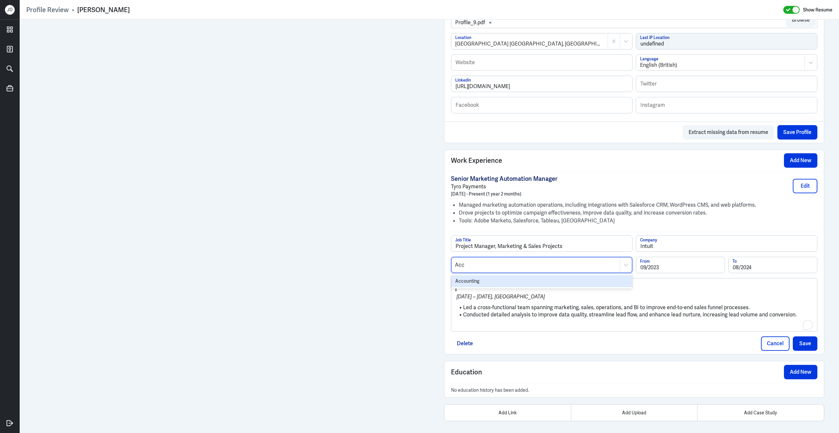
click at [533, 285] on div "Accounting" at bounding box center [541, 281] width 181 height 12
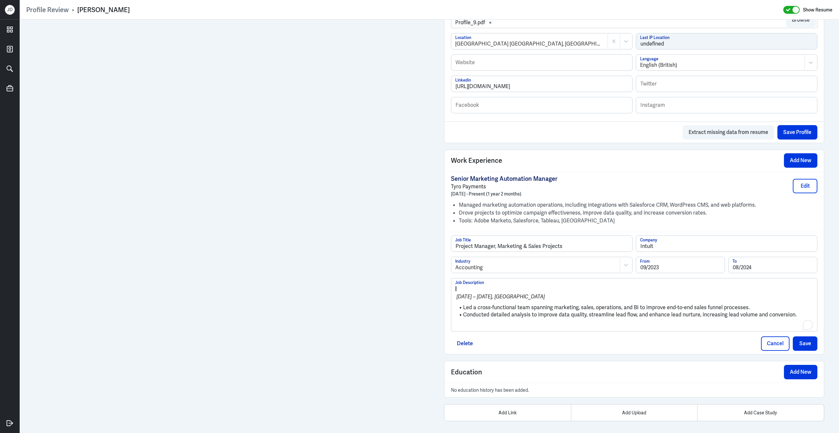
click at [473, 330] on p "To enrich screen reader interactions, please activate Accessibility in Grammarl…" at bounding box center [634, 326] width 358 height 8
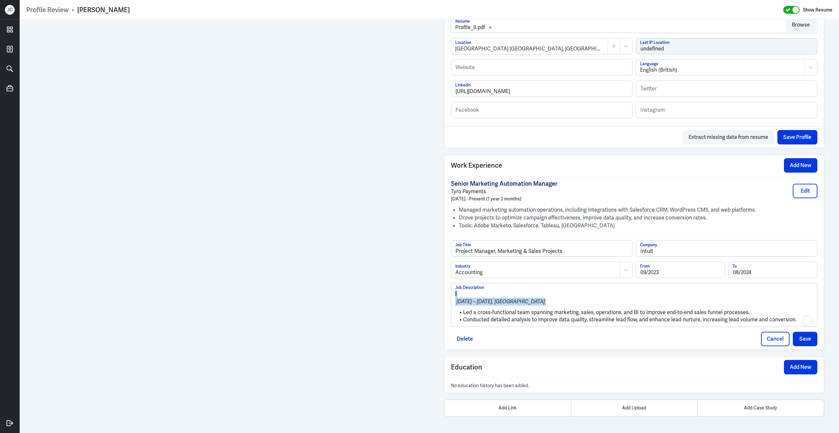
drag, startPoint x: 463, startPoint y: 312, endPoint x: 444, endPoint y: 279, distance: 39.0
click at [444, 279] on div "Project Manager, Marketing & Sales Projects Job Title Intuit Company Accounting…" at bounding box center [633, 293] width 379 height 113
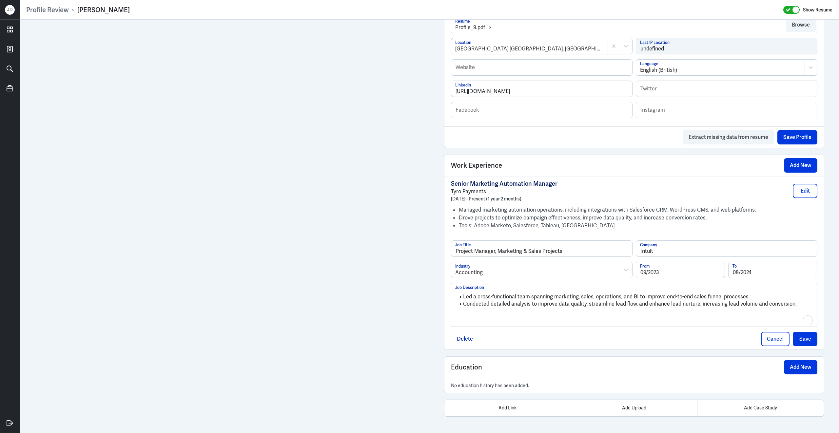
click at [819, 344] on div "Project Manager, Marketing & Sales Projects Job Title Intuit Company Accounting…" at bounding box center [633, 293] width 379 height 113
click at [803, 339] on button "Save" at bounding box center [804, 339] width 25 height 14
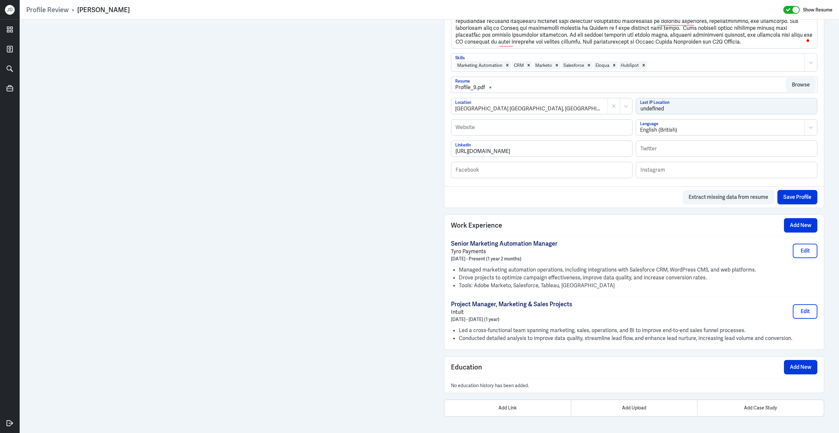
scroll to position [312, 0]
click at [794, 229] on button "Add New" at bounding box center [800, 225] width 33 height 14
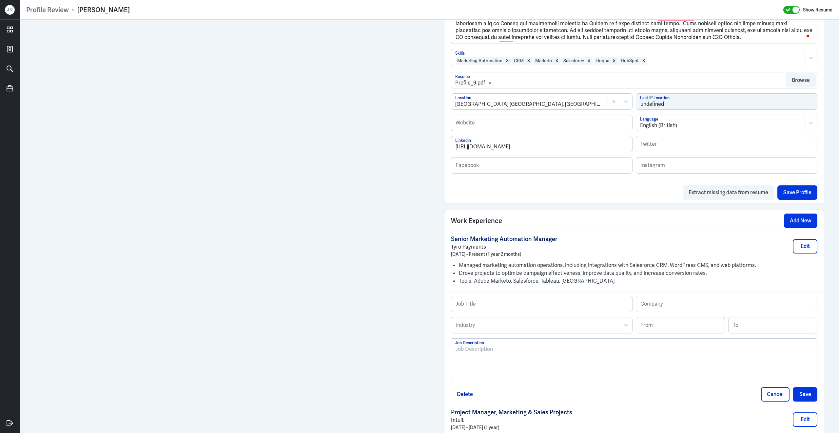
click at [522, 365] on div at bounding box center [634, 362] width 358 height 35
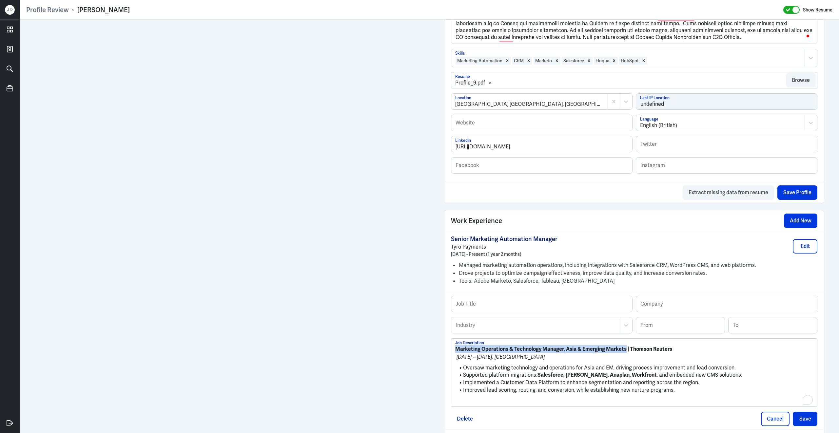
drag, startPoint x: 628, startPoint y: 354, endPoint x: 435, endPoint y: 344, distance: 193.2
click at [435, 344] on div "Admin Settings Update Resume Save Profile User Requested Private Set Resume to …" at bounding box center [429, 136] width 819 height 859
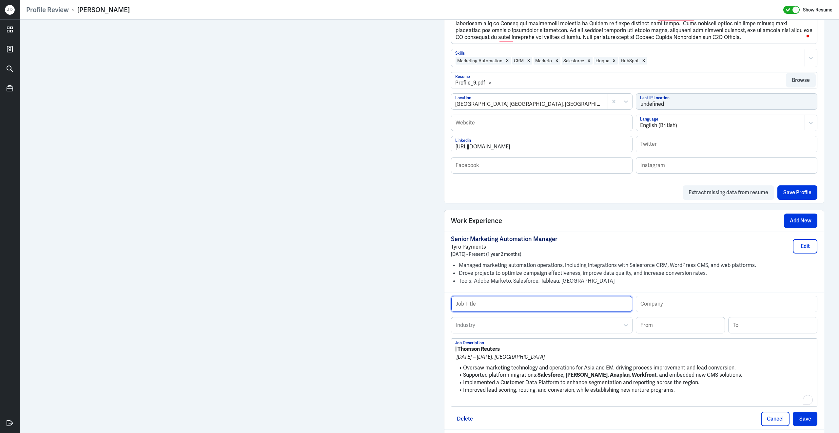
click at [493, 312] on input "text" at bounding box center [541, 304] width 181 height 16
paste input "Marketing Operations & Technology Manager, Asia & Emerging Markets"
type input "Marketing Operations & Technology Manager, Asia & Emerging Markets"
drag, startPoint x: 459, startPoint y: 354, endPoint x: 504, endPoint y: 354, distance: 45.2
click at [505, 353] on p "| Thomson Reuters" at bounding box center [634, 349] width 358 height 8
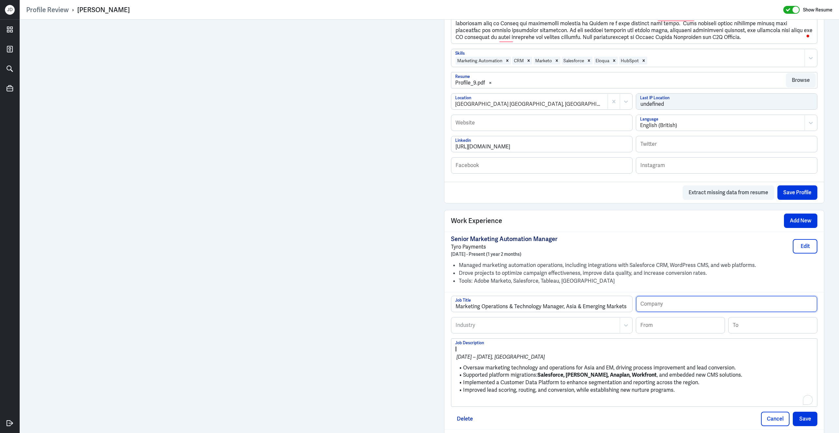
click at [674, 312] on input "text" at bounding box center [726, 304] width 181 height 16
paste input "Thomson Reuters"
type input "Thomson Reuters"
click at [572, 329] on div at bounding box center [535, 325] width 161 height 8
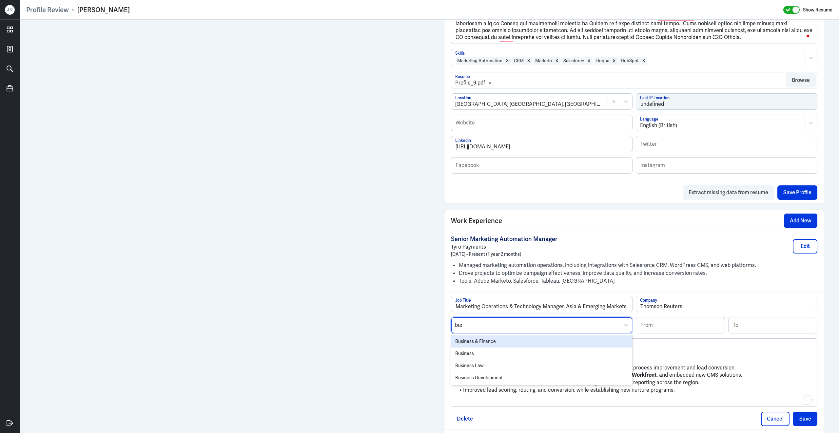
type input "busi"
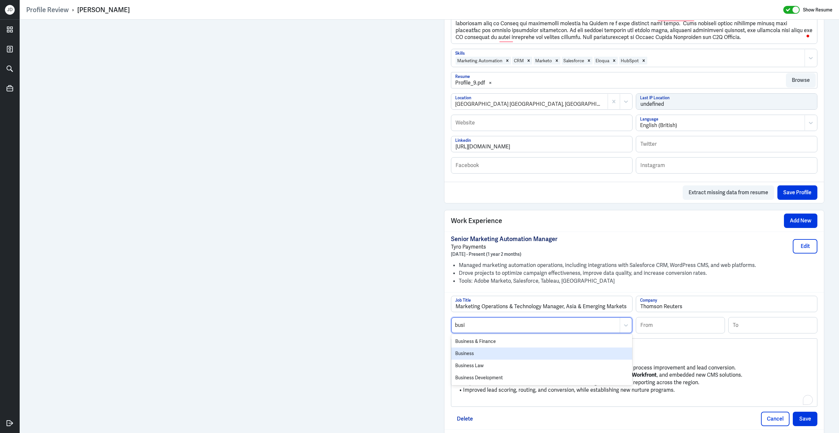
click at [600, 357] on div "Business" at bounding box center [541, 354] width 181 height 12
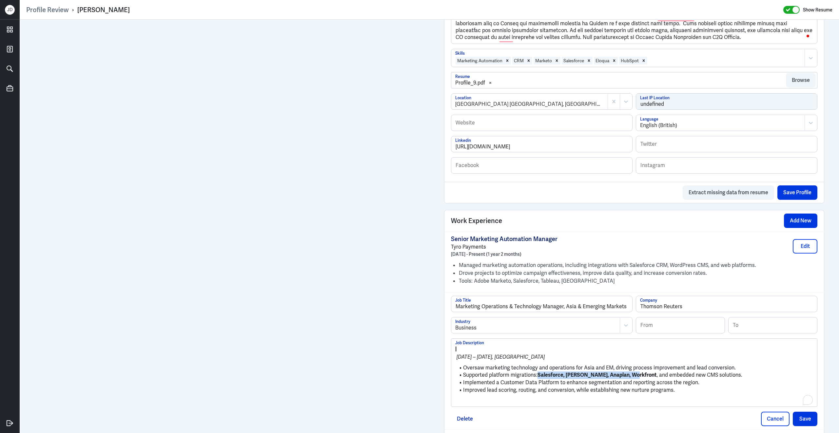
drag, startPoint x: 632, startPoint y: 381, endPoint x: 538, endPoint y: 380, distance: 94.7
click at [538, 379] on li "Supported platform migrations: Salesforce, Eloqua, Anaplan, Workfront , and emb…" at bounding box center [634, 375] width 358 height 8
click at [625, 367] on ul "Oversaw marketing technology and operations for Asia and EM, driving process im…" at bounding box center [634, 379] width 358 height 36
click at [682, 333] on input at bounding box center [680, 325] width 88 height 16
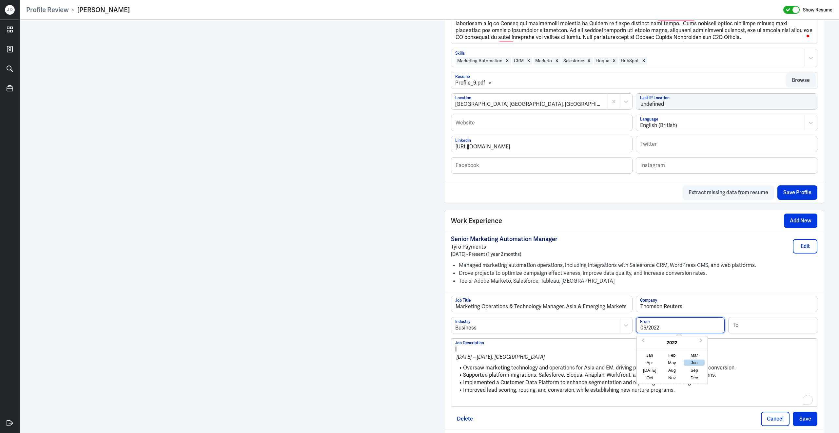
type input "06/2022"
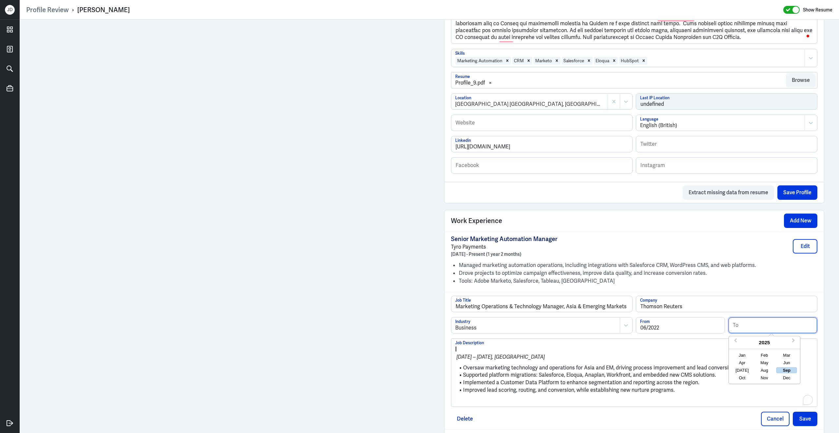
click at [780, 324] on input at bounding box center [772, 325] width 88 height 16
type input "08/2023"
click at [510, 353] on p "|" at bounding box center [634, 349] width 358 height 8
drag, startPoint x: 463, startPoint y: 373, endPoint x: 453, endPoint y: 347, distance: 28.2
click at [453, 347] on div "| Jun 2022 – Aug 2023, Sydney Oversaw marketing technology and operations for A…" at bounding box center [634, 373] width 366 height 68
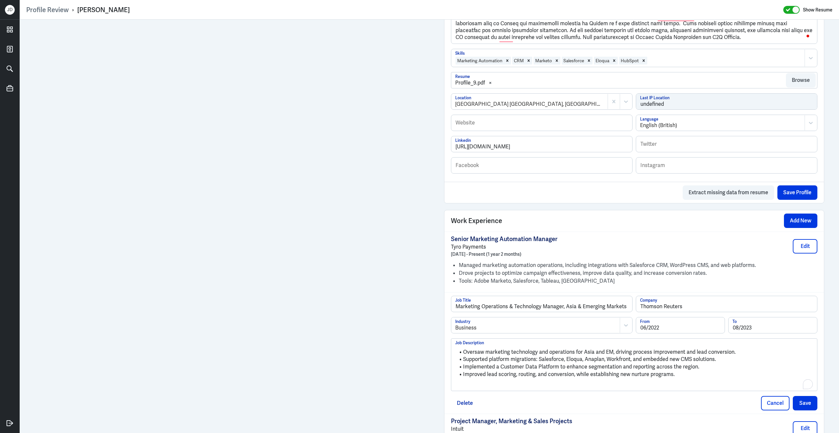
click at [472, 389] on p "To enrich screen reader interactions, please activate Accessibility in Grammarl…" at bounding box center [634, 386] width 358 height 8
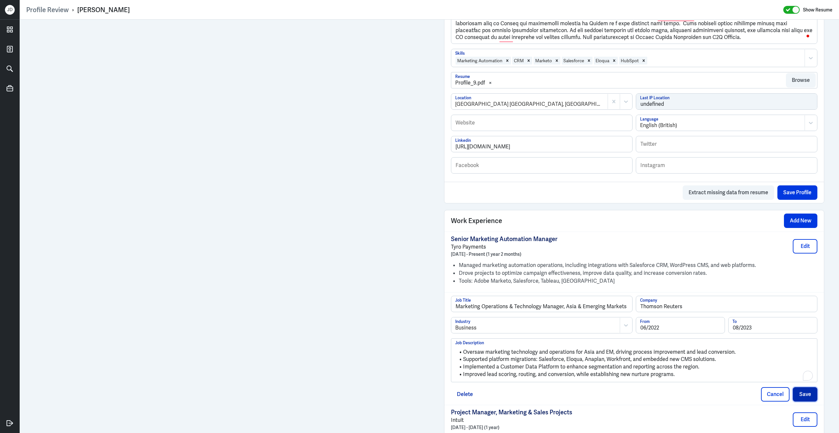
click at [815, 398] on button "Save" at bounding box center [804, 394] width 25 height 14
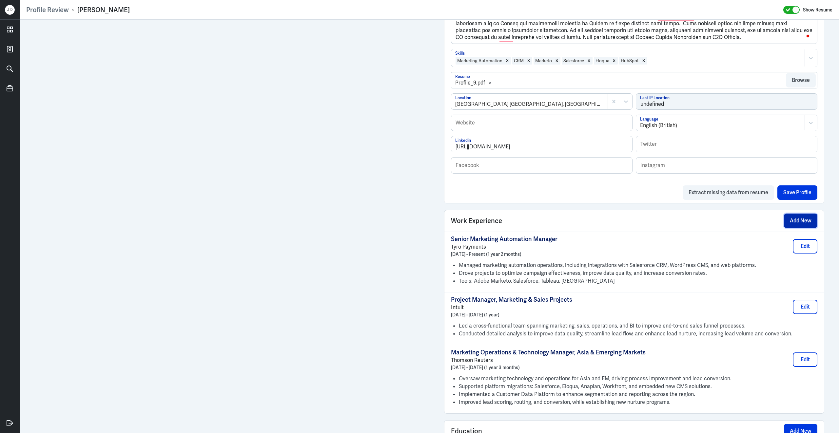
click at [794, 227] on button "Add New" at bounding box center [800, 221] width 33 height 14
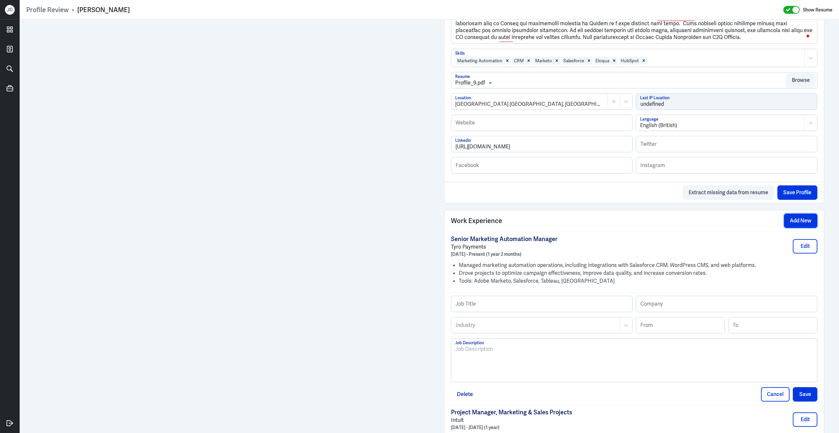
scroll to position [348, 0]
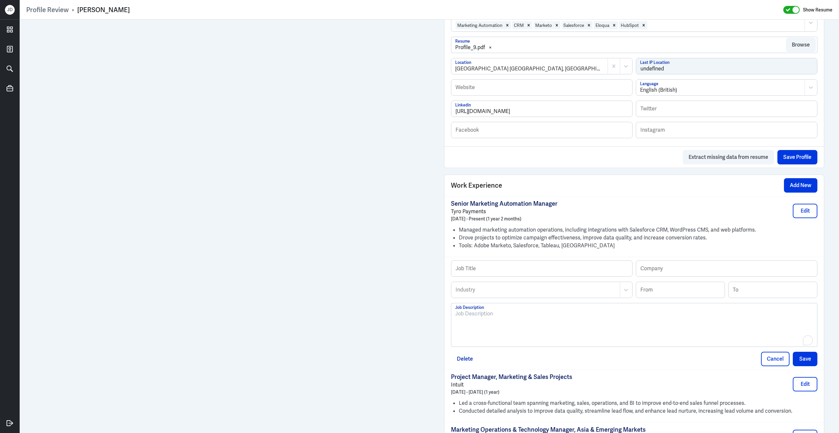
click at [600, 327] on div "To enrich screen reader interactions, please activate Accessibility in Grammarl…" at bounding box center [634, 327] width 358 height 35
paste div
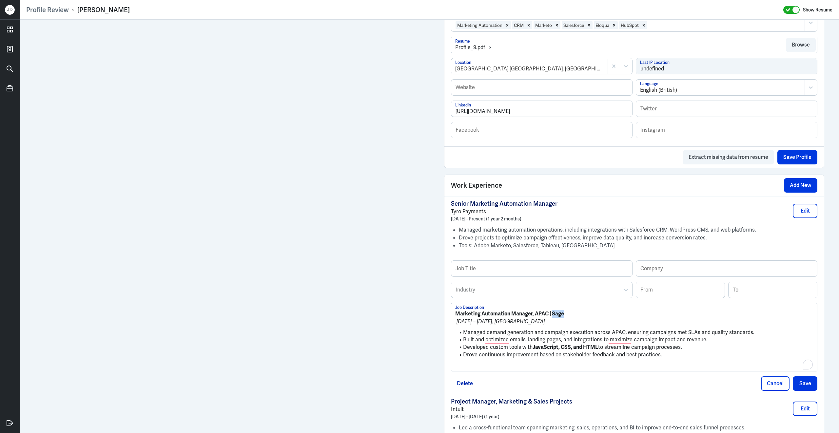
drag, startPoint x: 565, startPoint y: 319, endPoint x: 553, endPoint y: 319, distance: 12.4
click at [553, 318] on p "Marketing Automation Manager, APAC | Sage" at bounding box center [634, 314] width 358 height 8
click at [669, 273] on input "text" at bounding box center [726, 269] width 181 height 16
paste input "Sage"
type input "Sage"
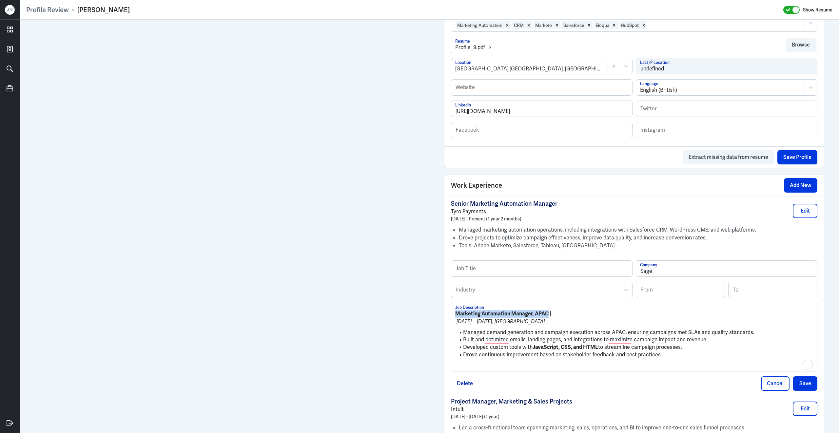
drag, startPoint x: 548, startPoint y: 319, endPoint x: 438, endPoint y: 315, distance: 110.5
click at [438, 315] on div "Admin Settings Update Resume Save Profile User Requested Private Set Resume to …" at bounding box center [633, 135] width 393 height 927
click at [515, 274] on input "text" at bounding box center [541, 269] width 181 height 16
paste input "Marketing Automation Manager, APAC"
type input "Marketing Automation Manager, APAC"
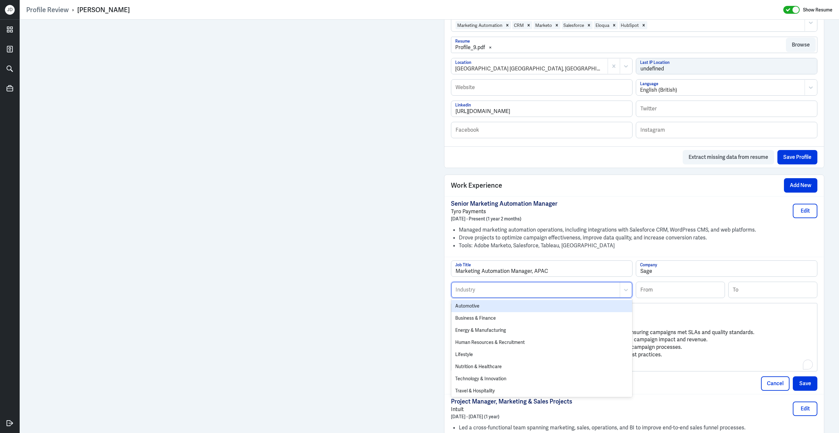
click at [476, 294] on div at bounding box center [535, 290] width 161 height 8
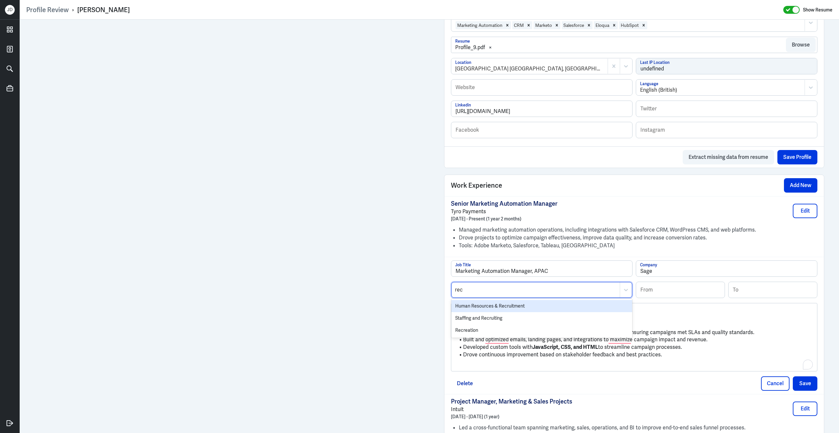
type input "recr"
click at [476, 312] on div "Human Resources & Recruitment" at bounding box center [541, 306] width 181 height 12
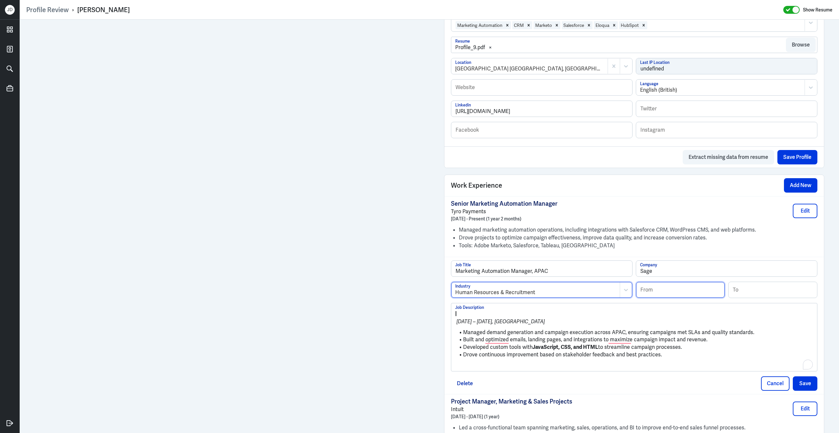
click at [649, 291] on input at bounding box center [680, 290] width 88 height 16
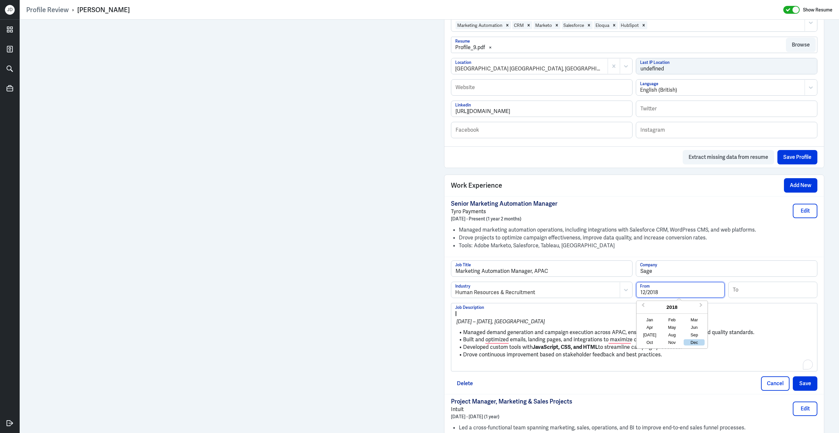
type input "12/2018"
click at [757, 292] on input at bounding box center [772, 290] width 88 height 16
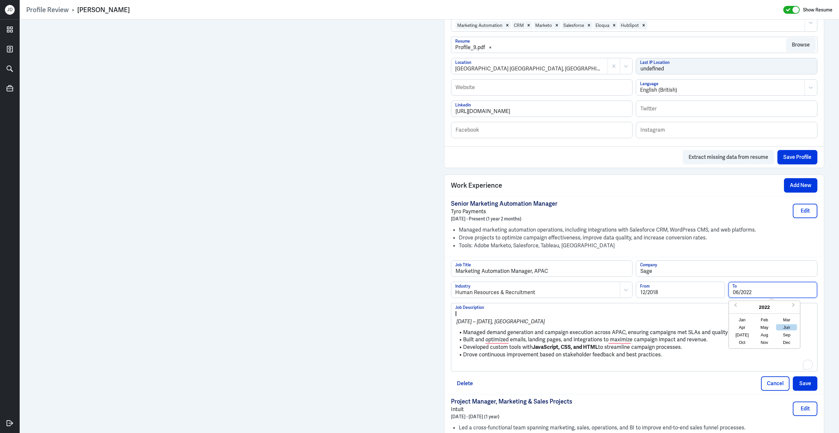
type input "06/2022"
click at [562, 336] on li "Managed demand generation and campaign execution across APAC, ensuring campaign…" at bounding box center [634, 333] width 358 height 8
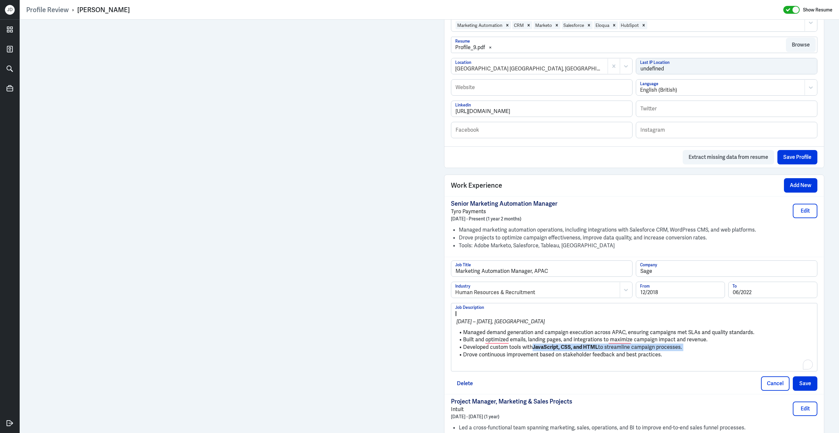
drag, startPoint x: 618, startPoint y: 356, endPoint x: 533, endPoint y: 352, distance: 85.3
click at [533, 352] on ul "Managed demand generation and campaign execution across APAC, ensuring campaign…" at bounding box center [634, 344] width 358 height 36
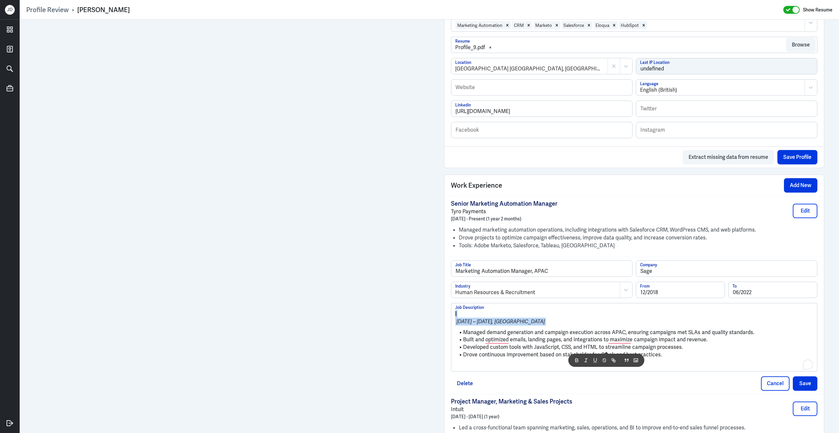
drag, startPoint x: 463, startPoint y: 337, endPoint x: 448, endPoint y: 313, distance: 28.4
click at [448, 313] on div "Marketing Automation Manager, APAC Job Title Sage Company Human Resources & Rec…" at bounding box center [633, 325] width 379 height 137
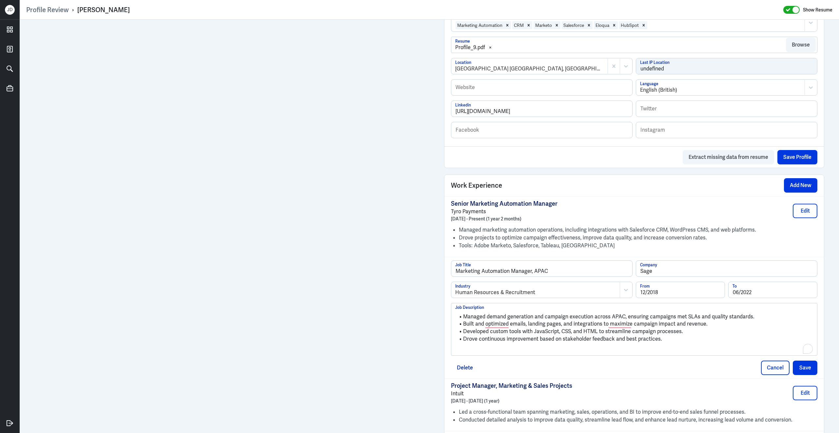
click at [488, 346] on ul "Managed demand generation and campaign execution across APAC, ensuring campaign…" at bounding box center [634, 328] width 358 height 36
click at [805, 369] on button "Save" at bounding box center [804, 368] width 25 height 14
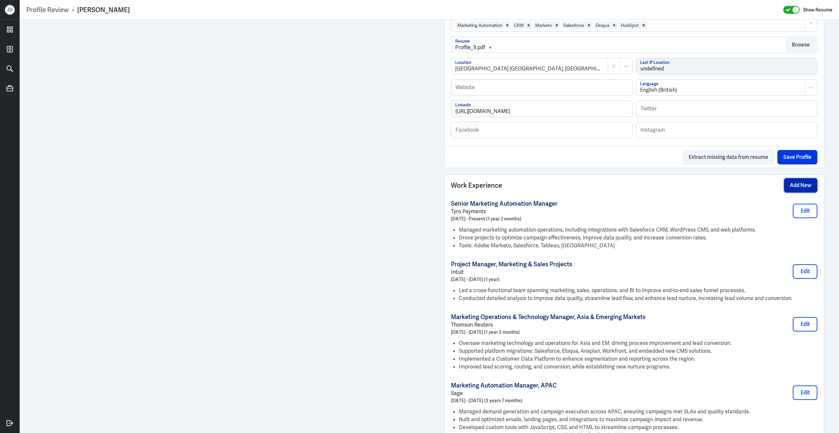
click at [792, 190] on button "Add New" at bounding box center [800, 185] width 33 height 14
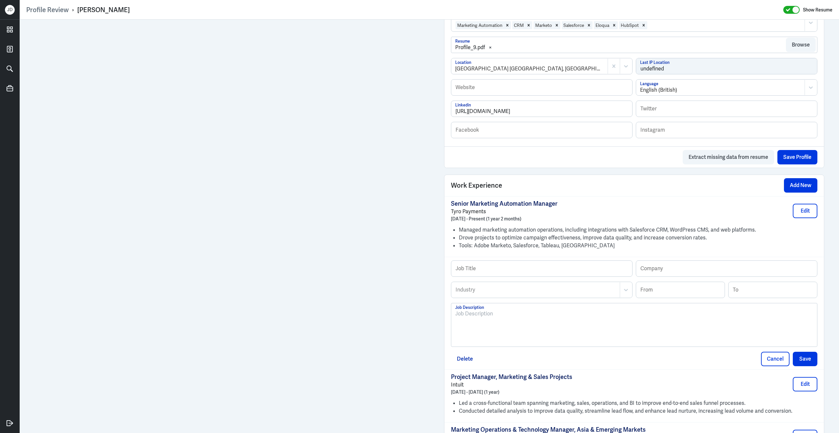
click at [539, 340] on div at bounding box center [634, 327] width 358 height 35
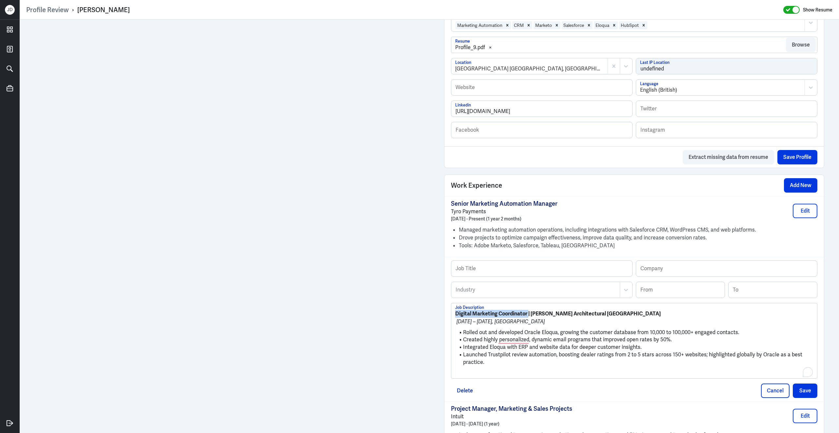
drag, startPoint x: 456, startPoint y: 320, endPoint x: 529, endPoint y: 320, distance: 73.0
click at [529, 317] on strong "Digital Marketing Coordinator | Hunter Douglas Architectural Australia" at bounding box center [557, 313] width 205 height 7
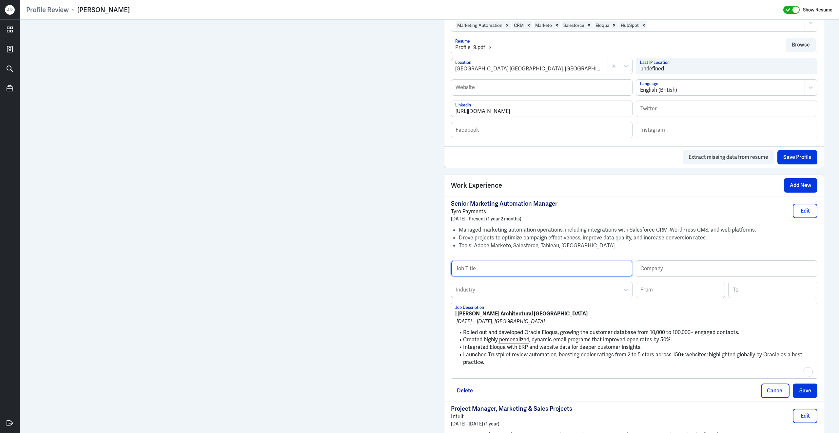
click at [533, 275] on input "text" at bounding box center [541, 269] width 181 height 16
paste input "Digital Marketing Coordinator"
type input "Digital Marketing Coordinator"
drag, startPoint x: 459, startPoint y: 318, endPoint x: 550, endPoint y: 319, distance: 91.7
click at [550, 317] on strong "| Hunter Douglas Architectural Australia" at bounding box center [521, 313] width 132 height 7
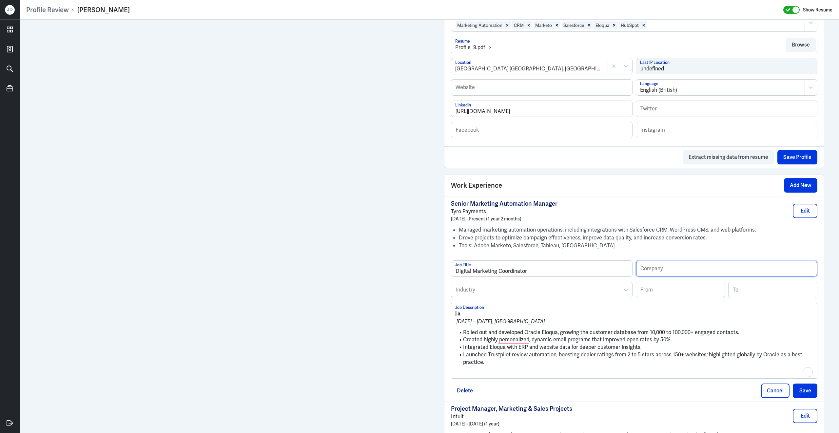
click at [698, 274] on input "text" at bounding box center [726, 269] width 181 height 16
paste input "Hunter Douglas Architectural Australi"
type input "[PERSON_NAME] Architectural Australiq"
click at [666, 294] on input at bounding box center [680, 290] width 88 height 16
type input "08/2015"
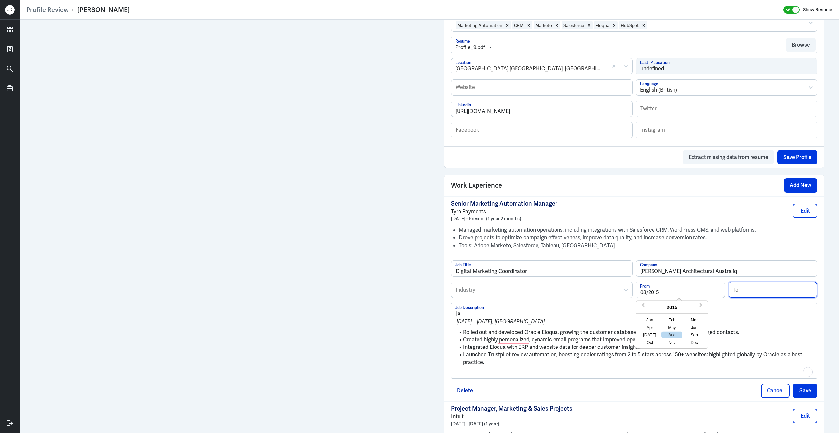
click at [741, 297] on input at bounding box center [772, 290] width 88 height 16
type input "12/2018"
click at [521, 289] on div "Industry" at bounding box center [535, 289] width 168 height 15
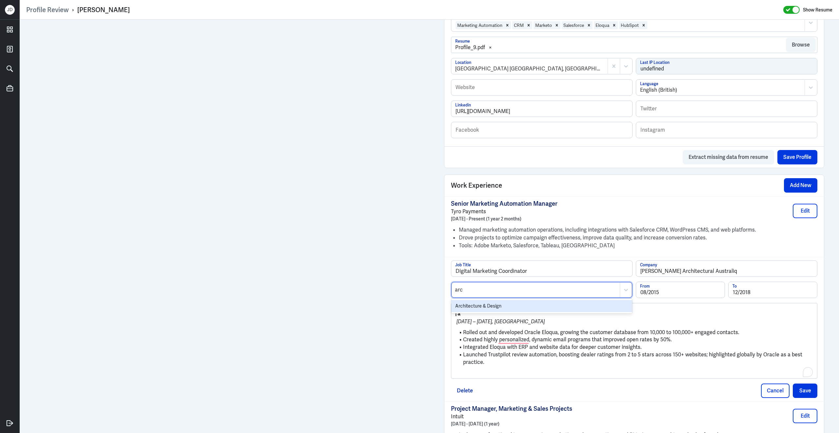
type input "arch"
click at [515, 310] on div "Architecture & Design" at bounding box center [541, 306] width 181 height 12
click at [466, 376] on p "To enrich screen reader interactions, please activate Accessibility in Grammarl…" at bounding box center [634, 373] width 358 height 8
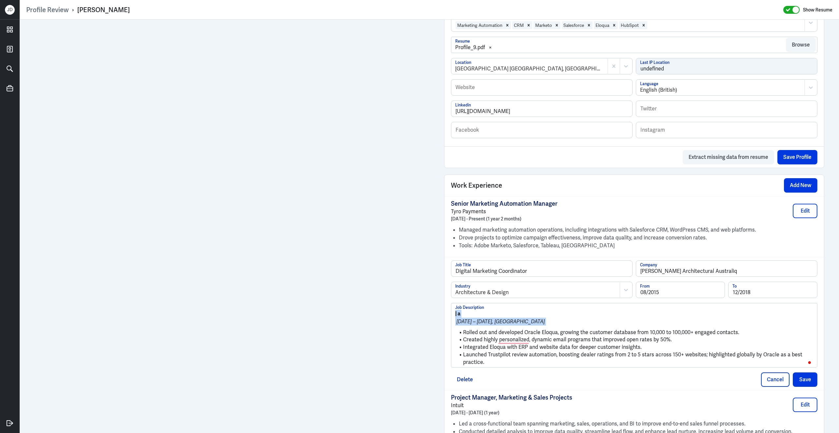
drag, startPoint x: 464, startPoint y: 337, endPoint x: 442, endPoint y: 300, distance: 42.7
click at [442, 300] on div "Admin Settings Update Resume Save Profile User Requested Private Set Resume to …" at bounding box center [633, 171] width 393 height 999
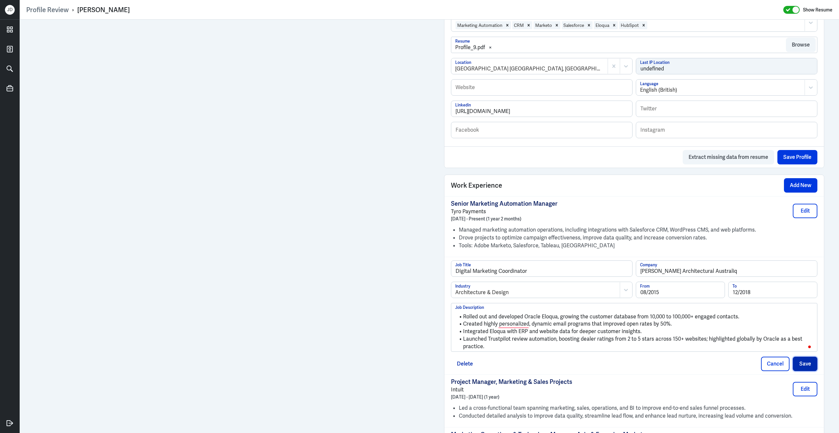
click at [810, 371] on button "Save" at bounding box center [804, 364] width 25 height 14
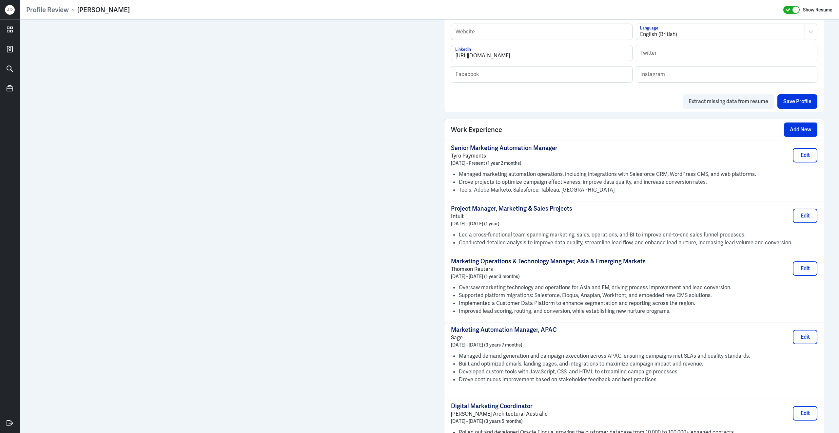
scroll to position [406, 0]
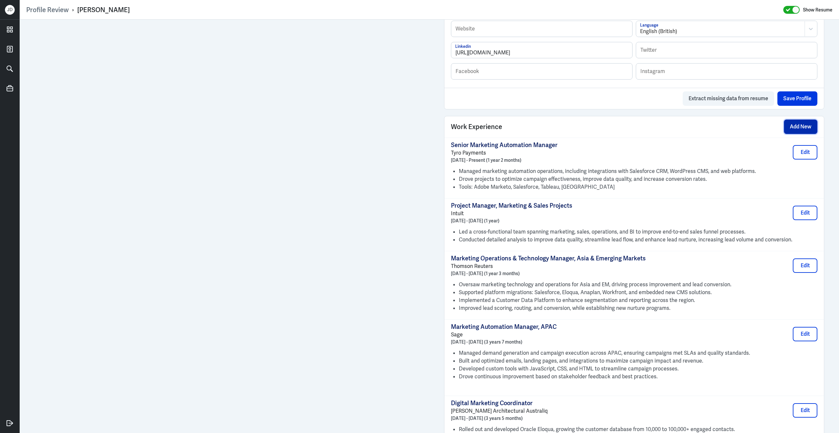
click at [798, 134] on button "Add New" at bounding box center [800, 127] width 33 height 14
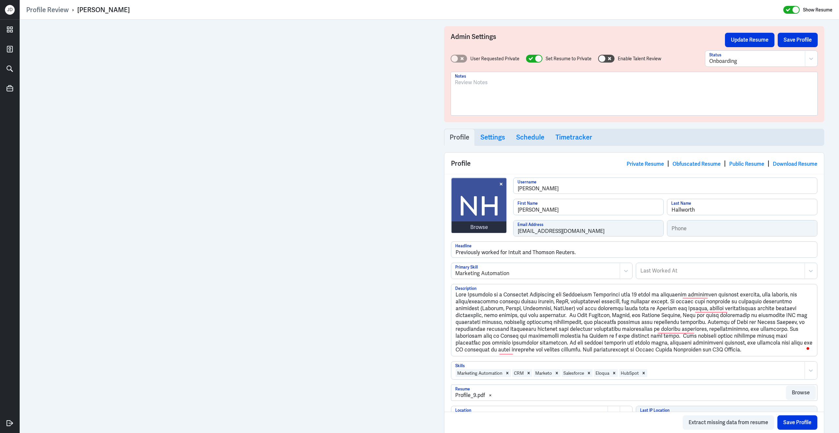
scroll to position [406, 0]
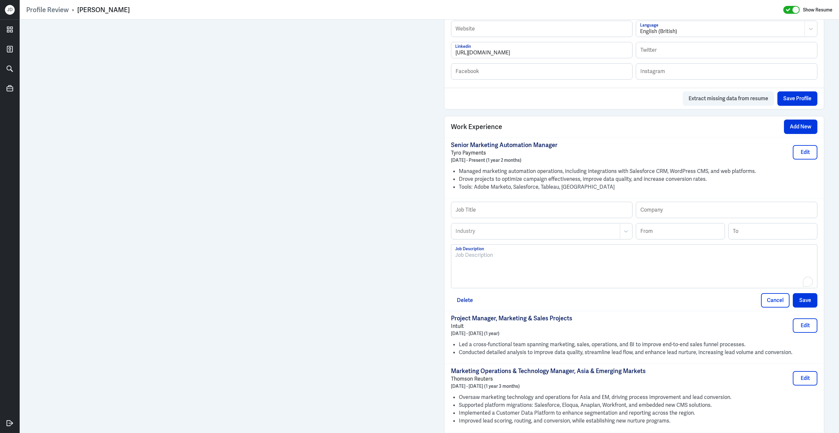
click at [532, 280] on div "To enrich screen reader interactions, please activate Accessibility in Grammarl…" at bounding box center [634, 268] width 358 height 35
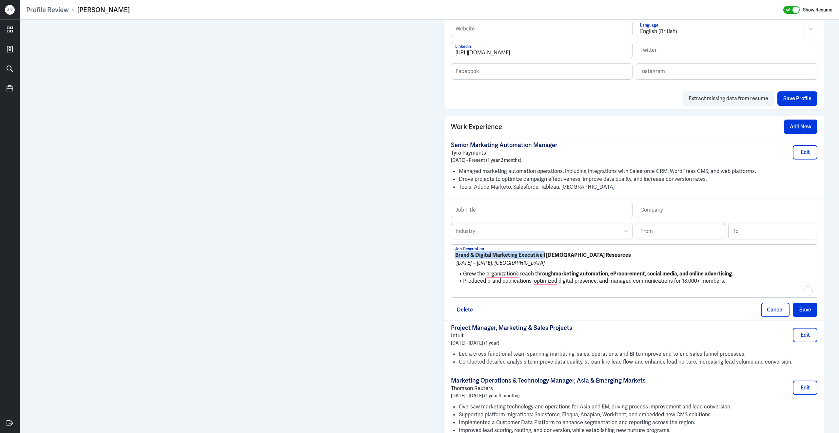
drag, startPoint x: 456, startPoint y: 260, endPoint x: 542, endPoint y: 261, distance: 85.8
click at [543, 258] on strong "Brand & Digital Marketing Executive | [DEMOGRAPHIC_DATA] Resources" at bounding box center [543, 255] width 176 height 7
click at [509, 213] on input "text" at bounding box center [541, 210] width 181 height 16
paste input "Brand & Digital Marketing Executive"
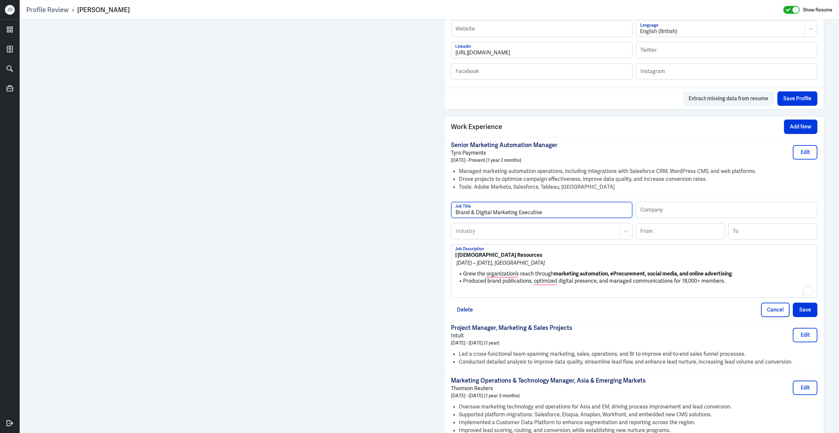
type input "Brand & Digital Marketing Executive"
drag, startPoint x: 459, startPoint y: 259, endPoint x: 525, endPoint y: 260, distance: 66.2
click at [526, 259] on p "| [DEMOGRAPHIC_DATA] Resources" at bounding box center [634, 255] width 358 height 8
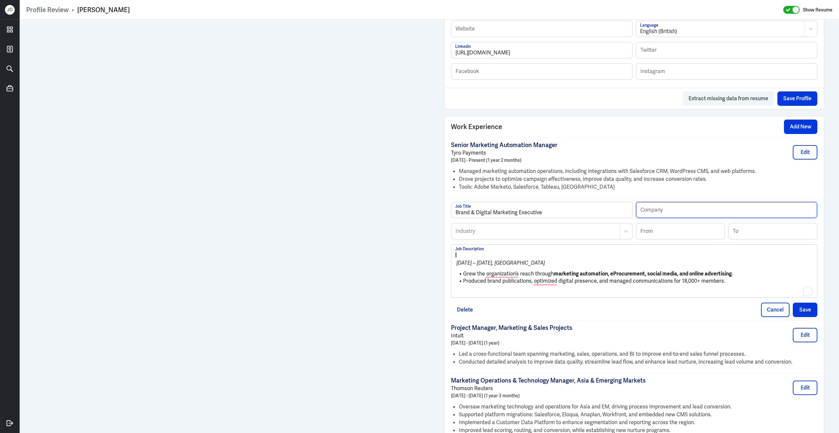
click at [694, 214] on input "text" at bounding box center [726, 210] width 181 height 16
paste input "[DEMOGRAPHIC_DATA] Resources"
type input "[DEMOGRAPHIC_DATA] Resources"
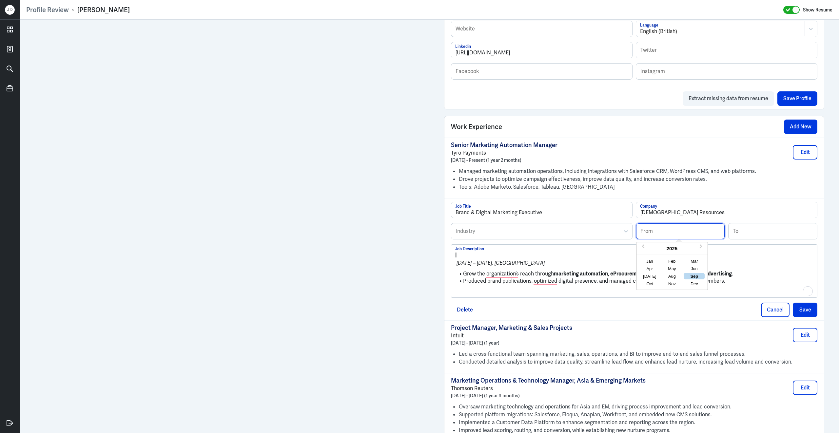
click at [664, 237] on input at bounding box center [680, 231] width 88 height 16
type input "08/2008"
click at [762, 236] on input at bounding box center [772, 231] width 88 height 16
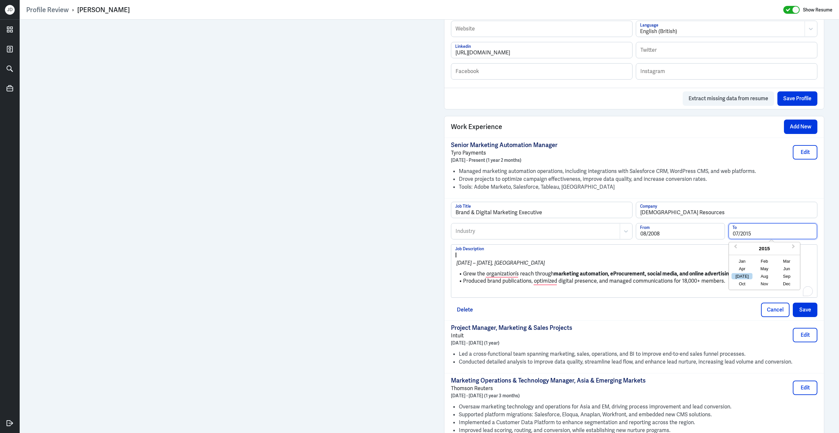
type input "07/2015"
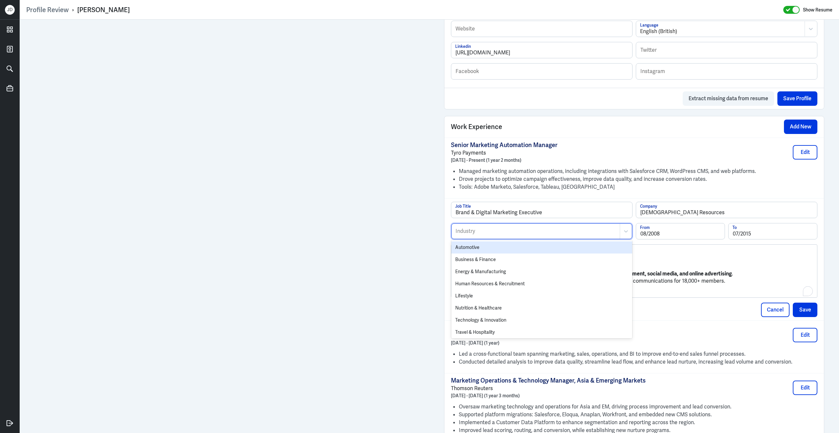
click at [567, 233] on div at bounding box center [535, 231] width 161 height 8
type input "r"
type input "oth"
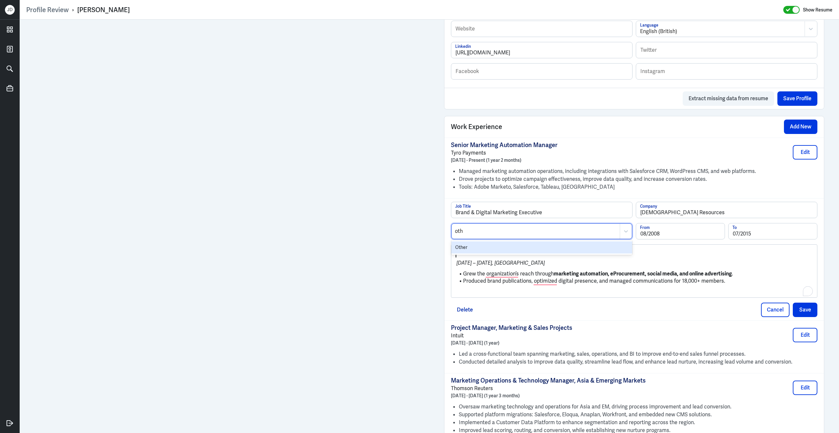
click at [544, 248] on div "Other" at bounding box center [541, 247] width 181 height 12
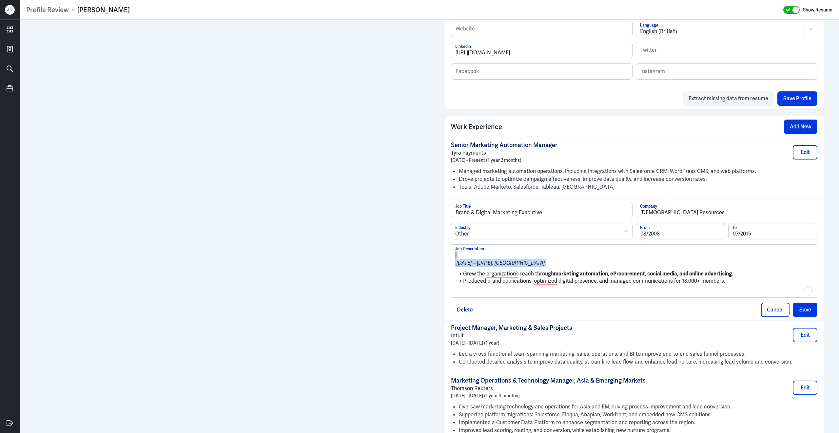
drag, startPoint x: 464, startPoint y: 279, endPoint x: 438, endPoint y: 257, distance: 34.6
click at [438, 257] on div "Admin Settings Update Resume Save Profile User Requested Private Set Resume to …" at bounding box center [633, 145] width 393 height 1065
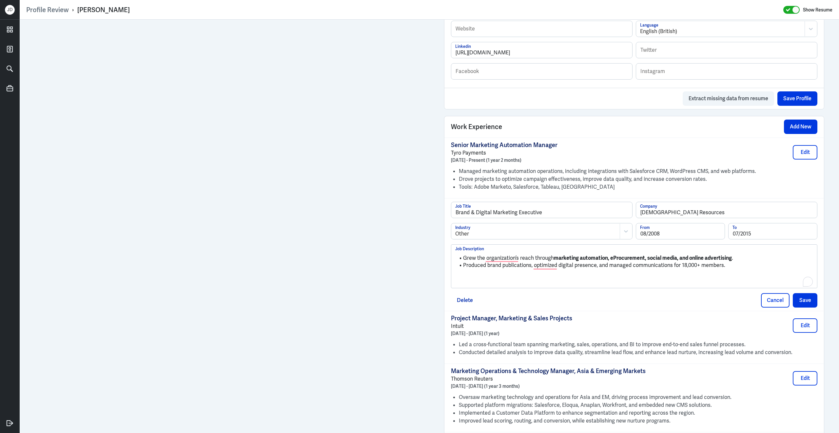
click at [471, 285] on div "Grew the organization’s reach through marketing automation, eProcurement, socia…" at bounding box center [634, 268] width 358 height 35
drag, startPoint x: 555, startPoint y: 262, endPoint x: 762, endPoint y: 263, distance: 207.7
click at [762, 262] on li "Grew the organization’s reach through marketing automation, eProcurement, socia…" at bounding box center [634, 259] width 358 height 8
click at [803, 308] on button "Save" at bounding box center [804, 300] width 25 height 14
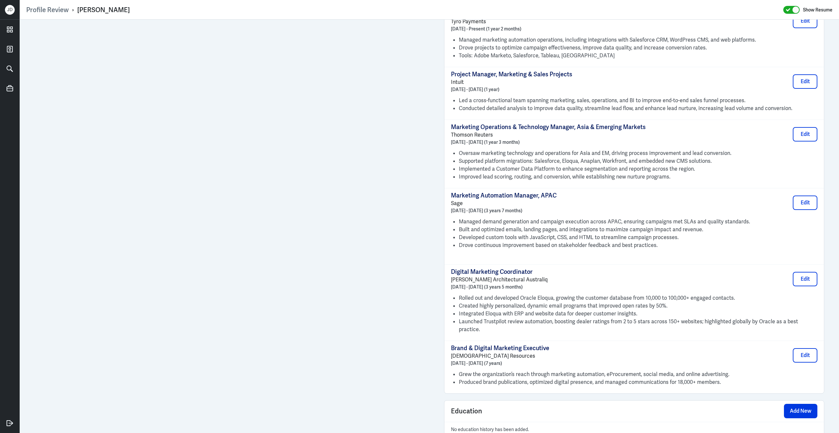
scroll to position [579, 0]
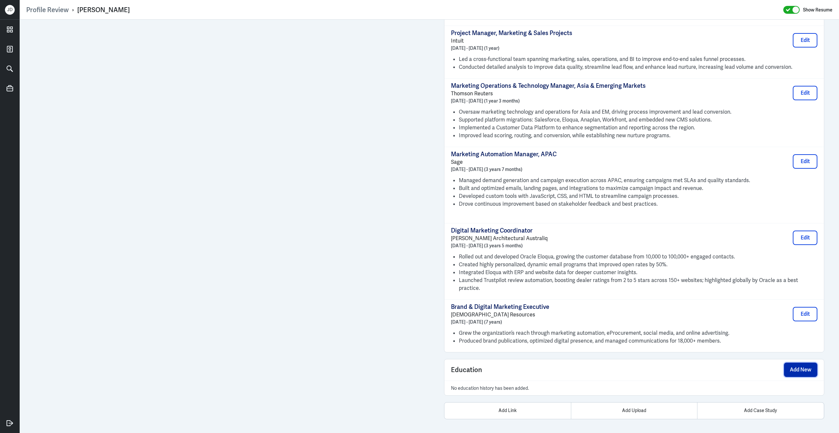
click at [806, 369] on button "Add New" at bounding box center [800, 370] width 33 height 14
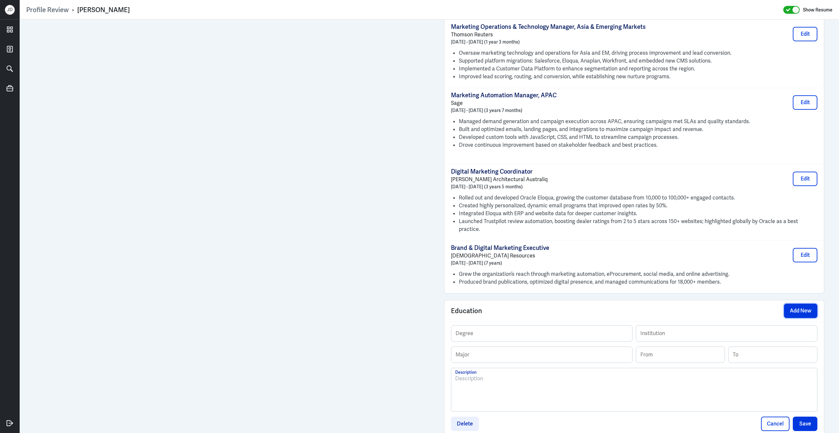
scroll to position [647, 0]
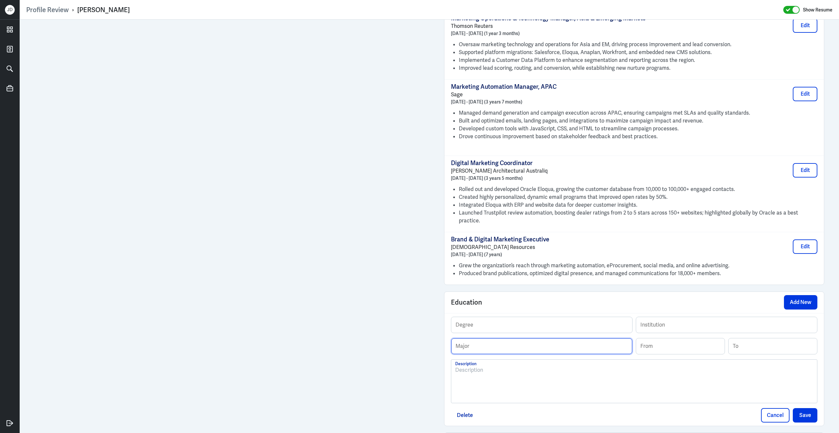
click at [489, 343] on input "text" at bounding box center [541, 346] width 181 height 16
paste input "BSc (Hons) Management (Marketing)"
drag, startPoint x: 484, startPoint y: 347, endPoint x: 431, endPoint y: 343, distance: 52.9
type input "Management (Marketing)"
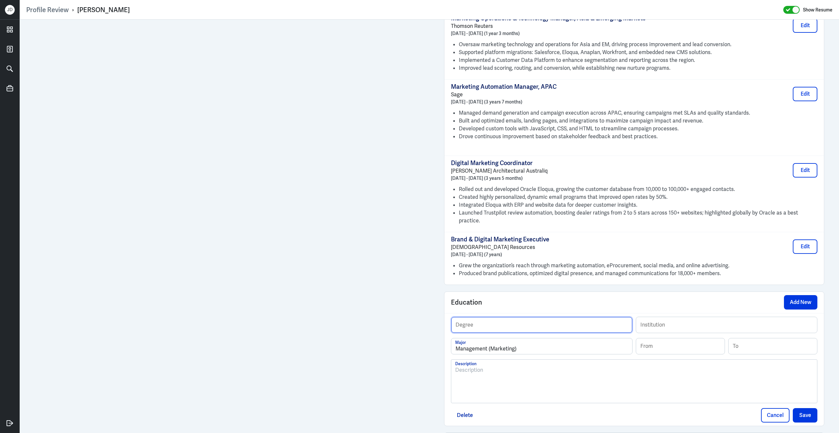
click at [510, 324] on input "text" at bounding box center [541, 325] width 181 height 16
paste input "BSc (Hons)"
type input "BSc (Hons)"
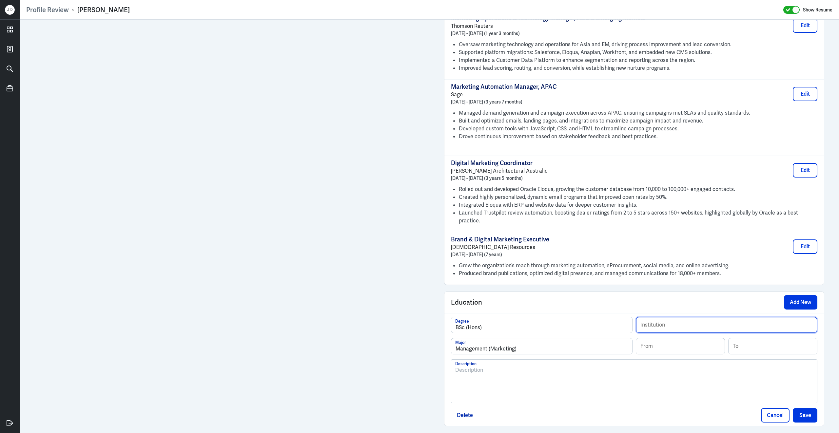
click at [693, 326] on input "text" at bounding box center [726, 325] width 181 height 16
paste input "Alliance [GEOGRAPHIC_DATA]"
type input "Alliance [GEOGRAPHIC_DATA]"
click at [663, 343] on input at bounding box center [680, 346] width 88 height 16
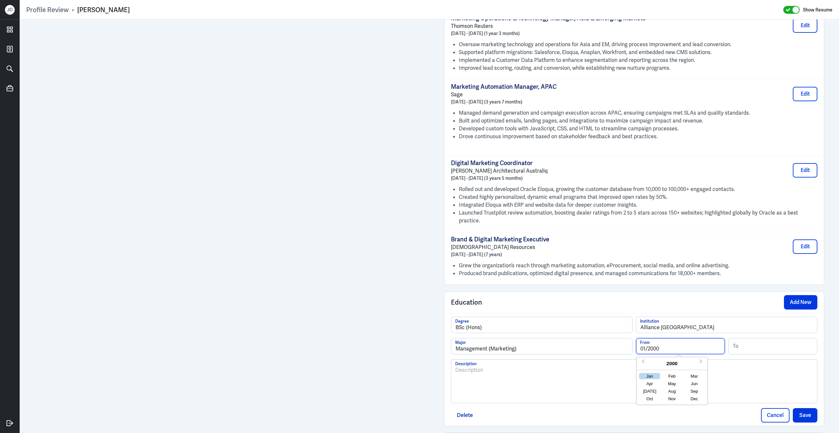
type input "01/2000"
click at [761, 343] on input at bounding box center [772, 346] width 88 height 16
type input "12/2003"
click at [684, 387] on div at bounding box center [634, 383] width 358 height 35
click at [803, 413] on button "Save" at bounding box center [804, 415] width 25 height 14
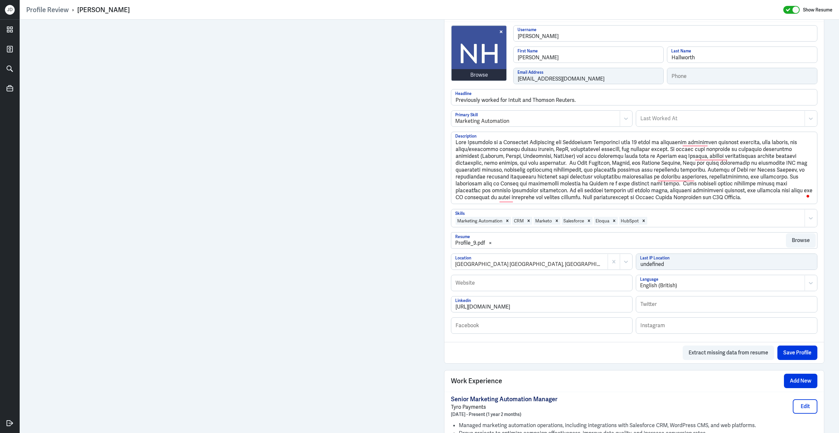
scroll to position [0, 0]
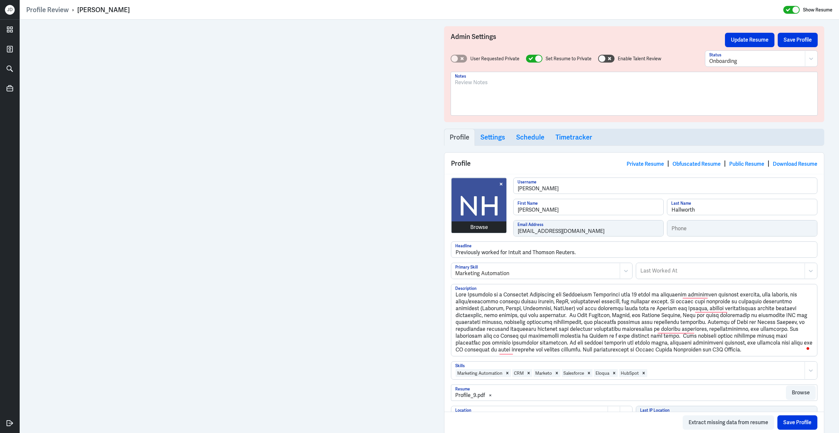
click at [479, 226] on div "Browse" at bounding box center [479, 227] width 18 height 8
click at [479, 228] on div "Browse" at bounding box center [479, 227] width 18 height 8
click at [530, 59] on icon at bounding box center [530, 59] width 5 height 4
checkbox input "false"
click at [765, 63] on div at bounding box center [755, 61] width 92 height 8
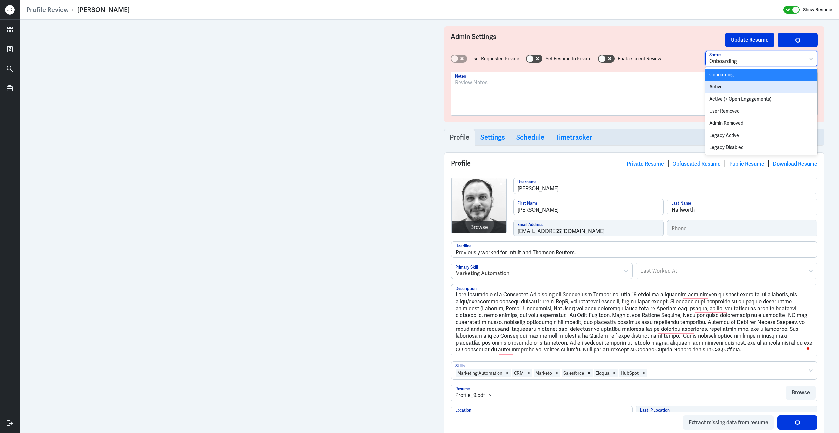
click at [754, 89] on div "Active" at bounding box center [761, 87] width 112 height 12
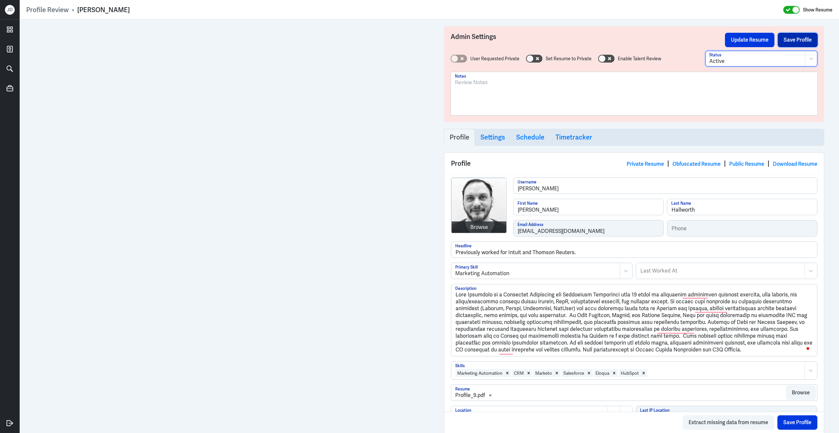
click at [802, 42] on button "Save Profile" at bounding box center [797, 40] width 40 height 14
click at [761, 42] on button "Update Resume" at bounding box center [749, 40] width 49 height 14
click at [707, 164] on link "Obfuscated Resume" at bounding box center [696, 164] width 48 height 7
